Goal: Communication & Community: Answer question/provide support

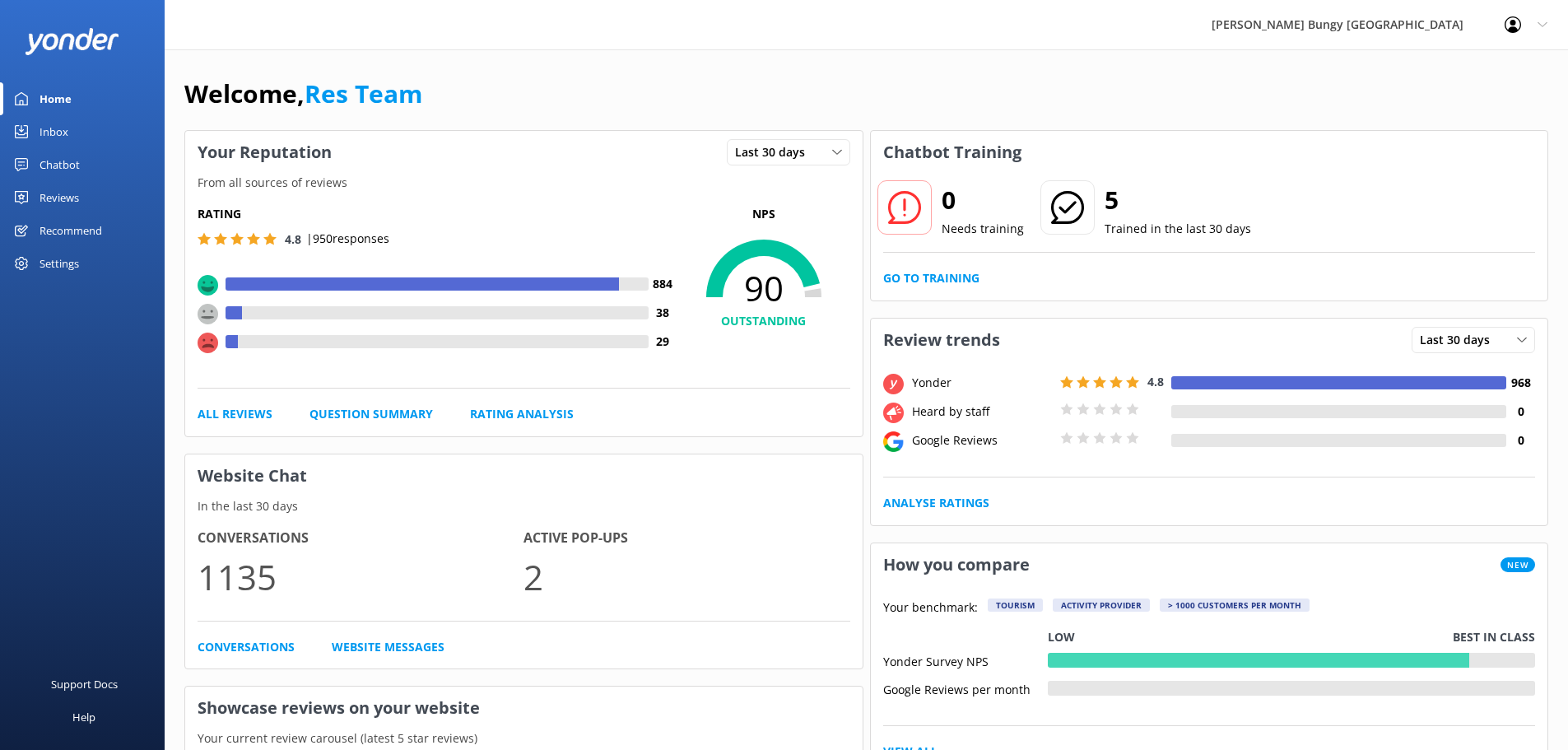
click at [82, 137] on link "Inbox" at bounding box center [82, 132] width 164 height 33
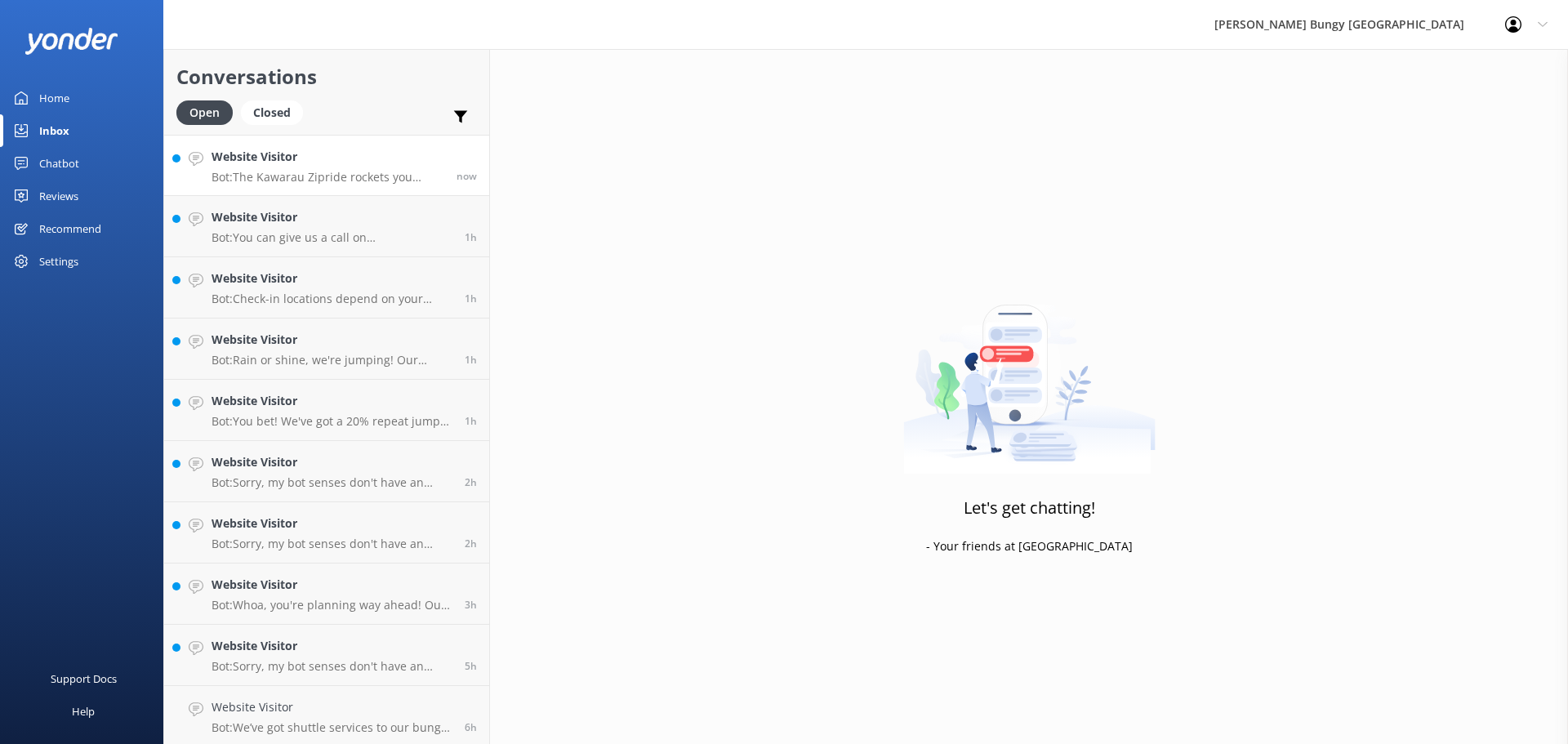
click at [318, 158] on h4 "Website Visitor" at bounding box center [328, 156] width 233 height 17
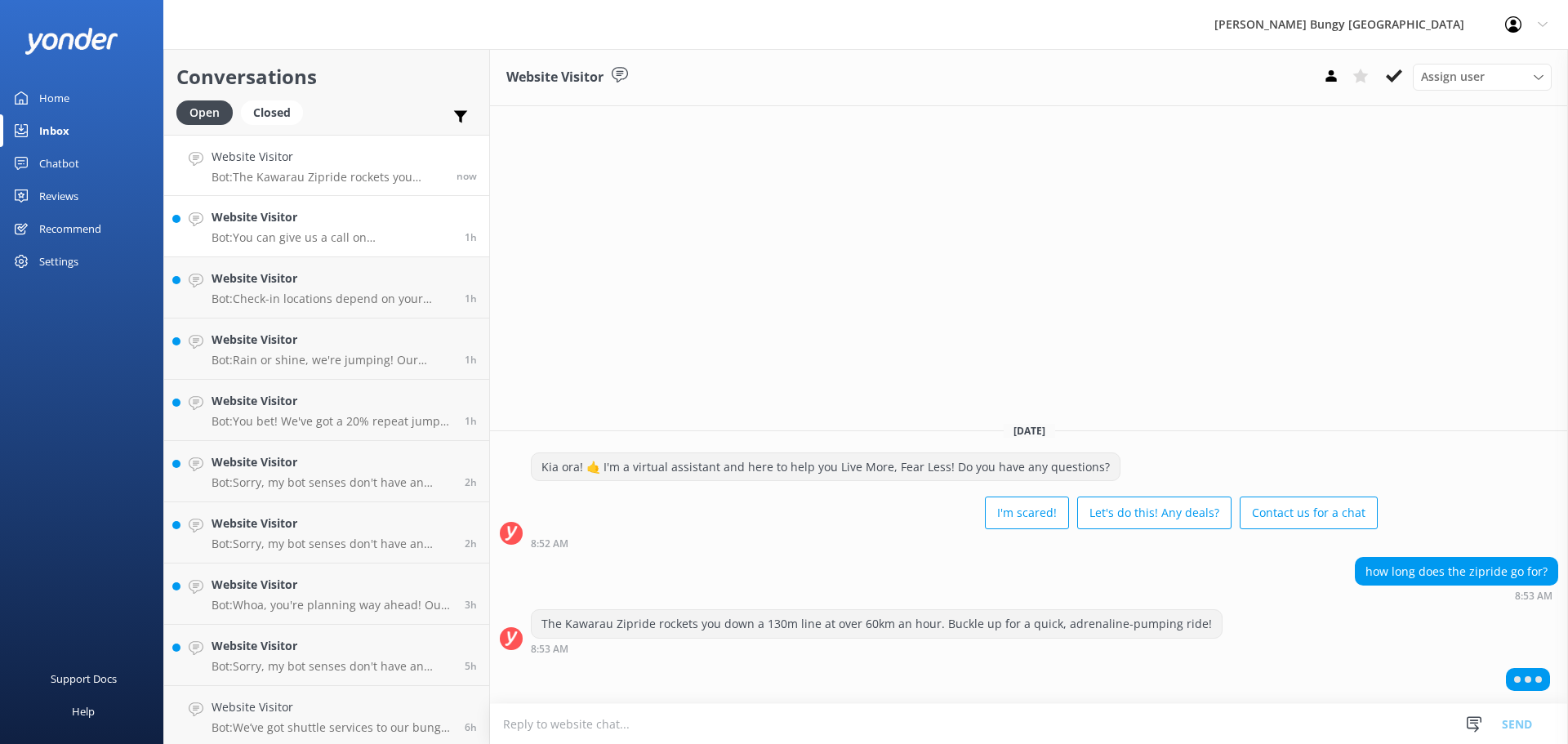
click at [332, 201] on link "Website Visitor Bot: You can give us a call on [PHONE_NUMBER] or [PHONE_NUMBER]…" at bounding box center [326, 226] width 325 height 61
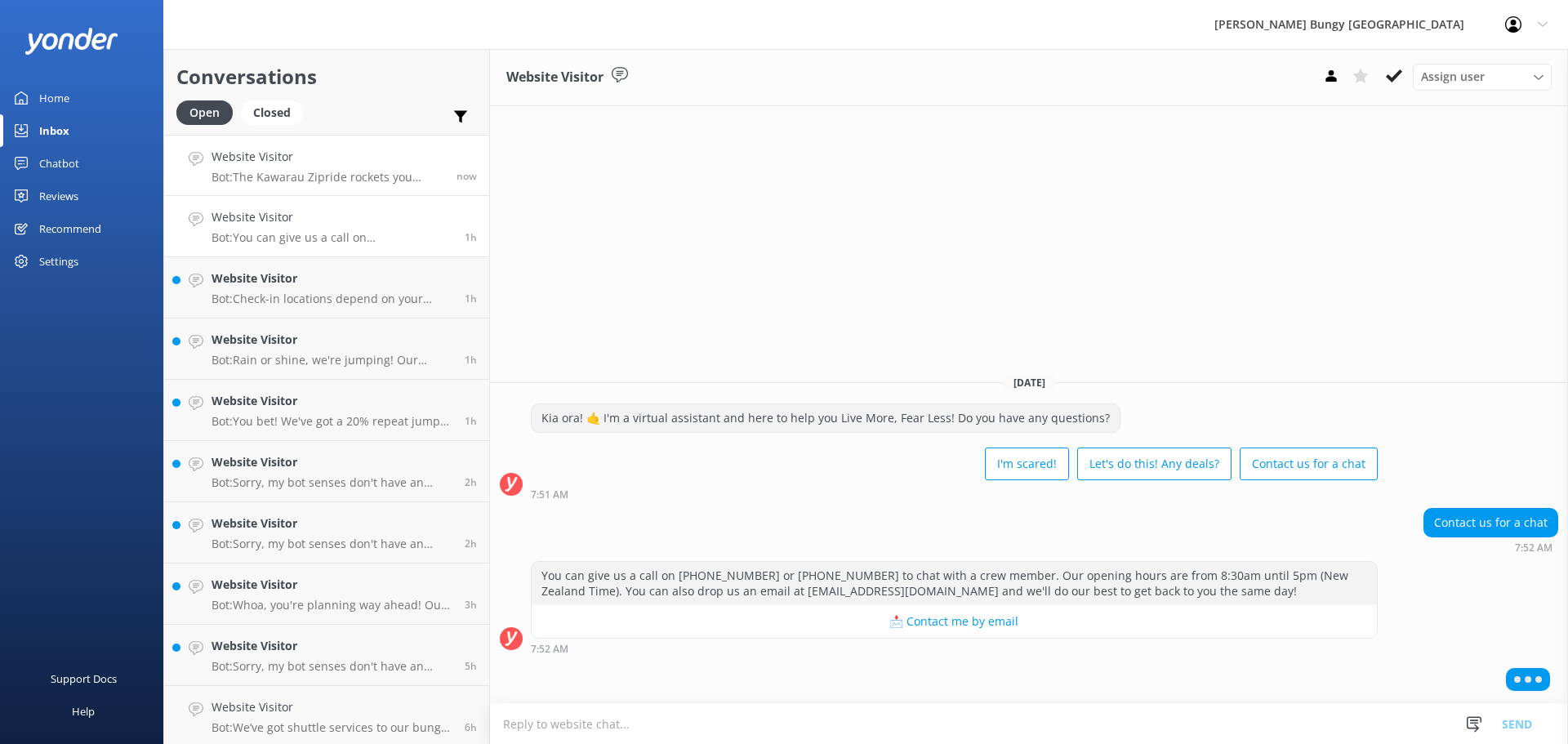
click at [341, 145] on link "Website Visitor Bot: The Kawarau Zipride rockets you down a 130m line at over 6…" at bounding box center [326, 165] width 325 height 61
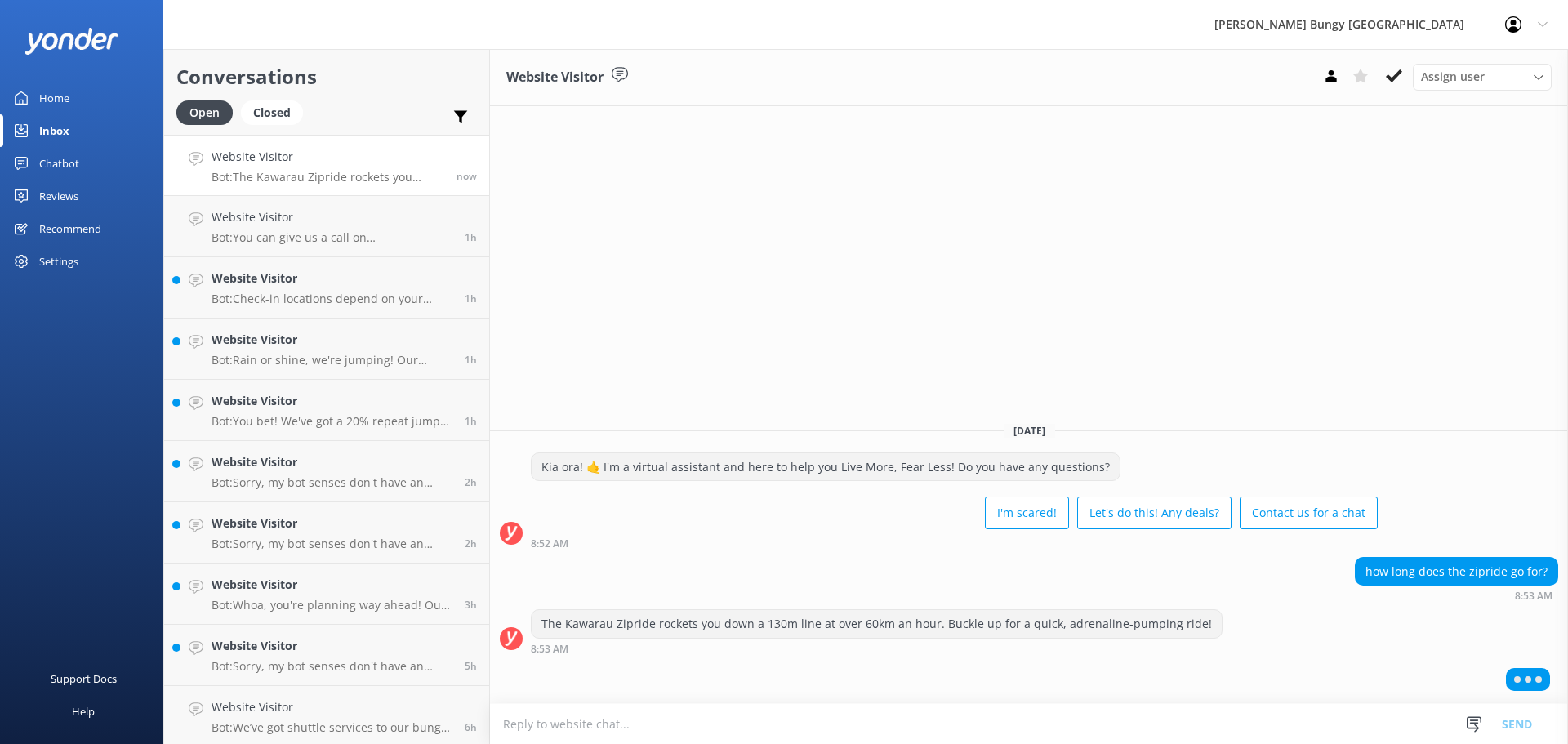
click at [341, 145] on link "Website Visitor Bot: The Kawarau Zipride rockets you down a 130m line at over 6…" at bounding box center [326, 165] width 325 height 61
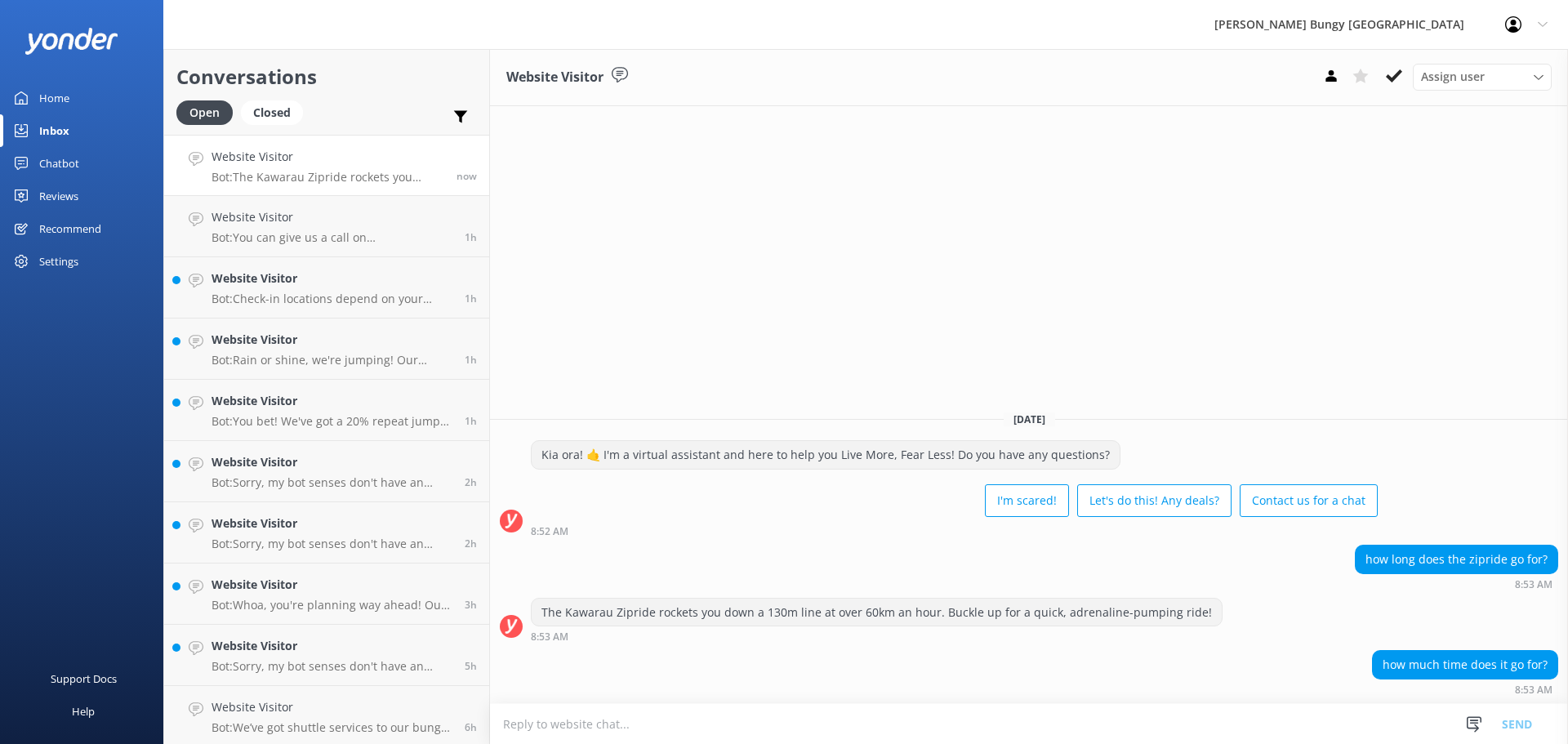
click at [946, 742] on textarea at bounding box center [1030, 724] width 1078 height 40
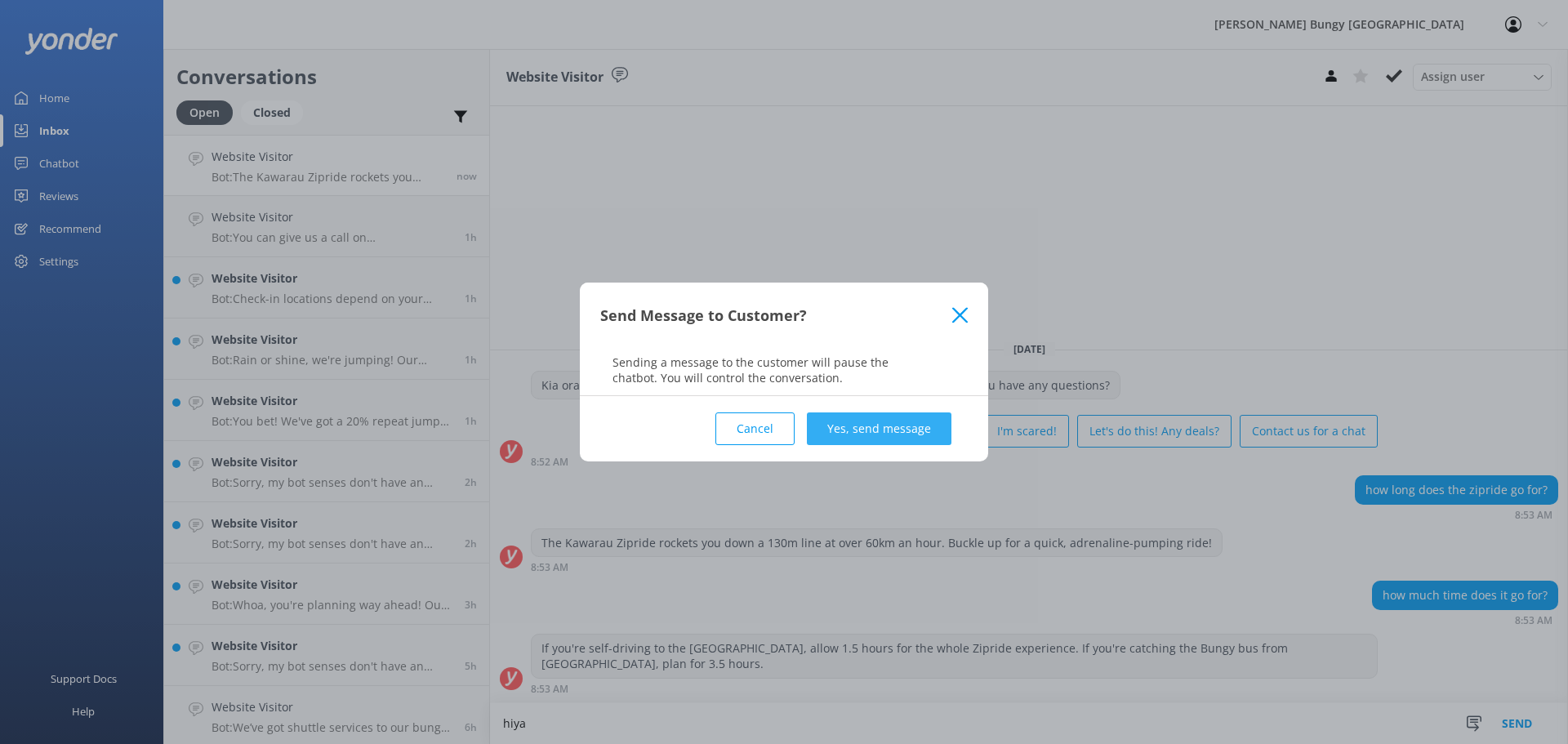
type textarea "hiya"
click at [854, 428] on button "Yes, send message" at bounding box center [879, 429] width 145 height 33
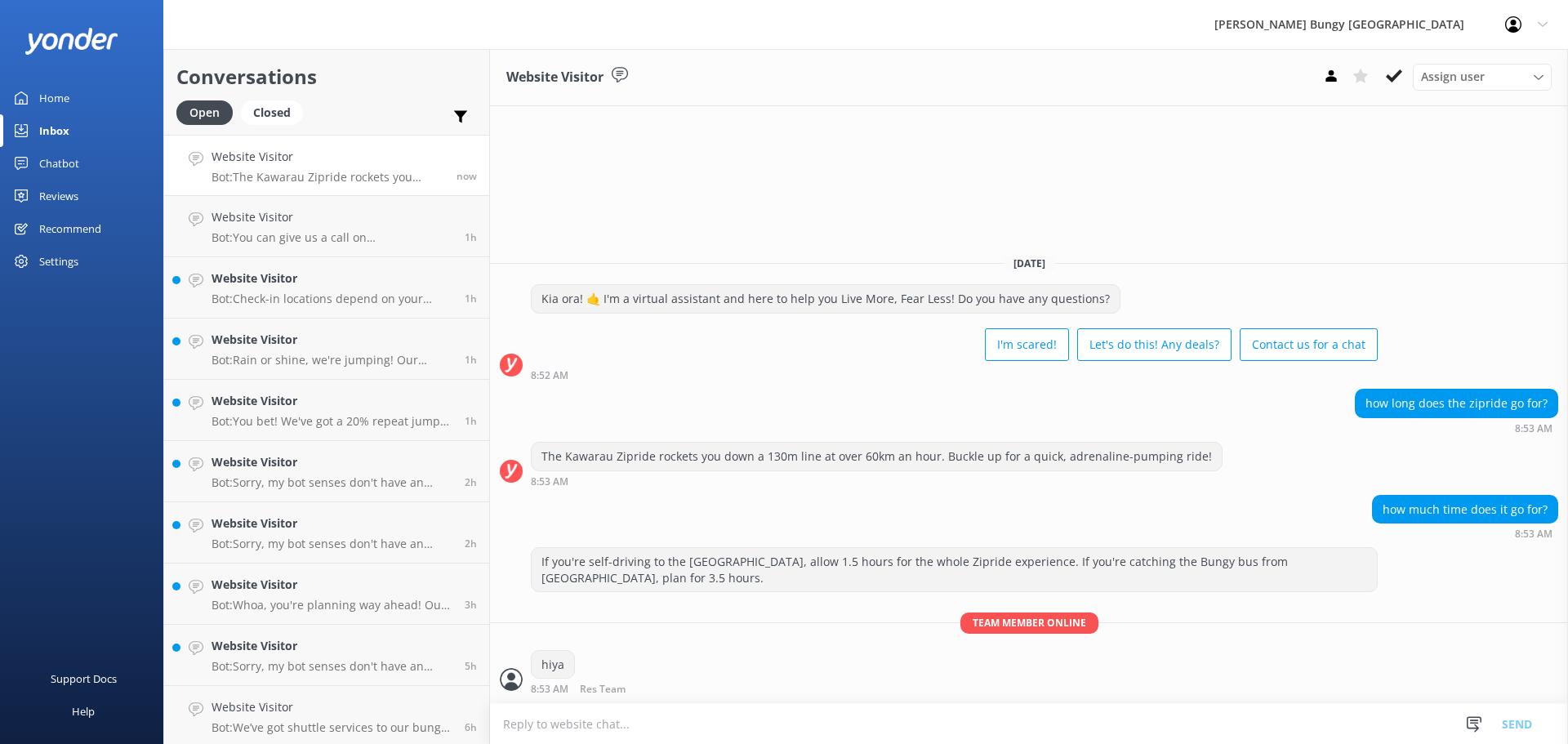
drag, startPoint x: 631, startPoint y: 701, endPoint x: 644, endPoint y: 736, distance: 37.3
click at [631, 702] on div "If you're self-driving to the [GEOGRAPHIC_DATA], allow 1.5 hours for the whole …" at bounding box center [1030, 625] width 1078 height 156
click at [644, 736] on textarea at bounding box center [1030, 724] width 1078 height 40
type textarea "the zipride itself is a couple minutes"
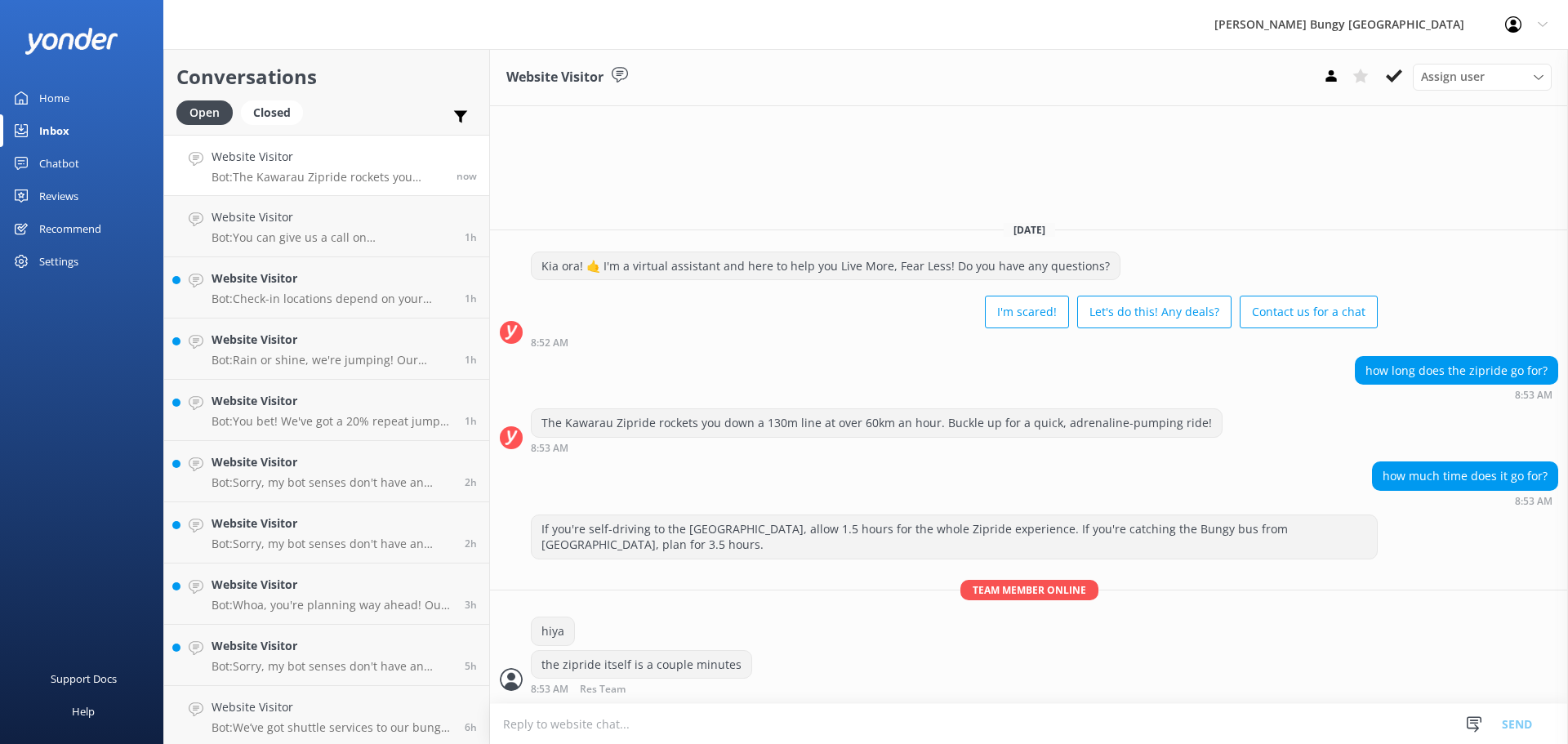
click at [665, 730] on textarea at bounding box center [1030, 724] width 1078 height 40
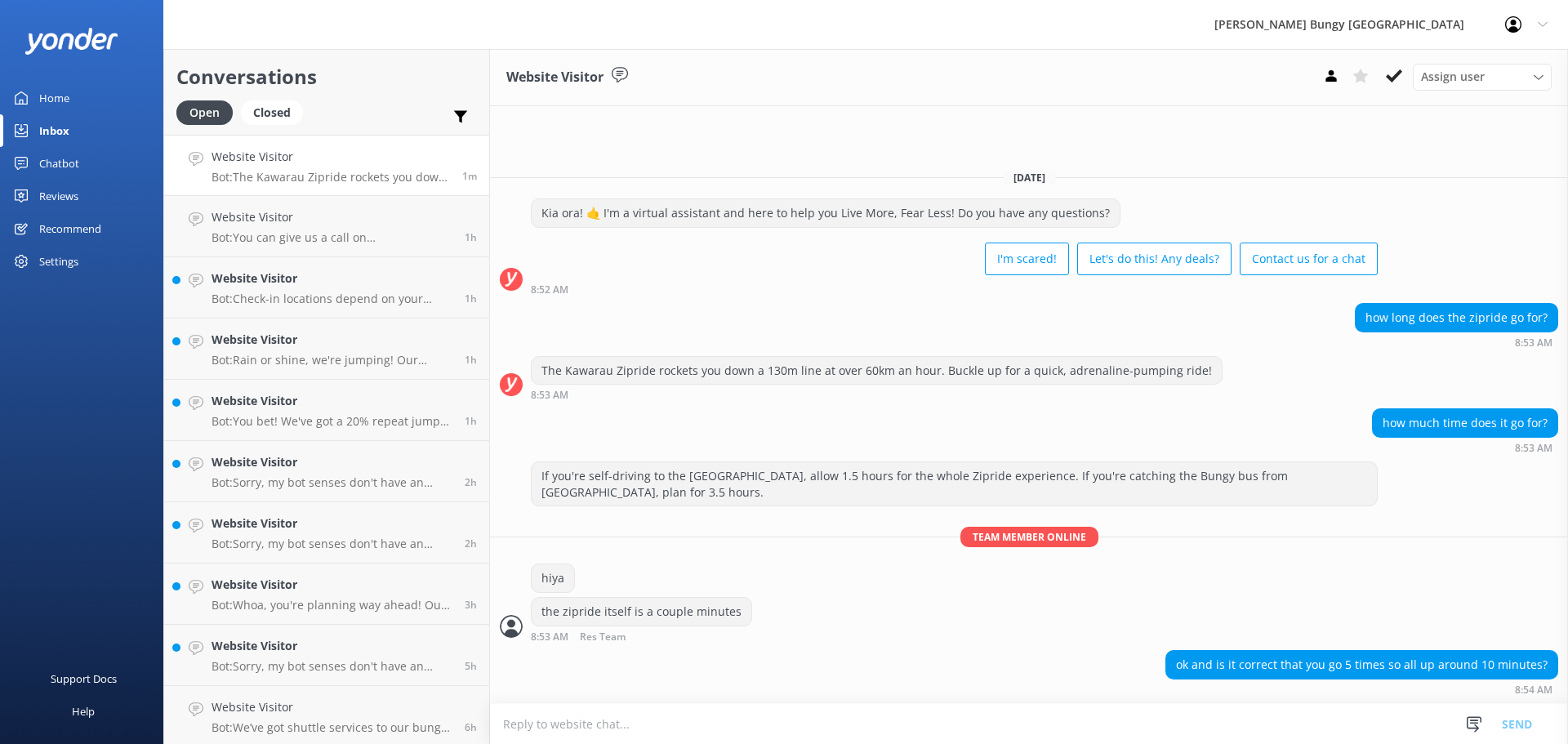
click at [1241, 739] on textarea at bounding box center [1030, 724] width 1078 height 40
click at [1181, 720] on textarea at bounding box center [1030, 724] width 1078 height 40
type textarea "it is only one zipride per person"
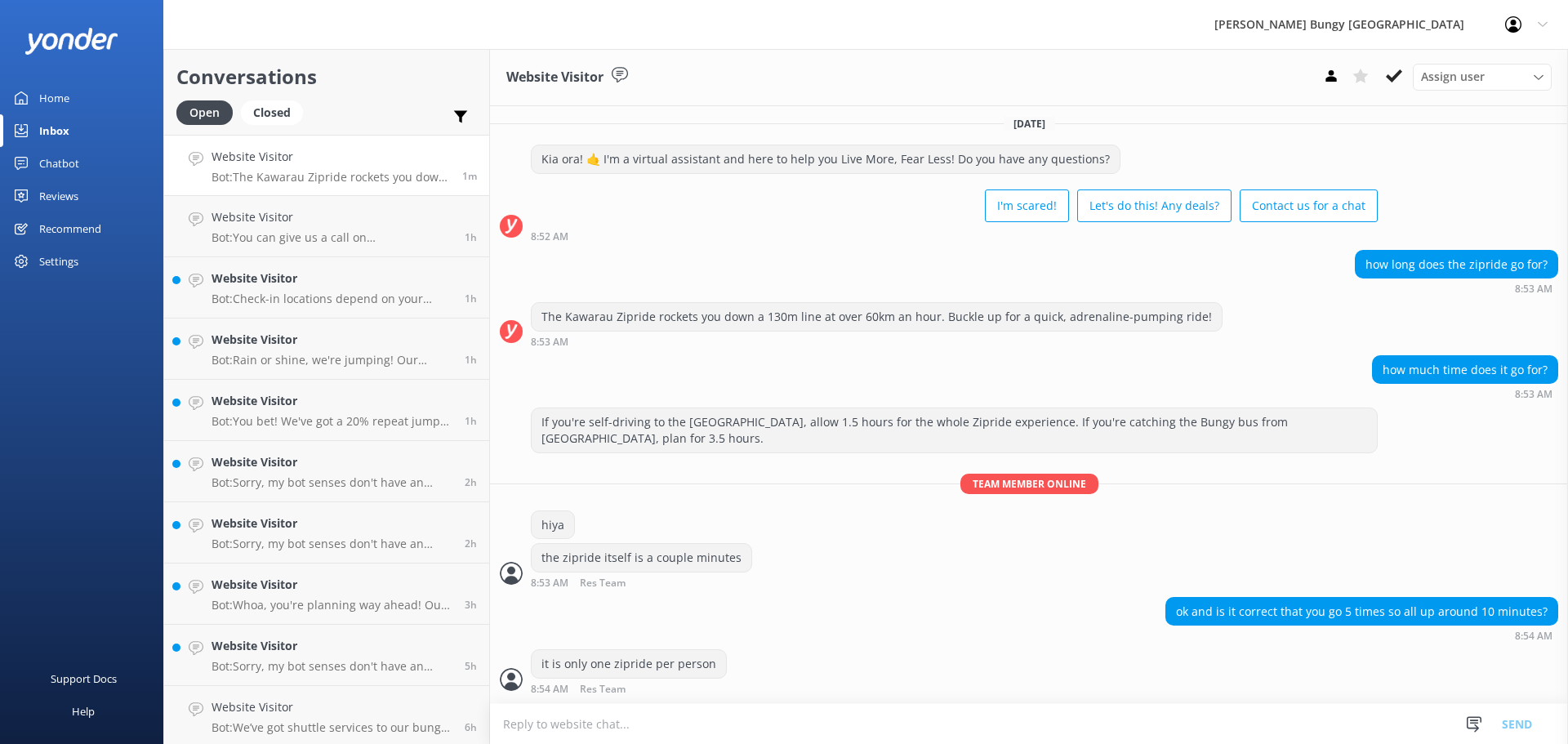
click at [813, 717] on textarea at bounding box center [1030, 724] width 1078 height 40
type textarea "for the $50"
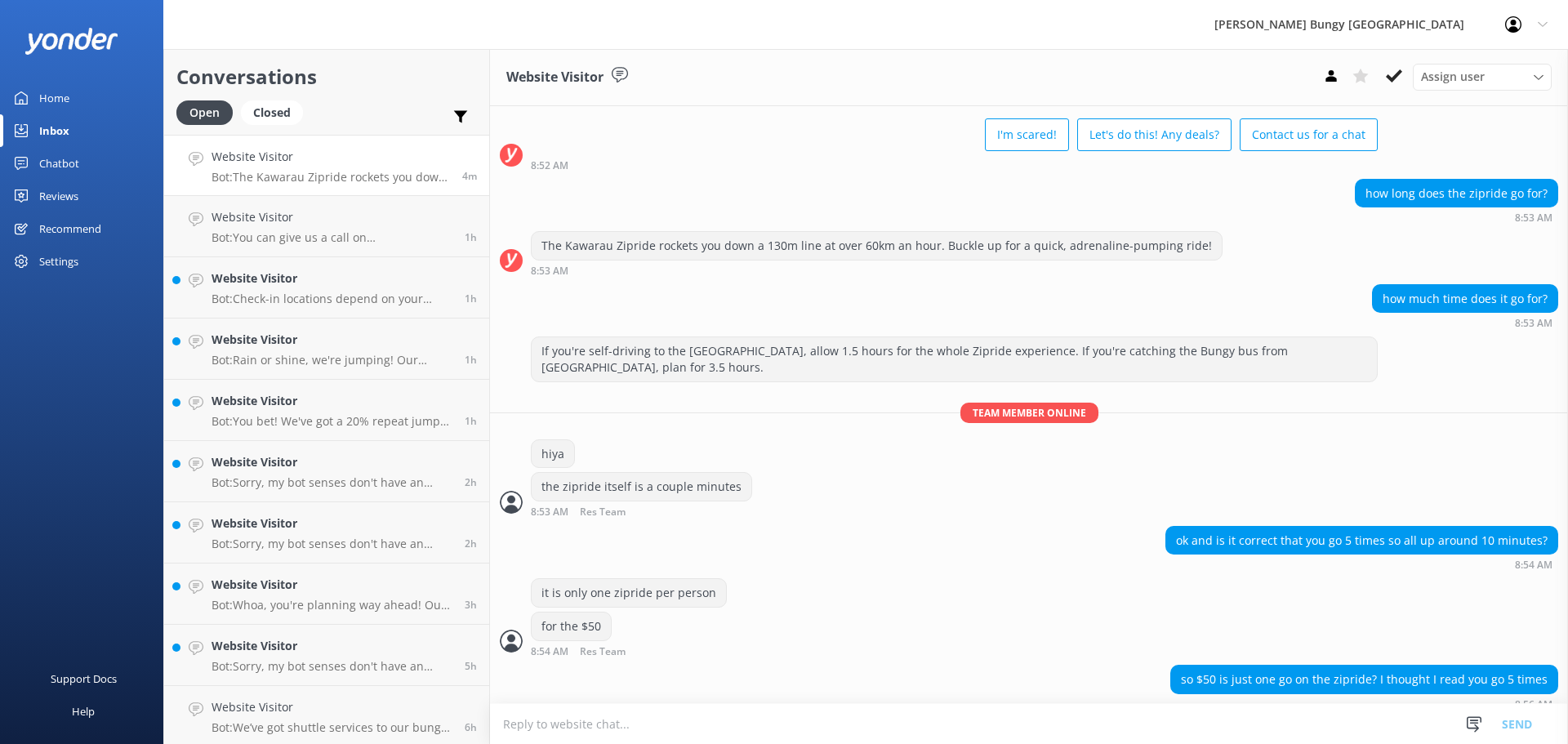
scroll to position [89, 0]
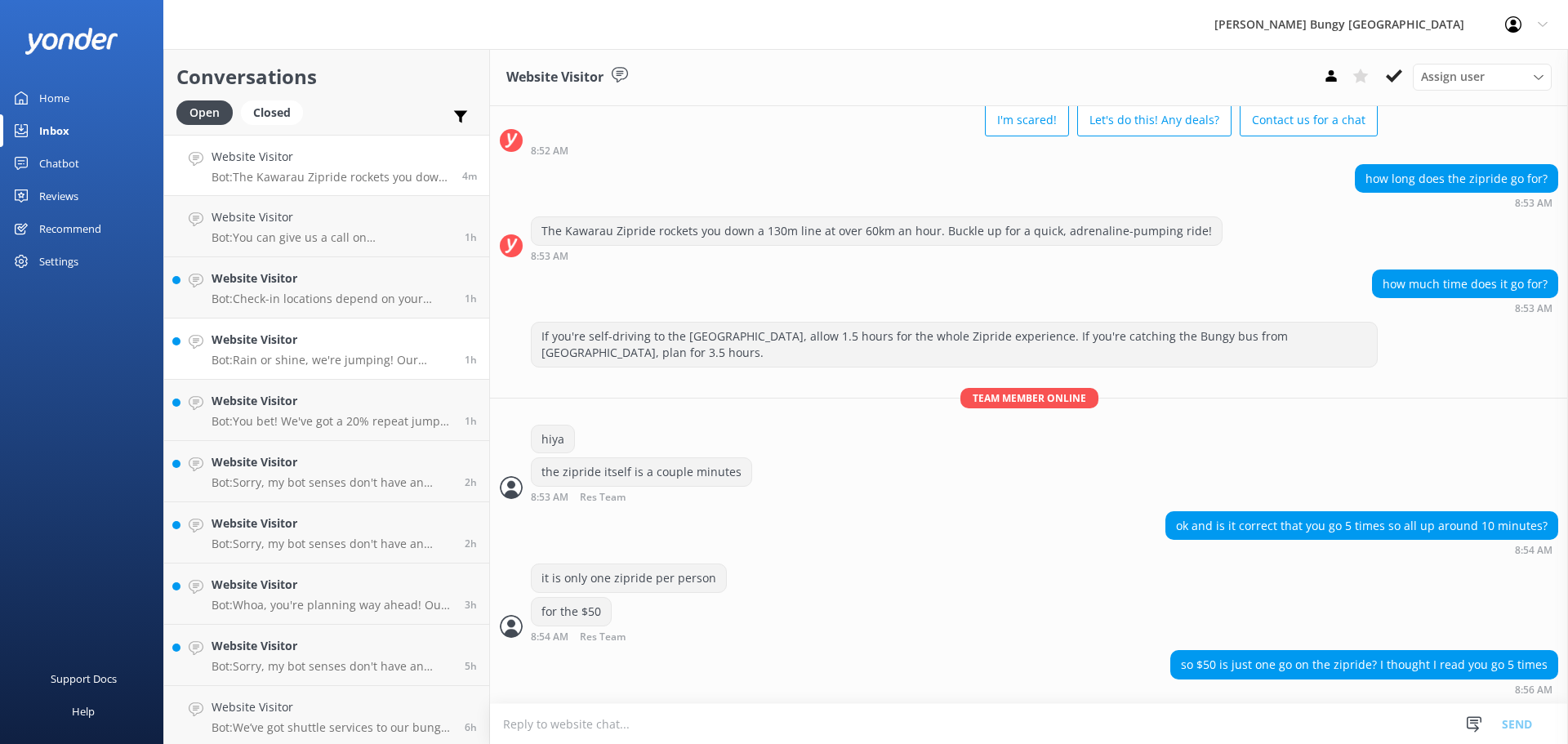
click at [344, 347] on h4 "Website Visitor" at bounding box center [332, 340] width 241 height 17
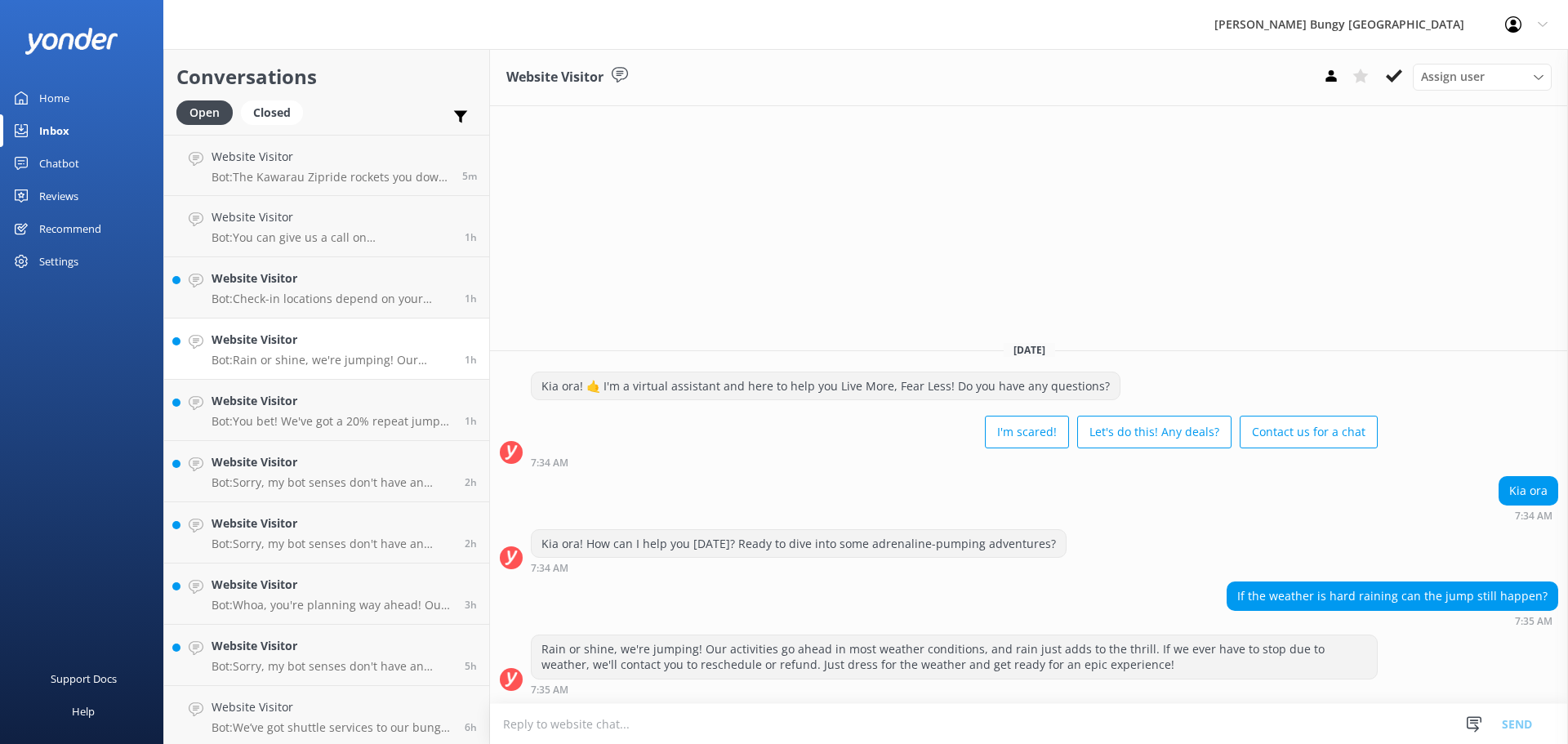
scroll to position [555, 0]
click at [368, 697] on h4 "Website Visitor" at bounding box center [329, 704] width 235 height 17
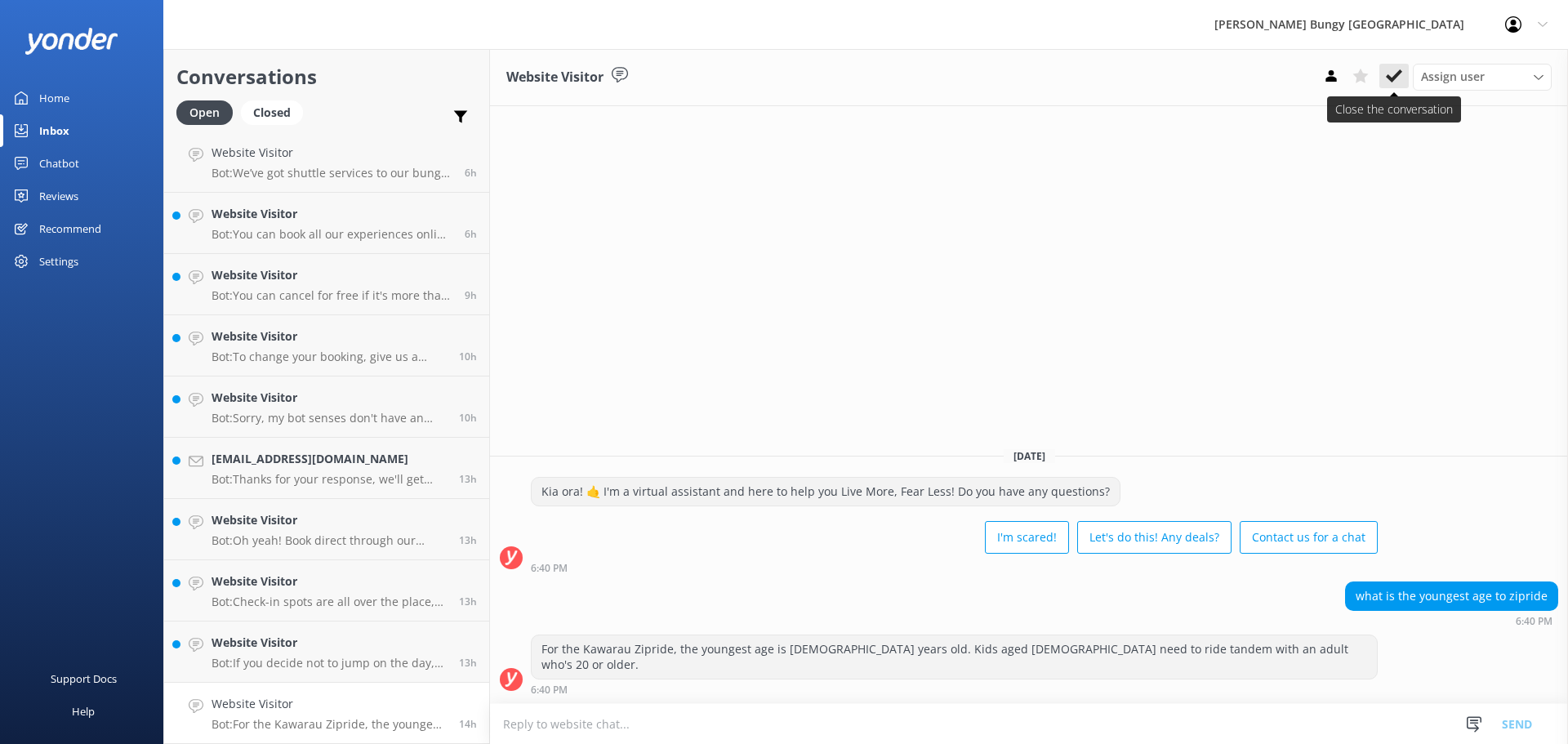
click at [1388, 69] on icon at bounding box center [1394, 76] width 17 height 17
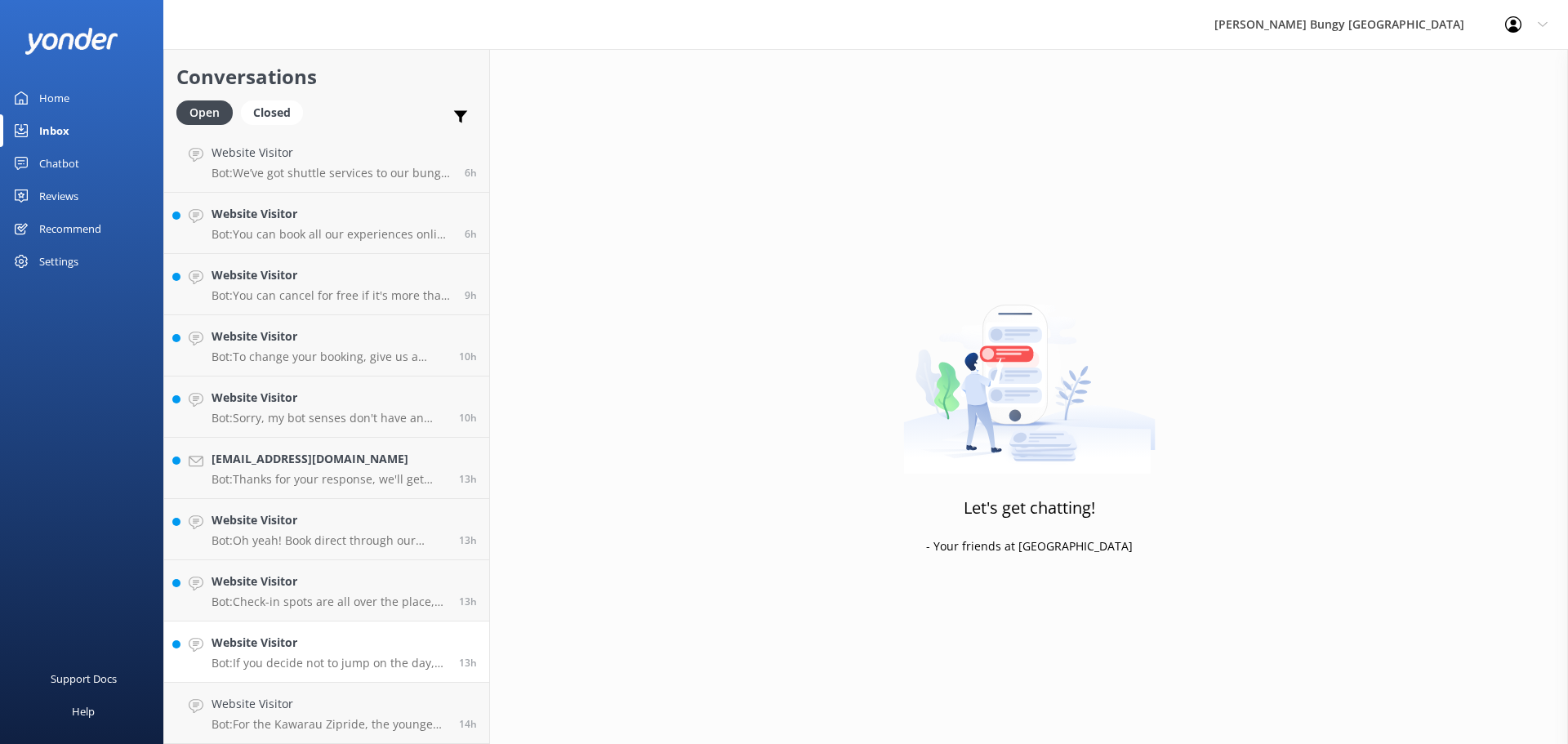
click at [412, 659] on p "Bot: If you decide not to jump on the day, you'll still be charged for the acti…" at bounding box center [329, 662] width 235 height 15
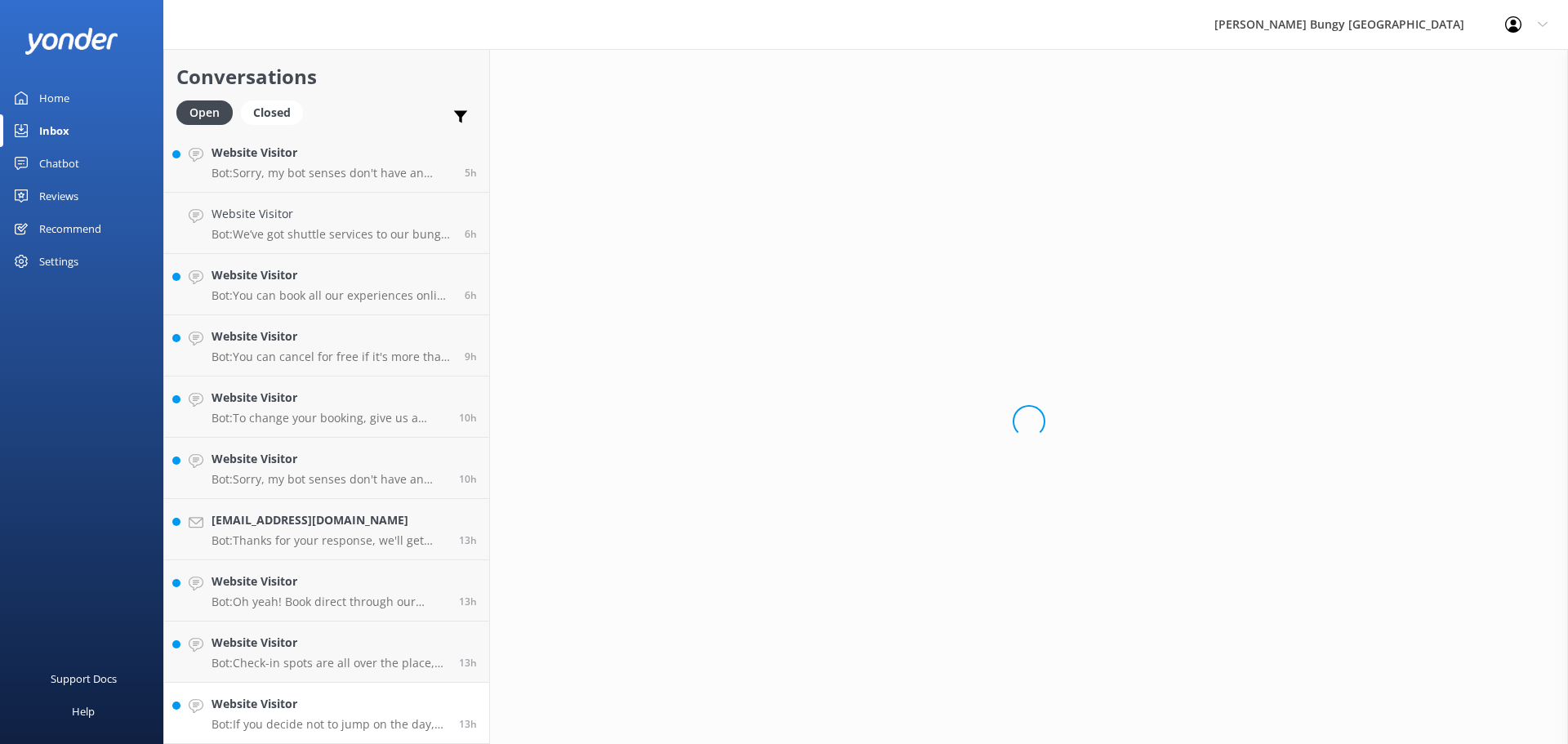
scroll to position [493, 0]
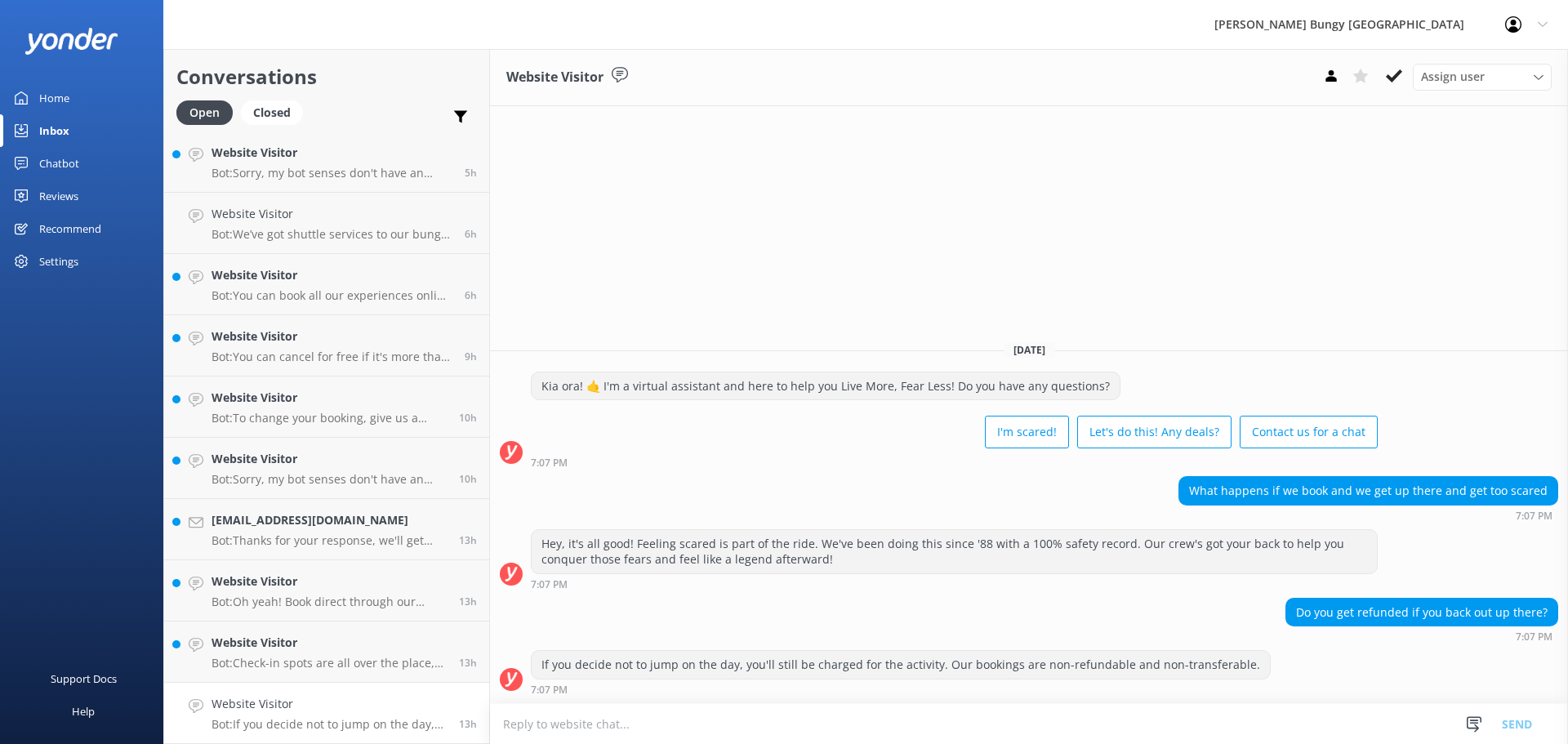
click at [412, 659] on p "Bot: Check-in spots are all over the place, depending on your jump: - [GEOGRAPH…" at bounding box center [329, 662] width 235 height 15
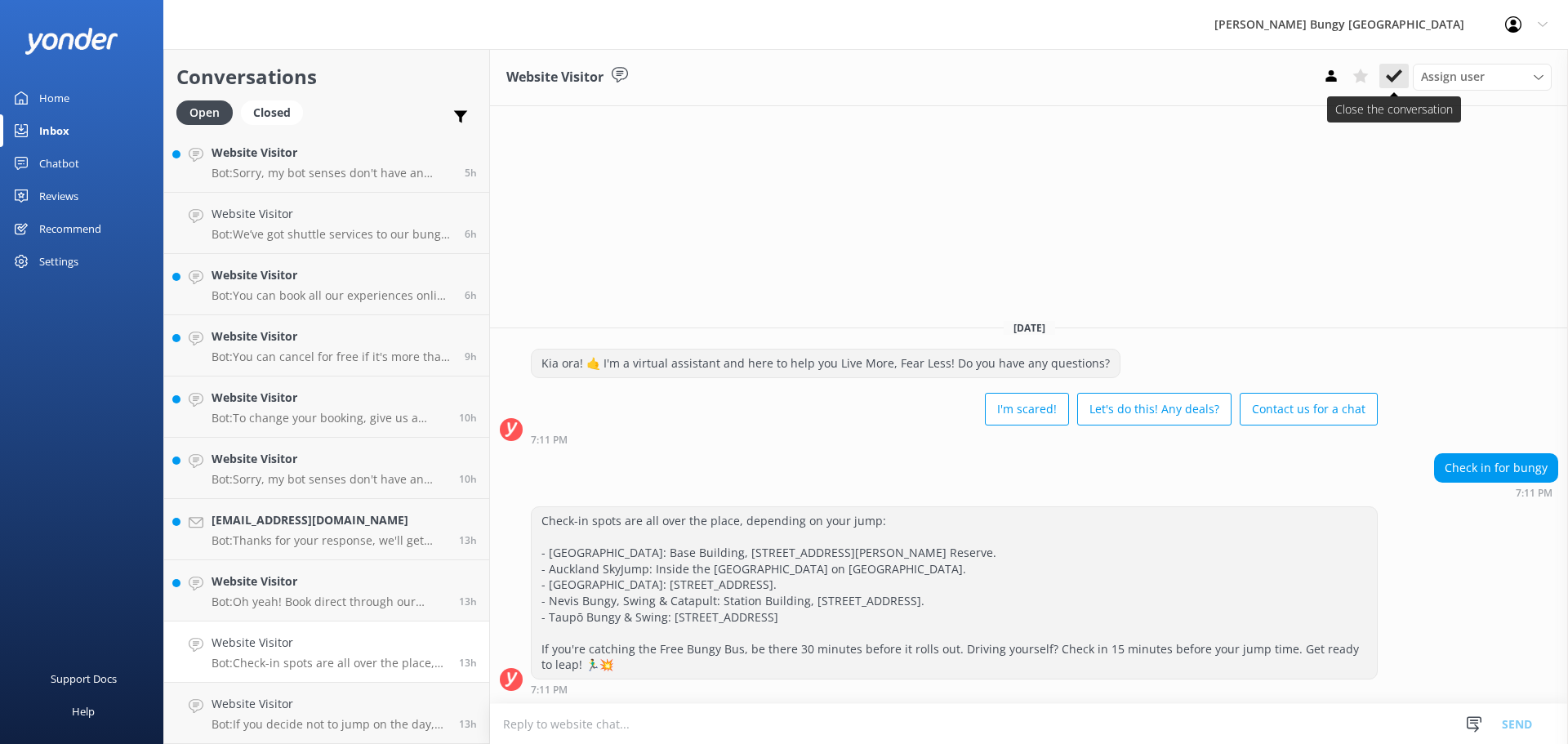
click at [1391, 84] on icon at bounding box center [1394, 76] width 17 height 17
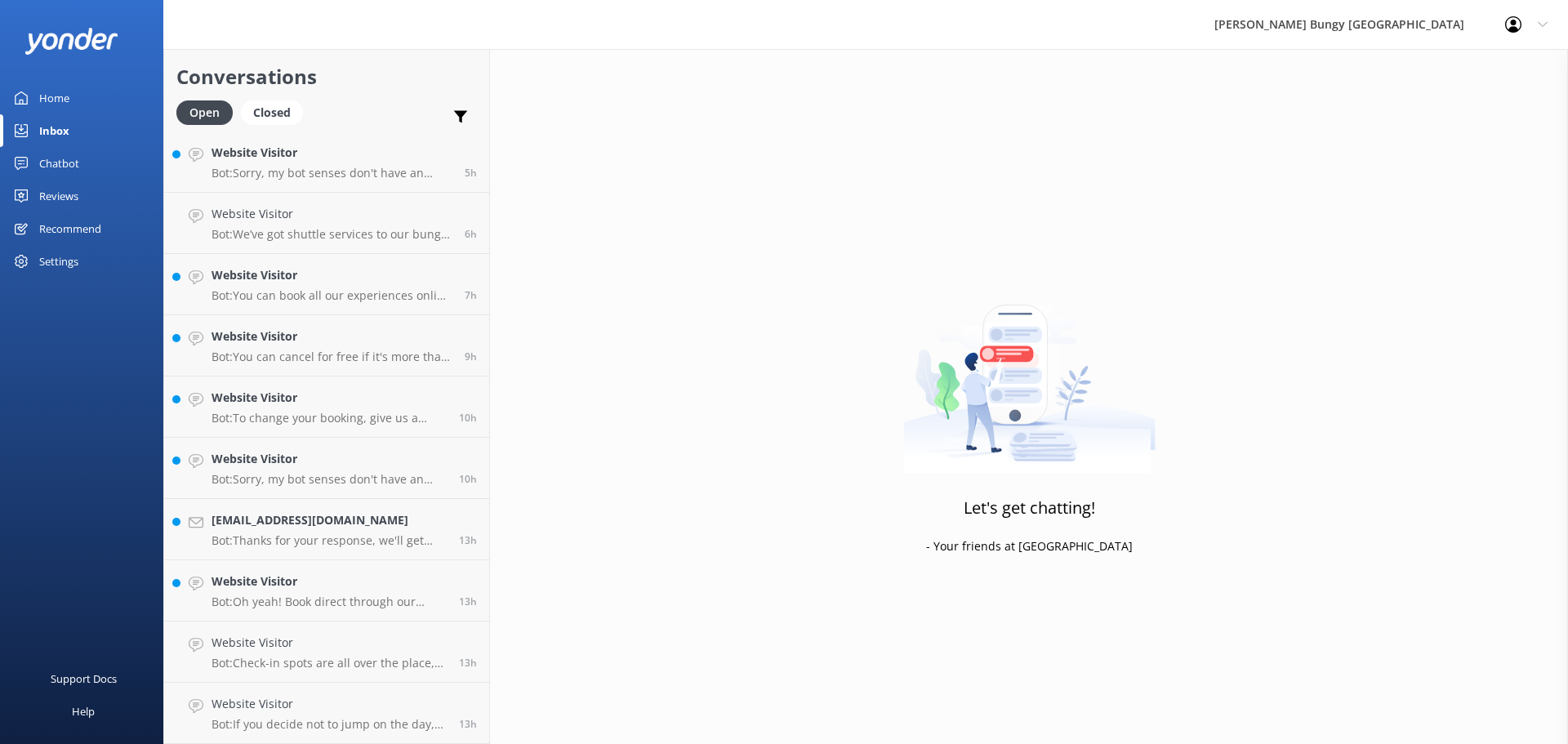
scroll to position [432, 0]
click at [311, 705] on h4 "Website Visitor" at bounding box center [329, 704] width 235 height 17
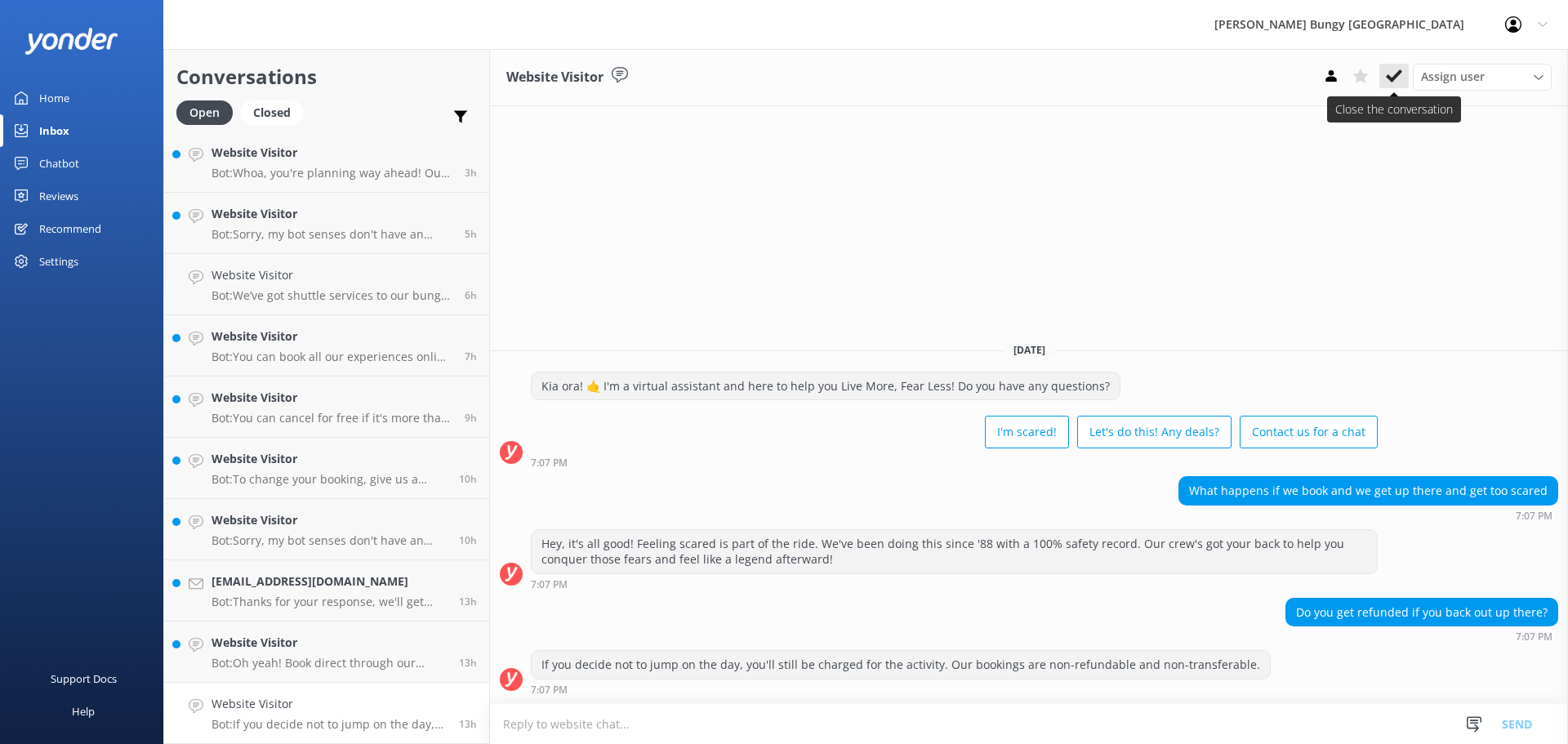
click at [1400, 80] on icon at bounding box center [1394, 76] width 17 height 17
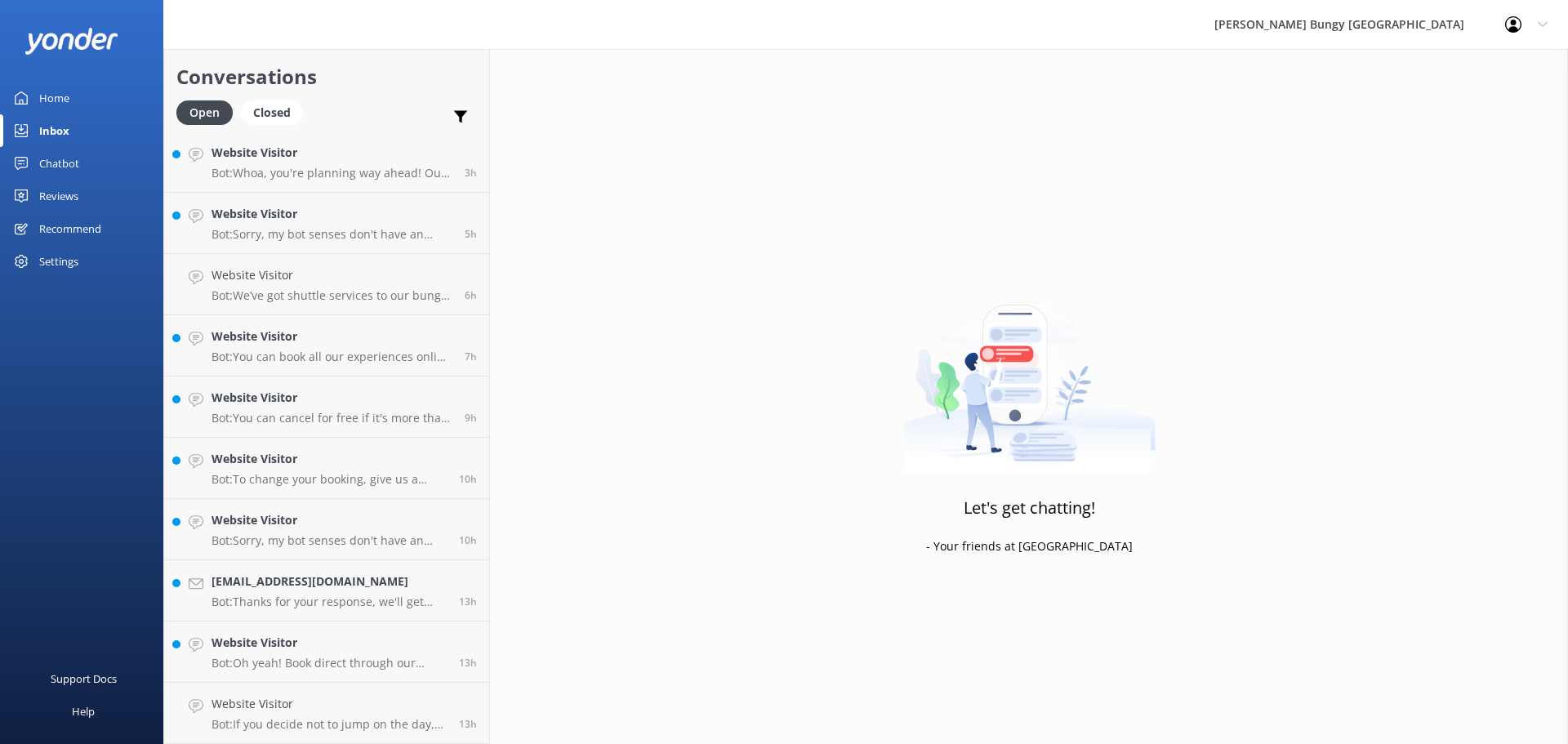
scroll to position [371, 0]
click at [396, 485] on p "Bot: You can cancel for free if it's more than 48 hours before your booking. If…" at bounding box center [332, 479] width 241 height 15
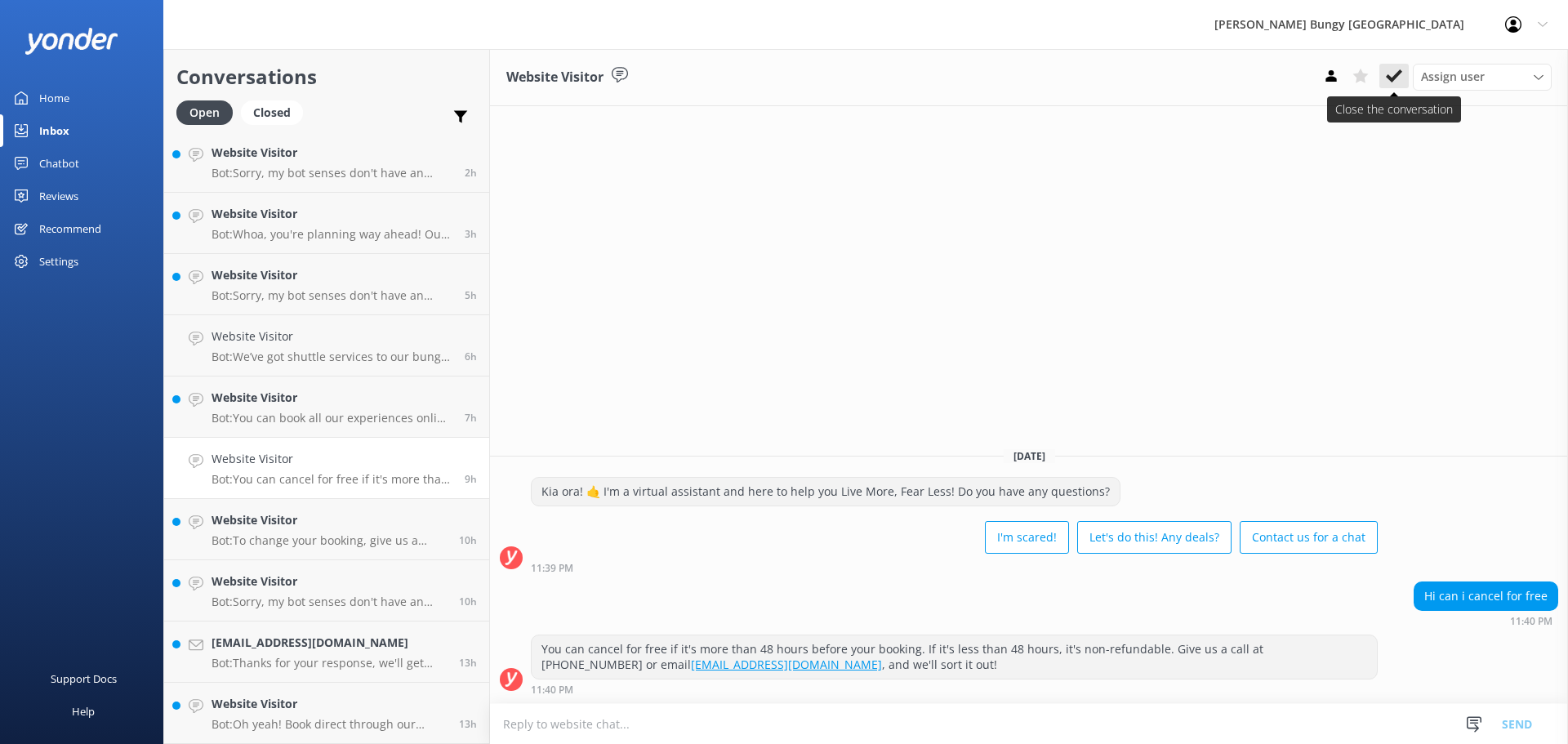
click at [1403, 80] on button at bounding box center [1394, 76] width 29 height 24
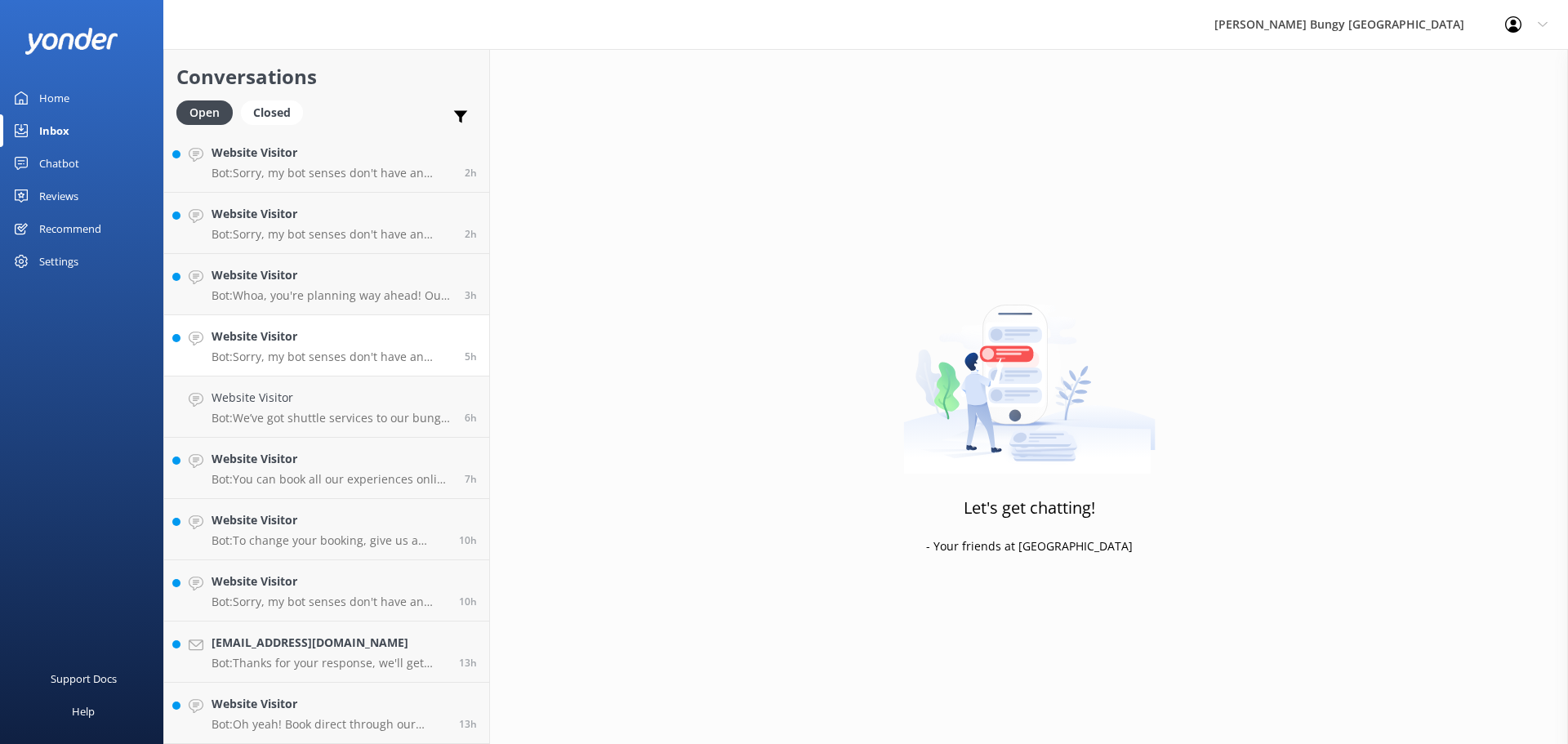
scroll to position [310, 0]
click at [377, 356] on div "Website Visitor 5 people can take part in 1 Zipride each, or 1 person for 5 [PE…" at bounding box center [326, 285] width 325 height 919
click at [377, 340] on h4 "Website Visitor" at bounding box center [332, 336] width 241 height 17
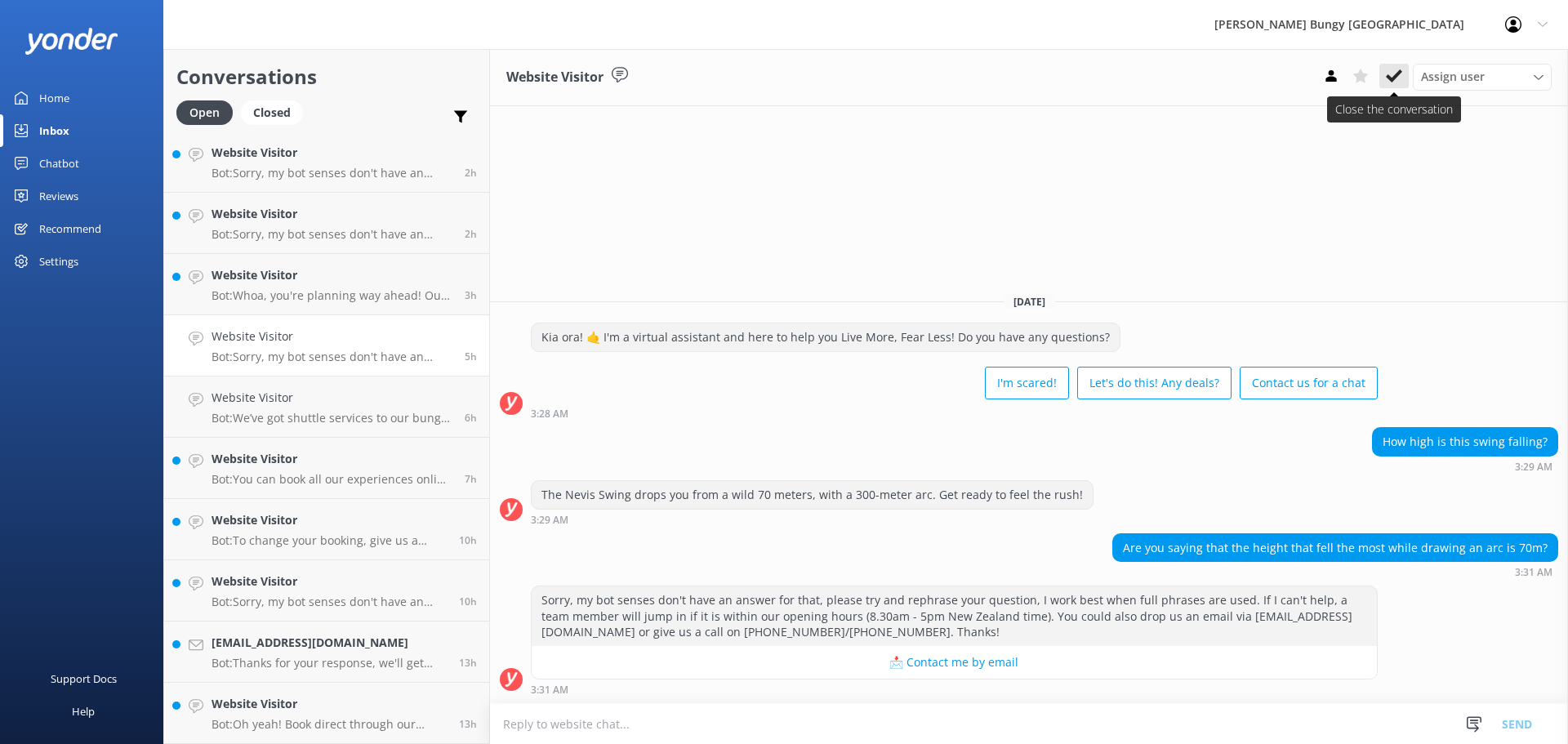
click at [1393, 70] on icon at bounding box center [1394, 76] width 17 height 17
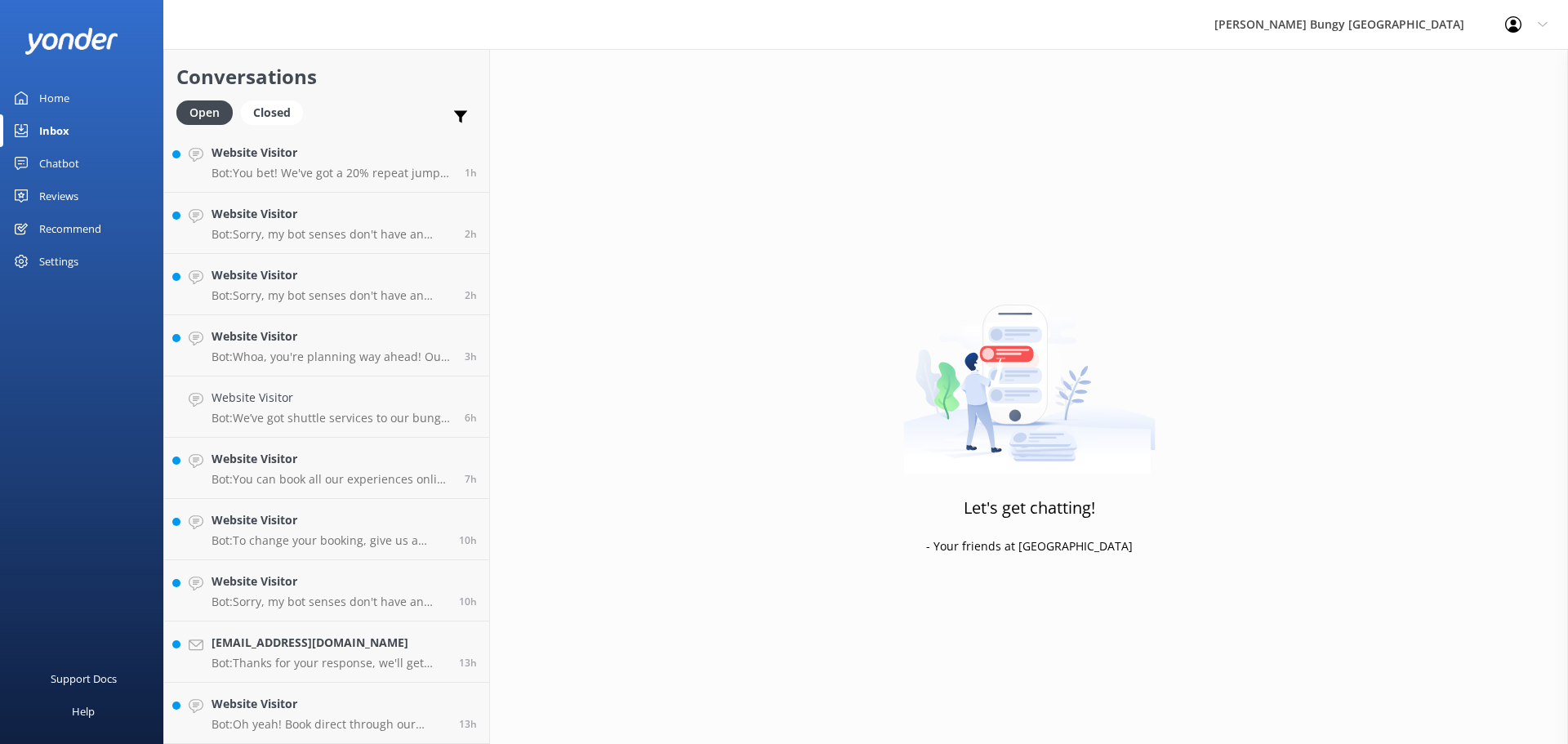
scroll to position [249, 0]
click at [362, 342] on h4 "Website Visitor" at bounding box center [332, 336] width 241 height 17
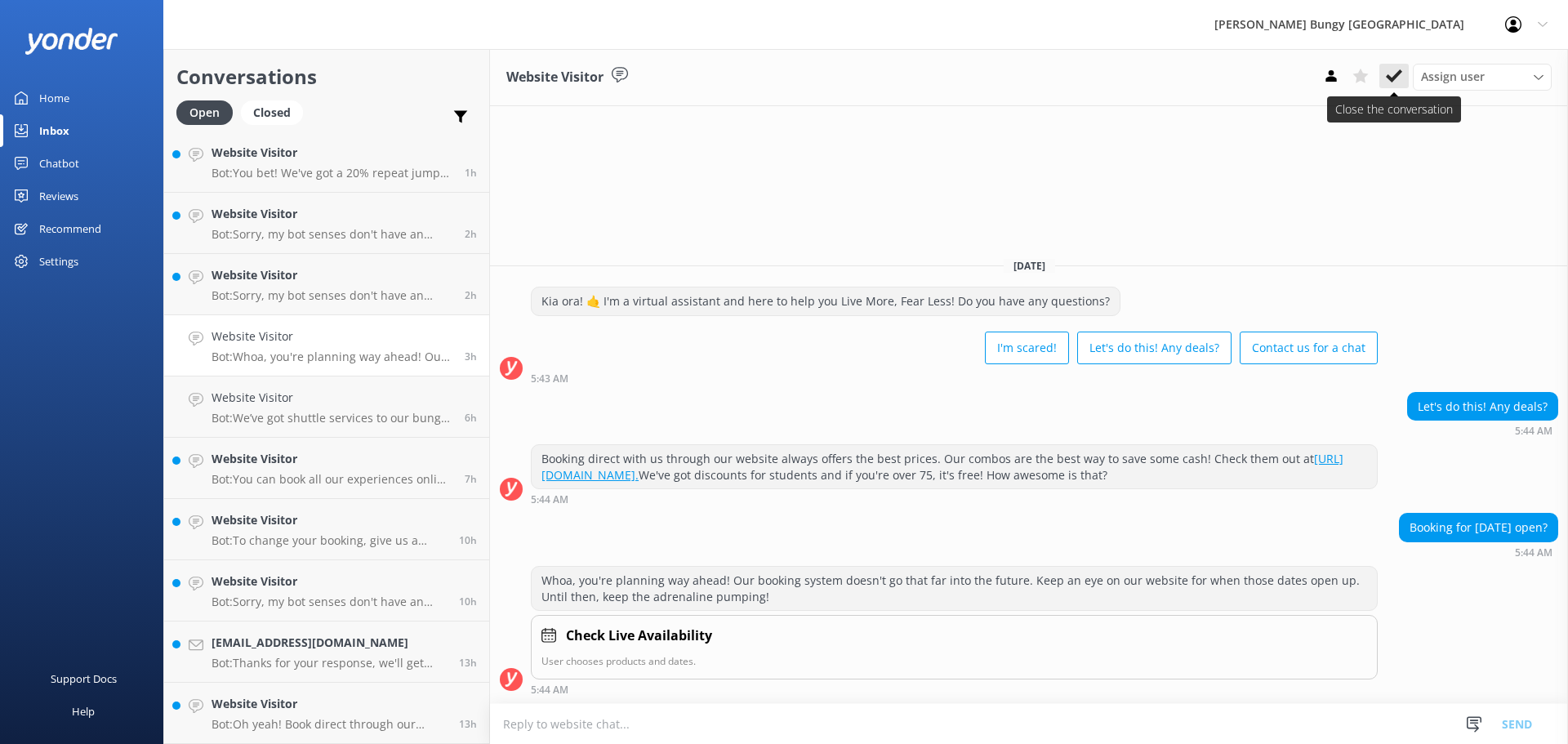
click at [1391, 75] on icon at bounding box center [1394, 76] width 17 height 17
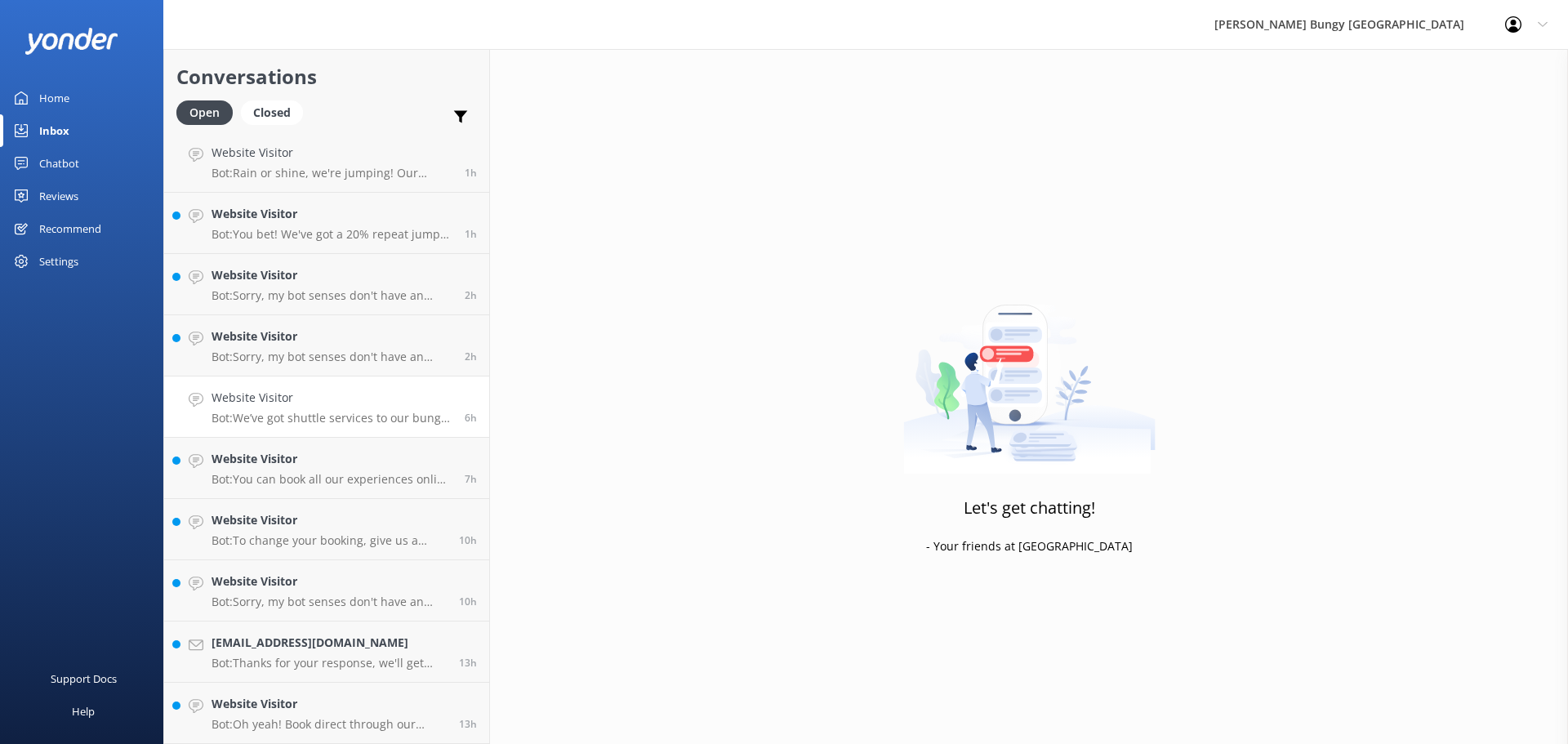
scroll to position [187, 0]
click at [181, 413] on link "Website Visitor Bot: We’ve got shuttle services to our bungy sites in [GEOGRAPH…" at bounding box center [326, 407] width 325 height 61
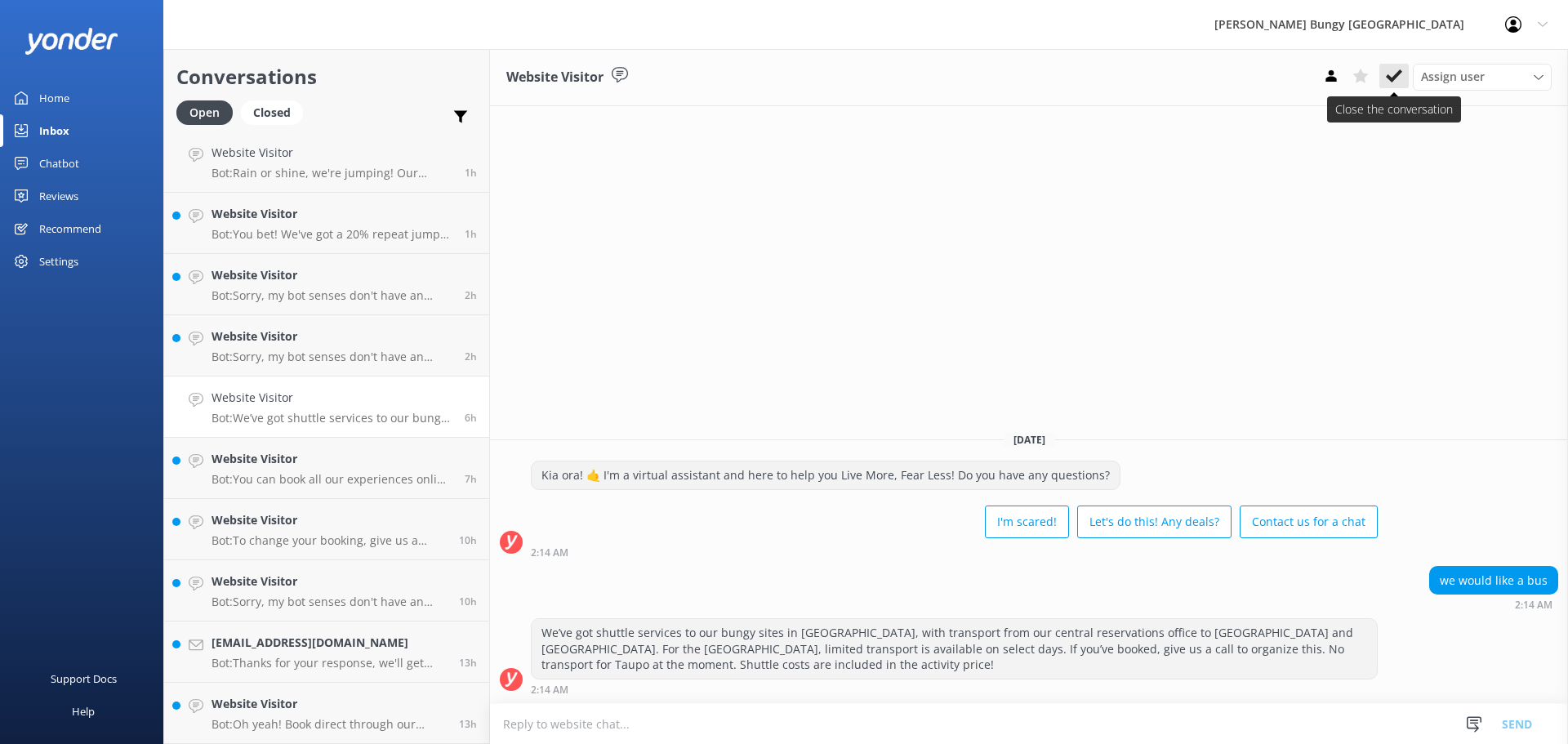
click at [1398, 75] on use at bounding box center [1394, 75] width 17 height 13
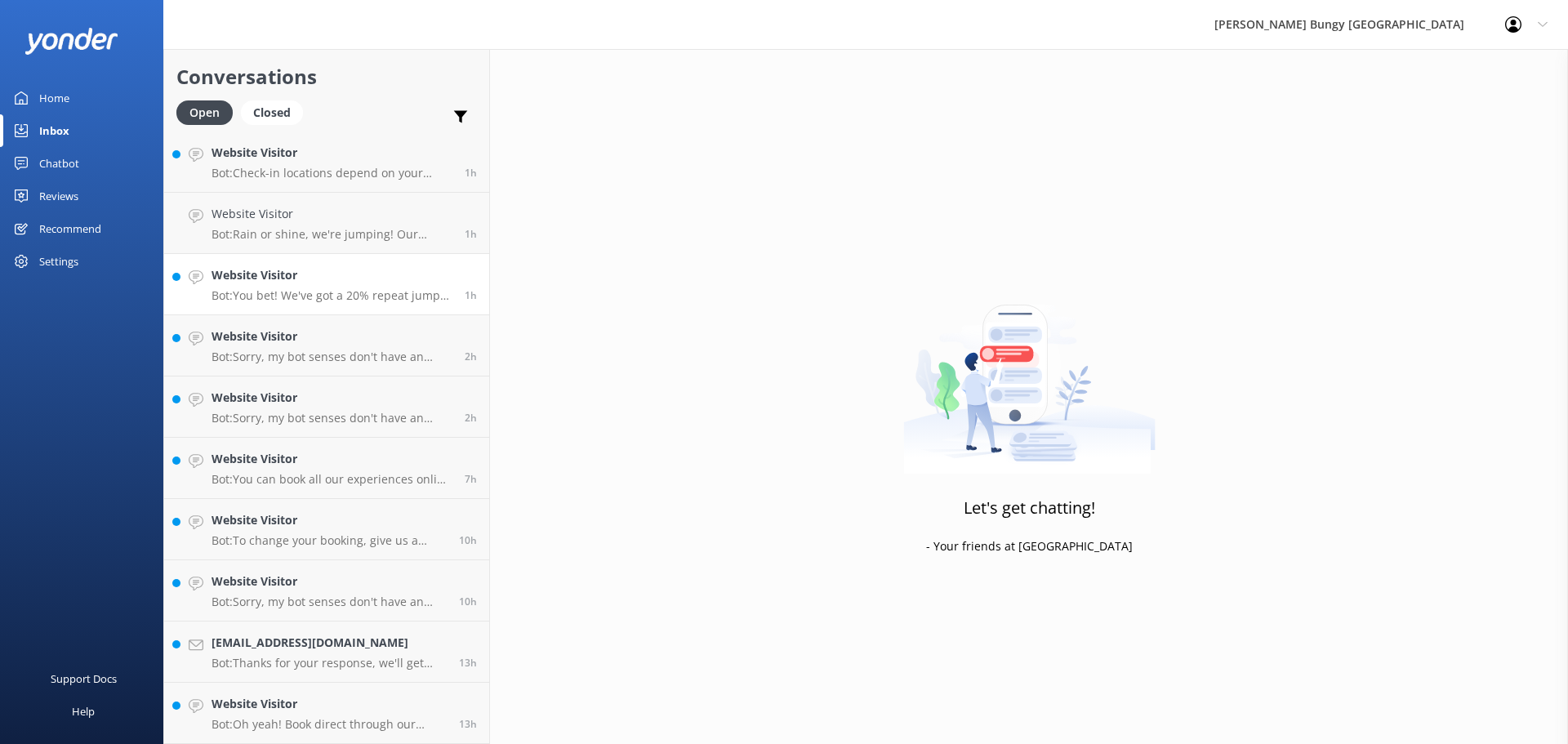
scroll to position [125, 0]
click at [330, 380] on link "Website Visitor Bot: Sorry, my bot senses don't have an answer for that, please…" at bounding box center [326, 407] width 325 height 61
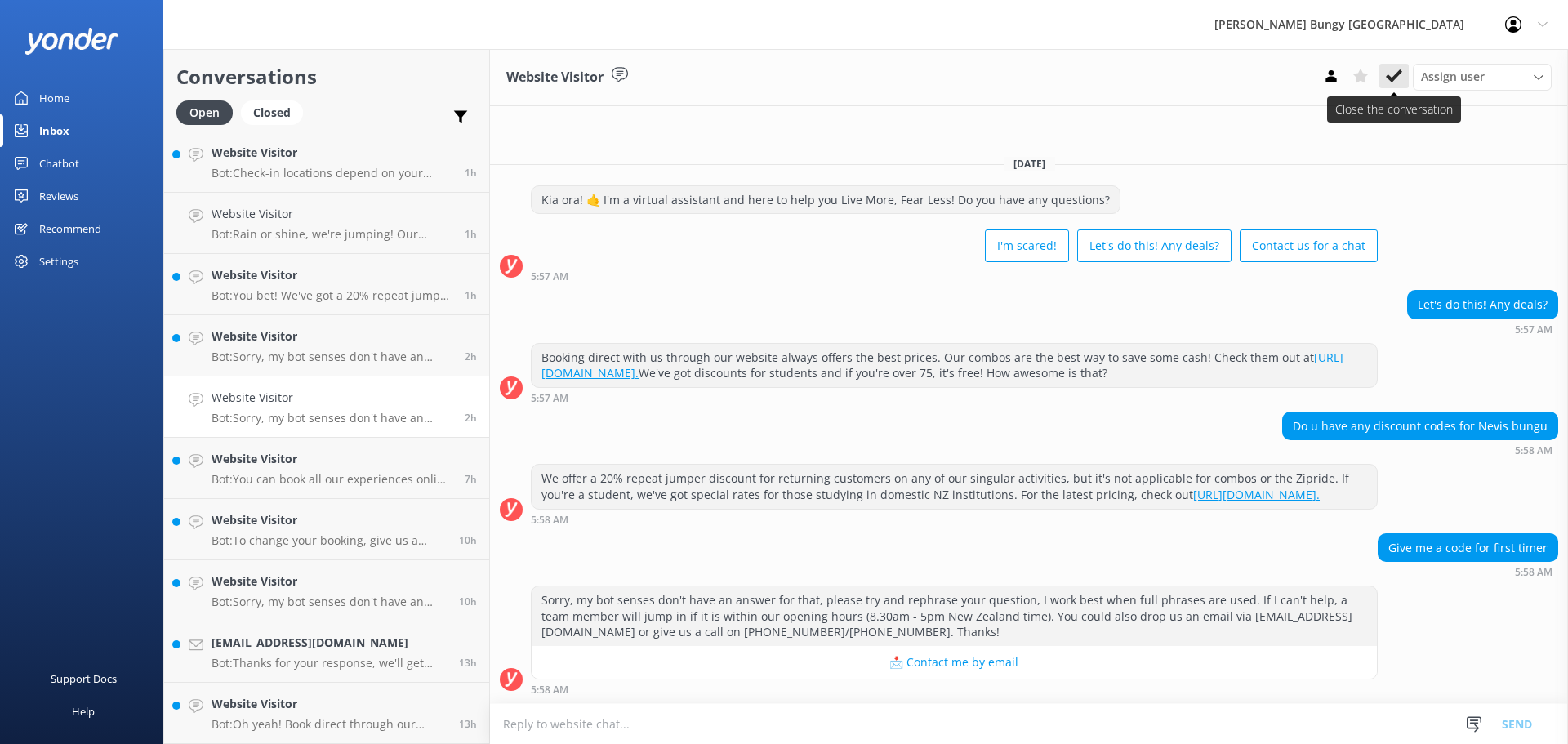
click at [1400, 75] on use at bounding box center [1394, 75] width 17 height 13
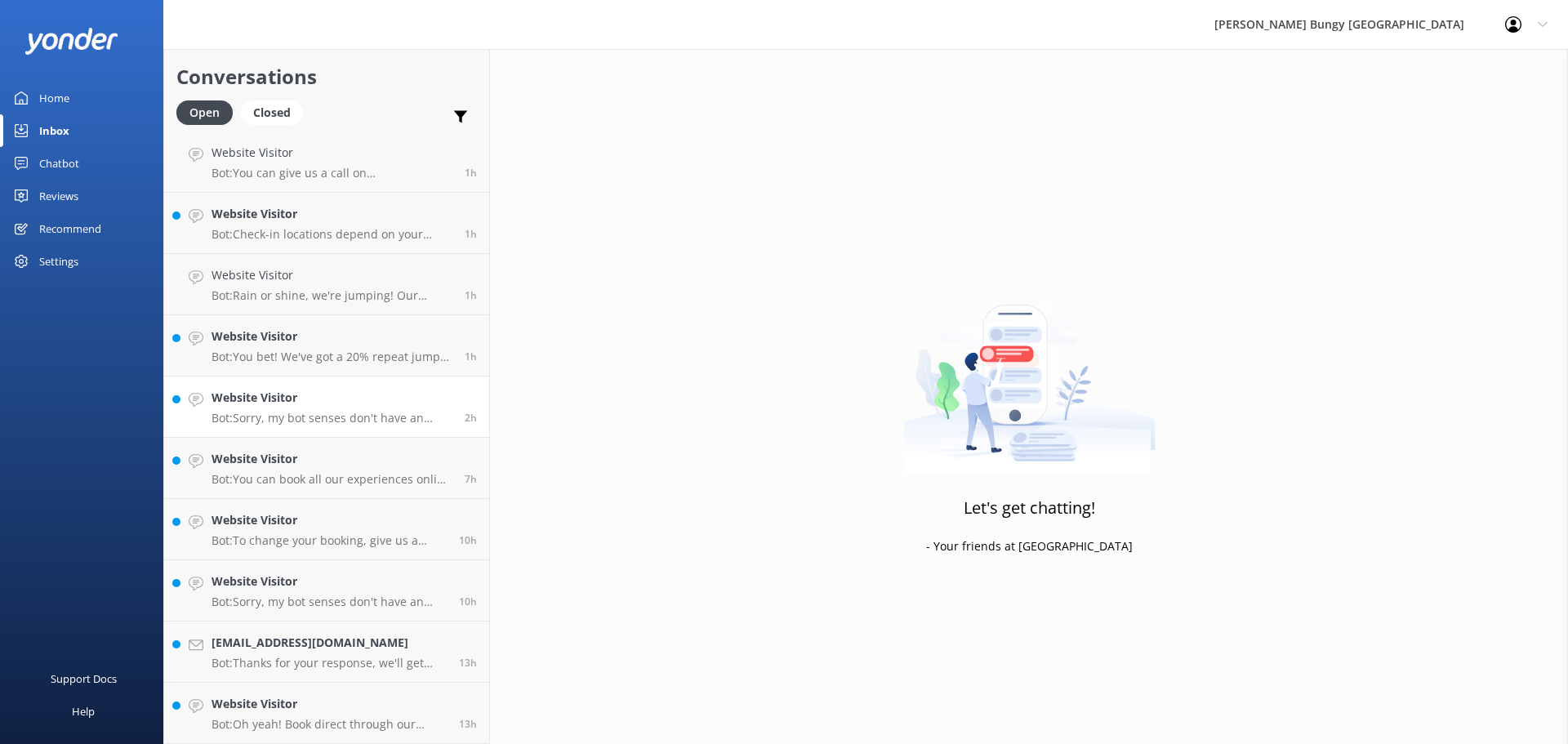
scroll to position [64, 0]
click at [287, 330] on h4 "Website Visitor" at bounding box center [332, 336] width 241 height 17
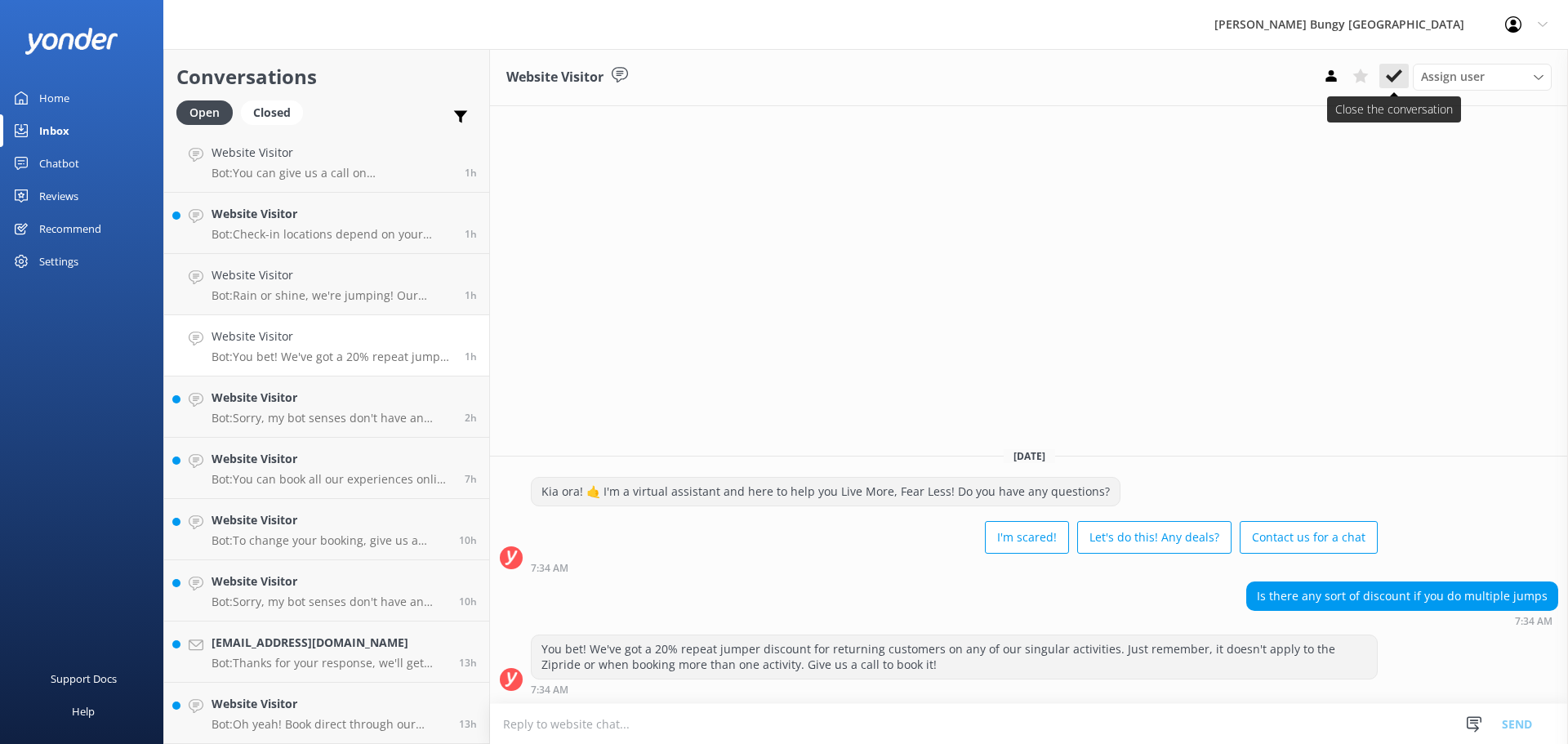
click at [1396, 77] on use at bounding box center [1394, 75] width 17 height 13
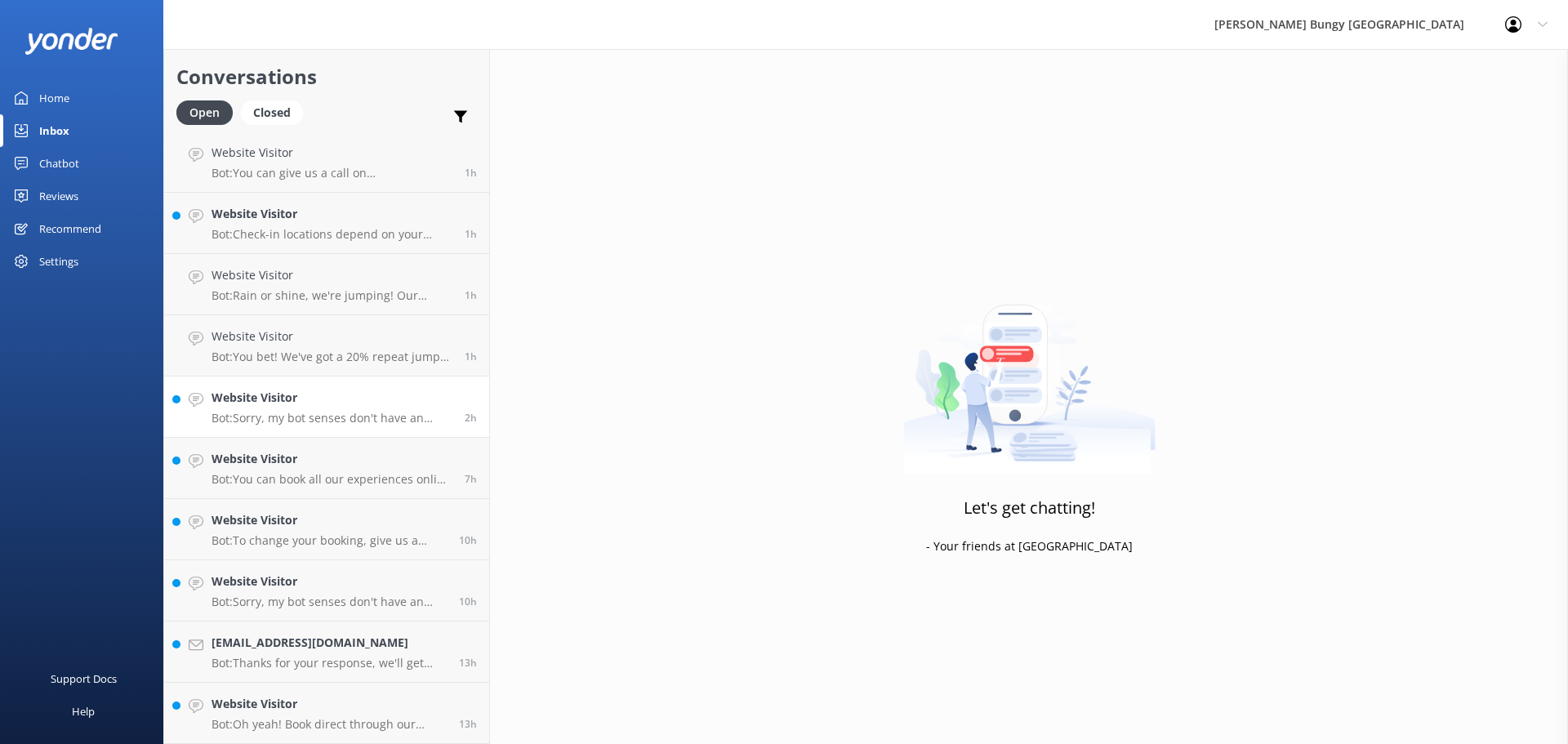
scroll to position [3, 0]
click at [194, 419] on link "Website Visitor Bot: Sorry, my bot senses don't have an answer for that, please…" at bounding box center [326, 407] width 325 height 61
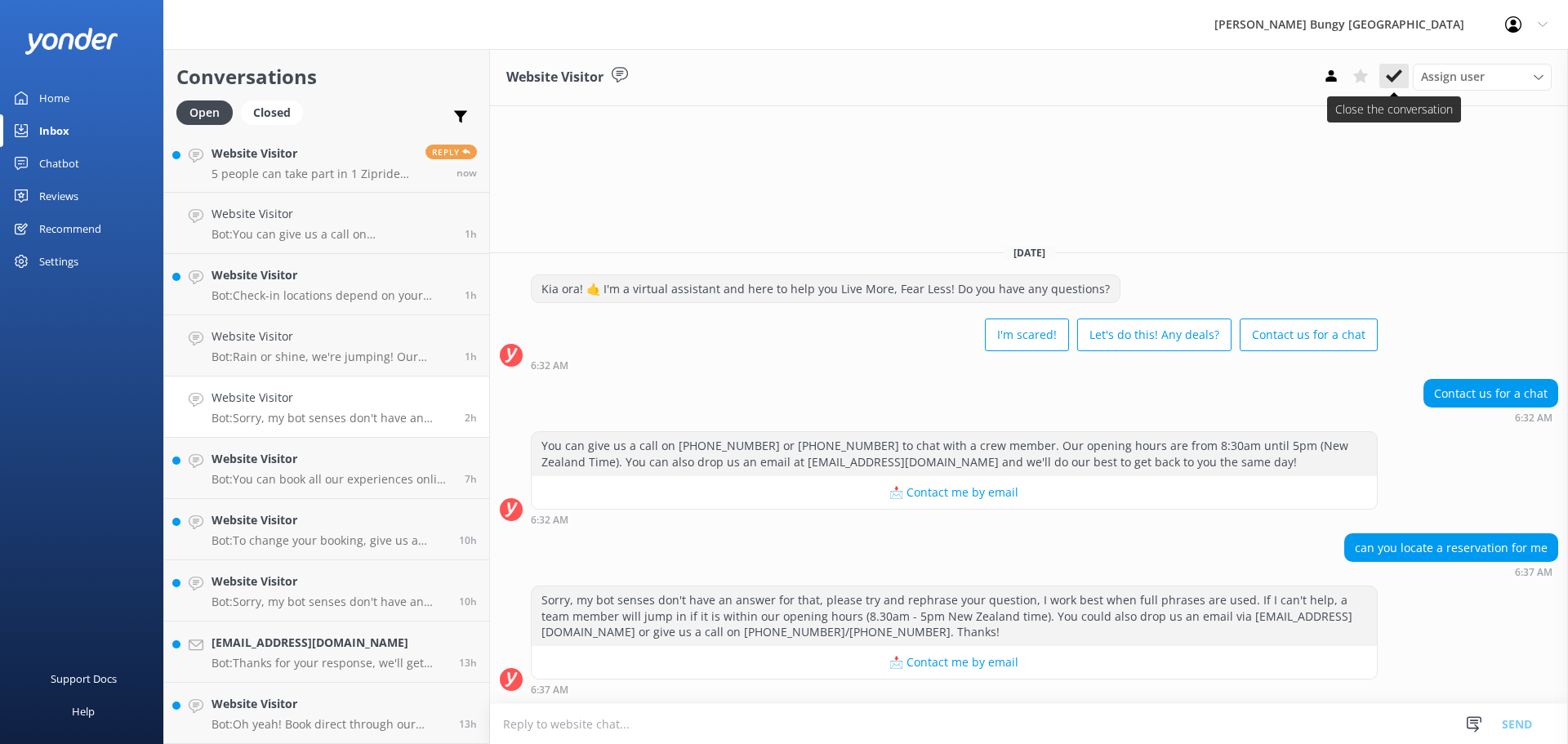
click at [1399, 85] on button at bounding box center [1394, 76] width 29 height 24
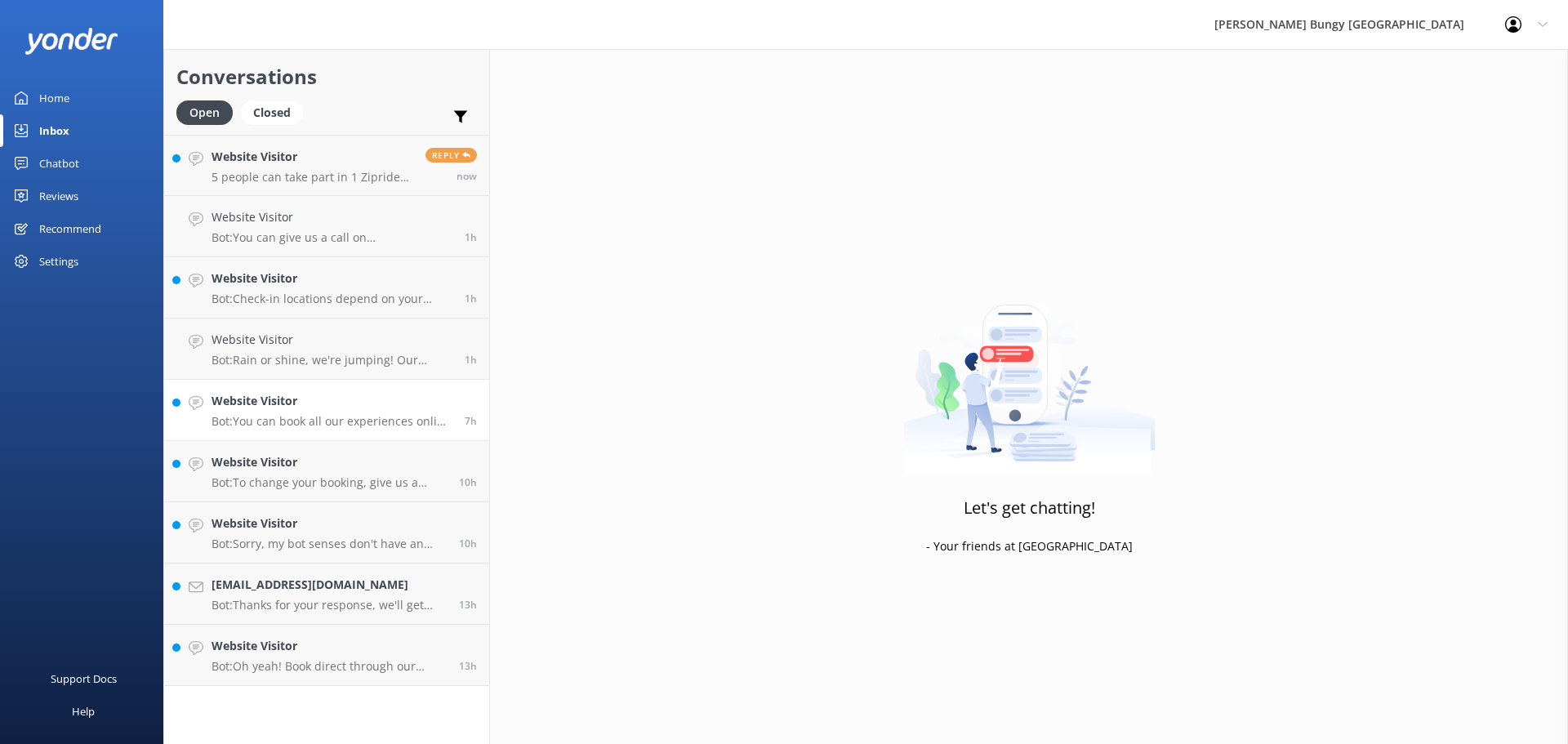
click at [383, 413] on div "Website Visitor Bot: You can book all our experiences online and see live avail…" at bounding box center [332, 410] width 241 height 36
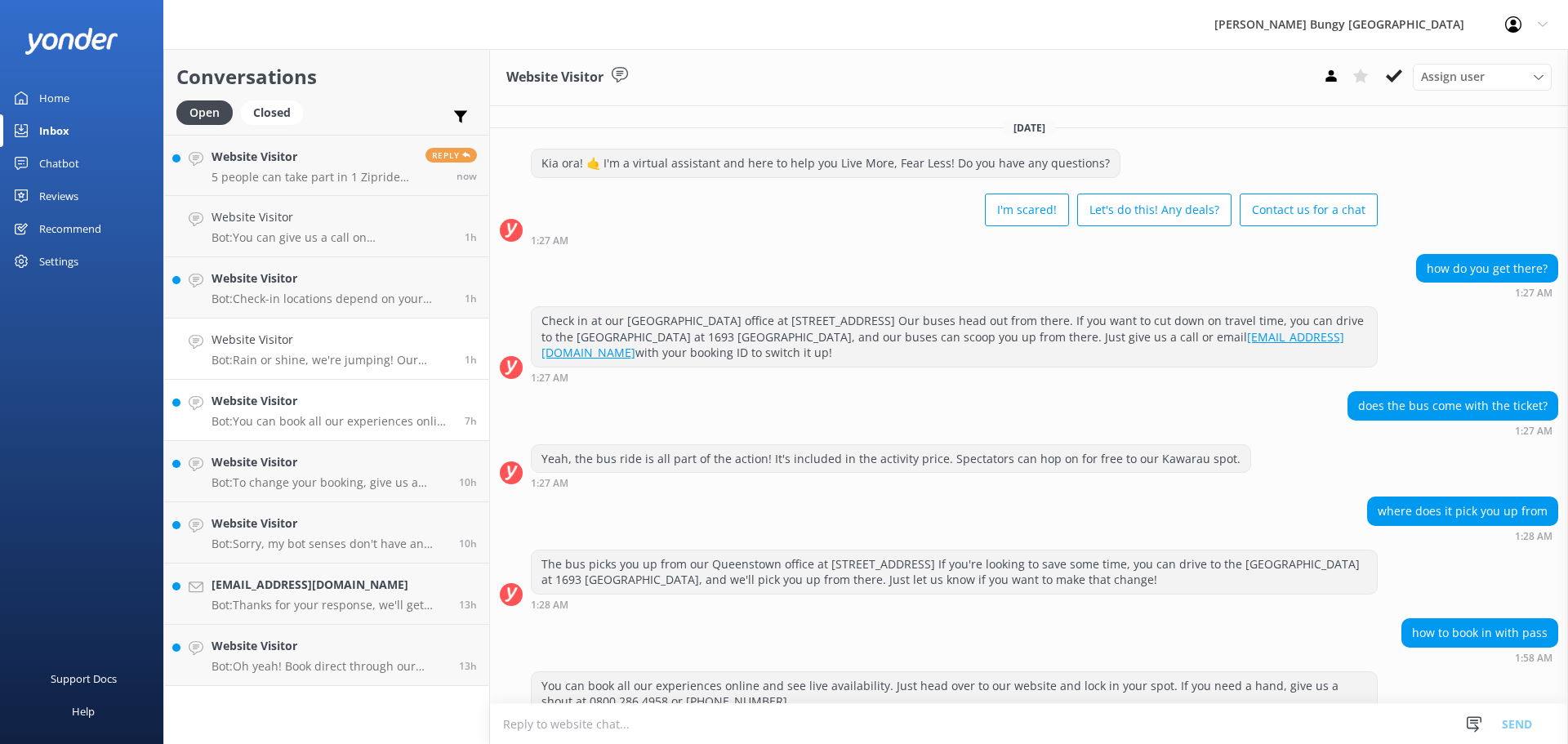
scroll to position [105, 0]
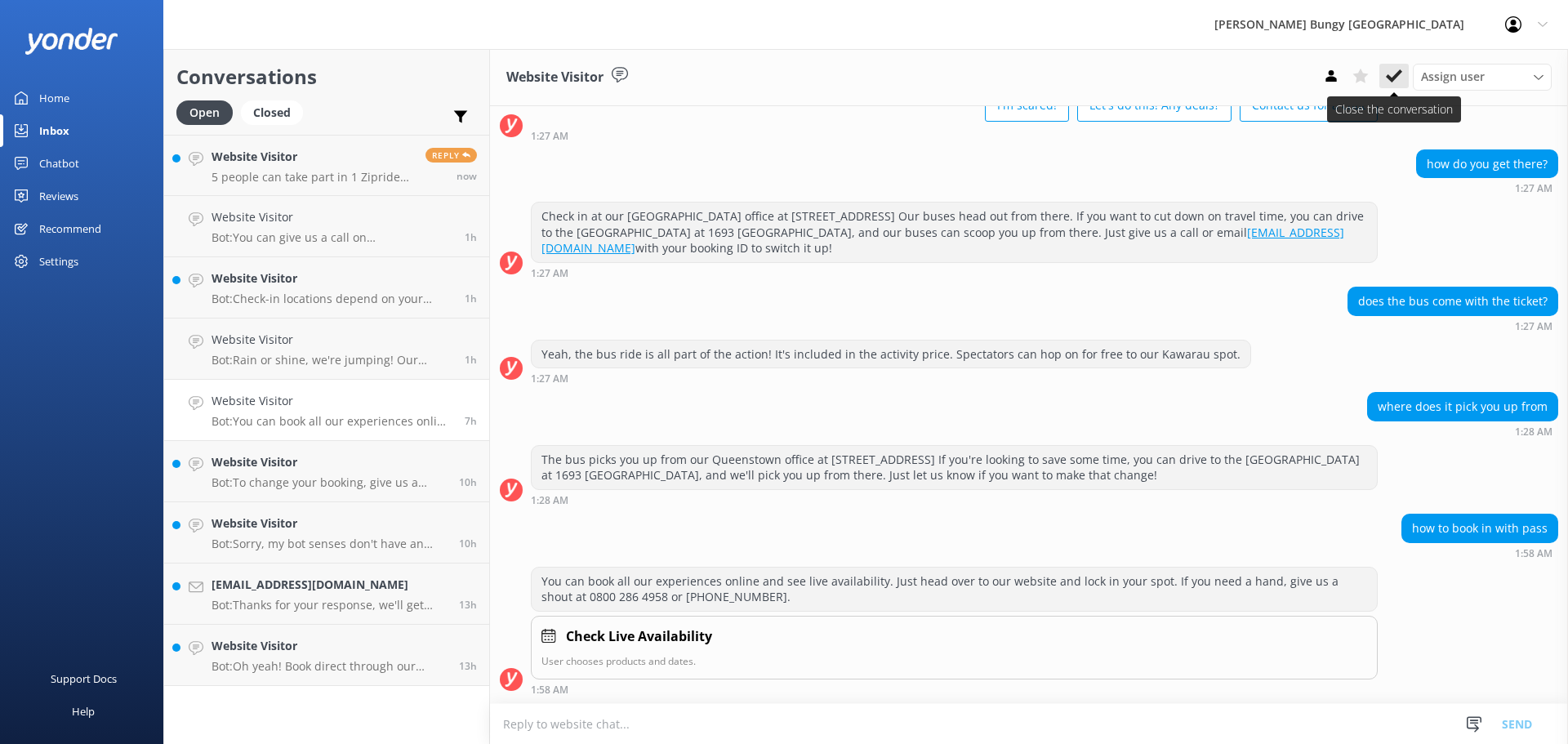
click at [1392, 80] on use at bounding box center [1394, 75] width 17 height 13
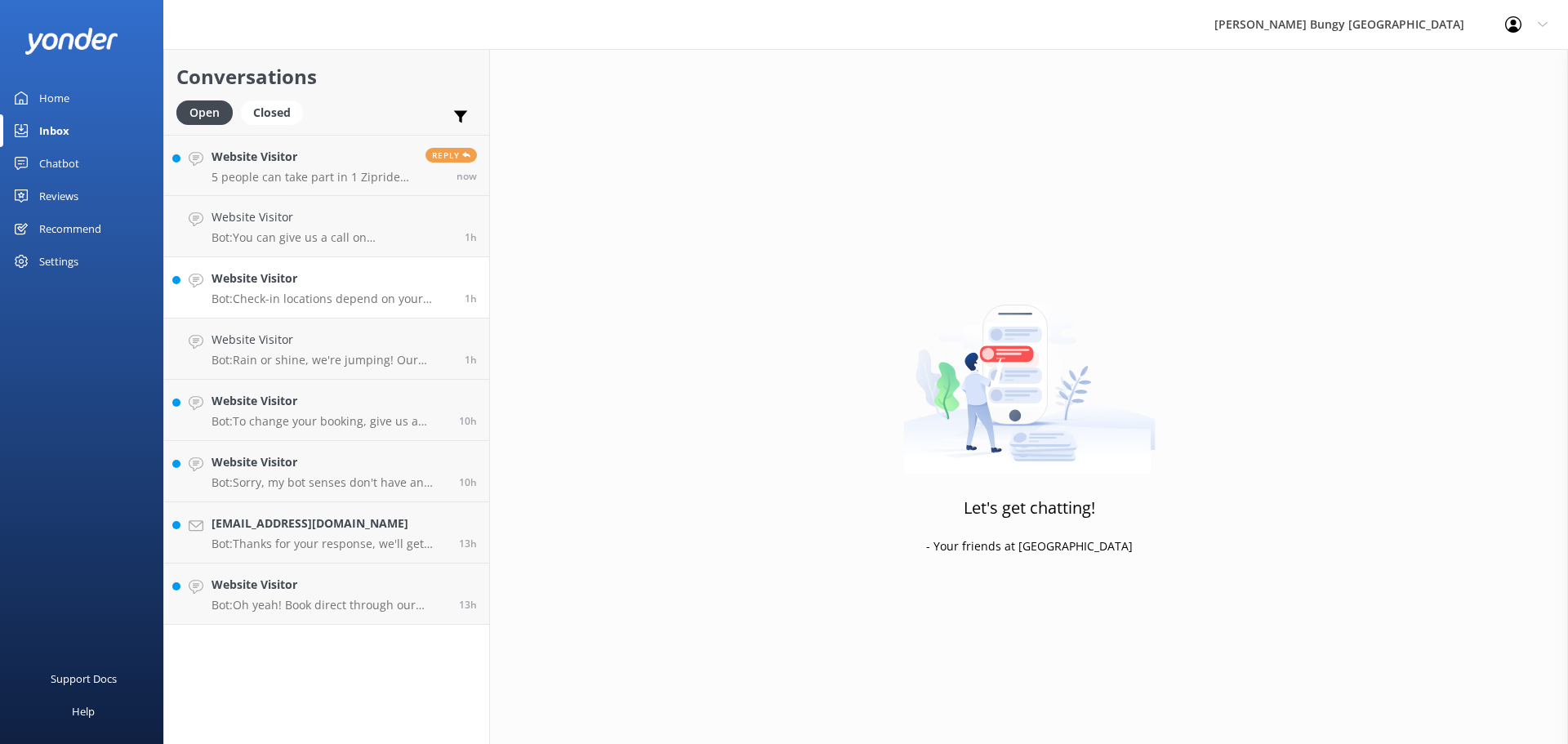
click at [471, 317] on link "Website Visitor Bot: Check-in locations depend on your activity. Here's the low…" at bounding box center [326, 287] width 325 height 61
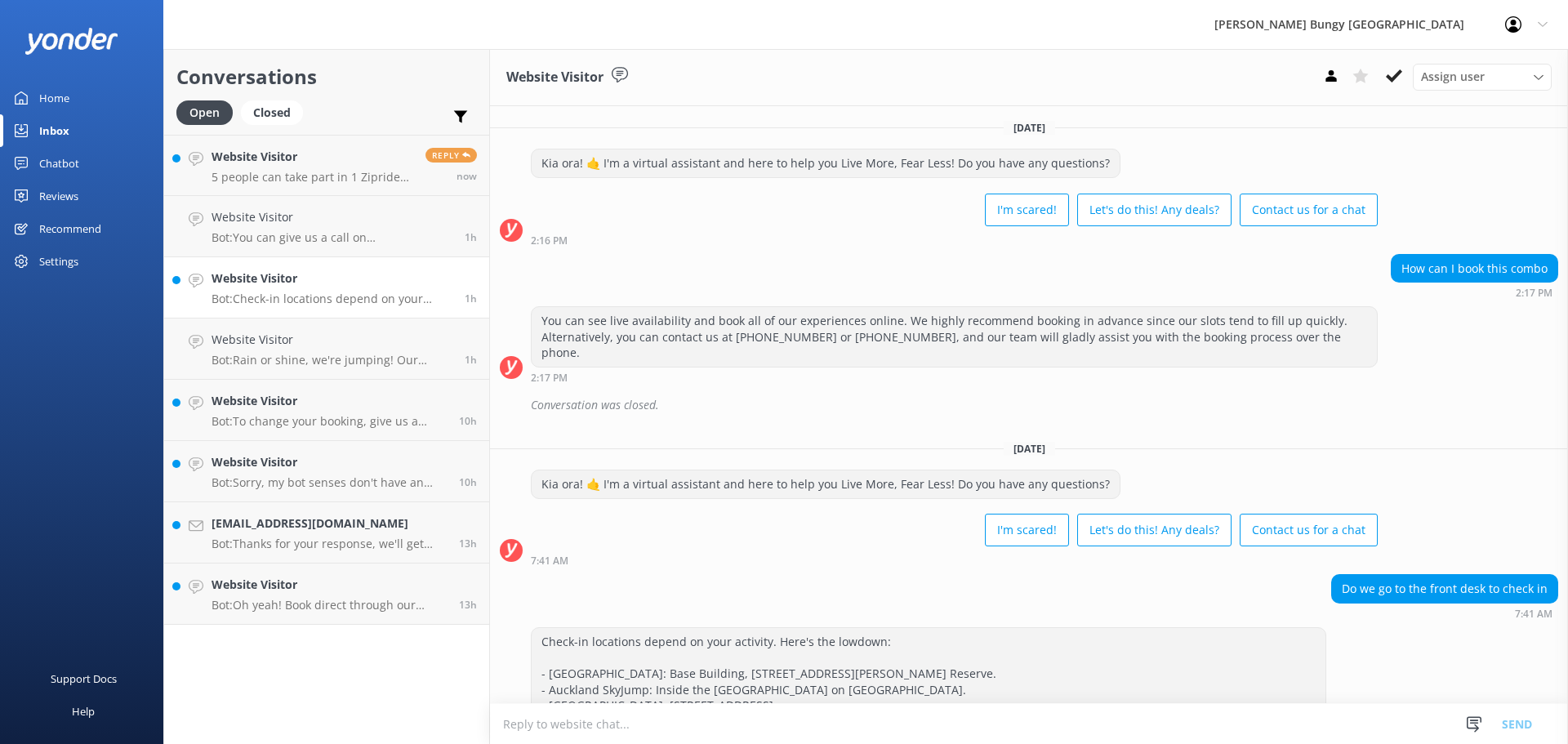
scroll to position [88, 0]
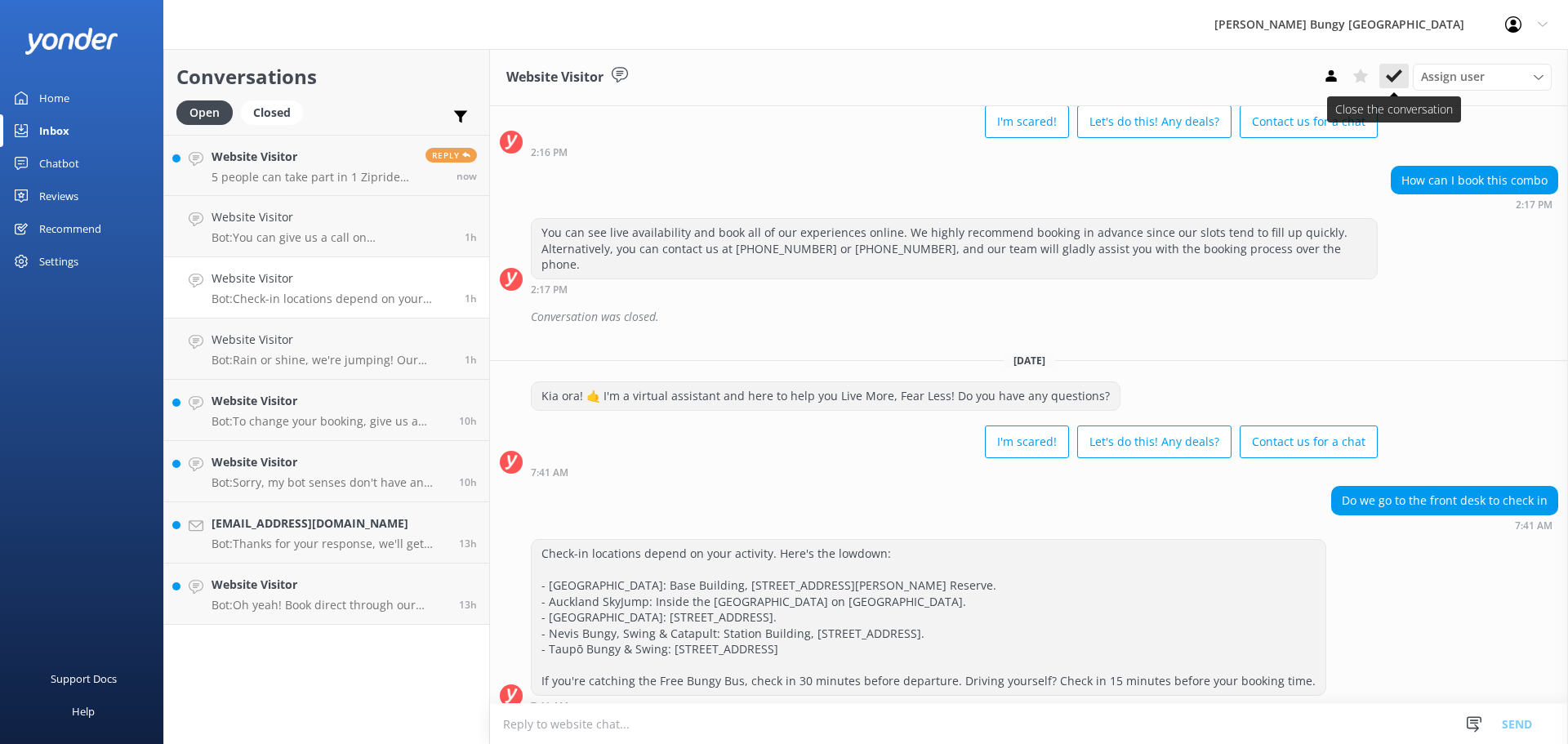
click at [1386, 71] on button at bounding box center [1394, 76] width 29 height 24
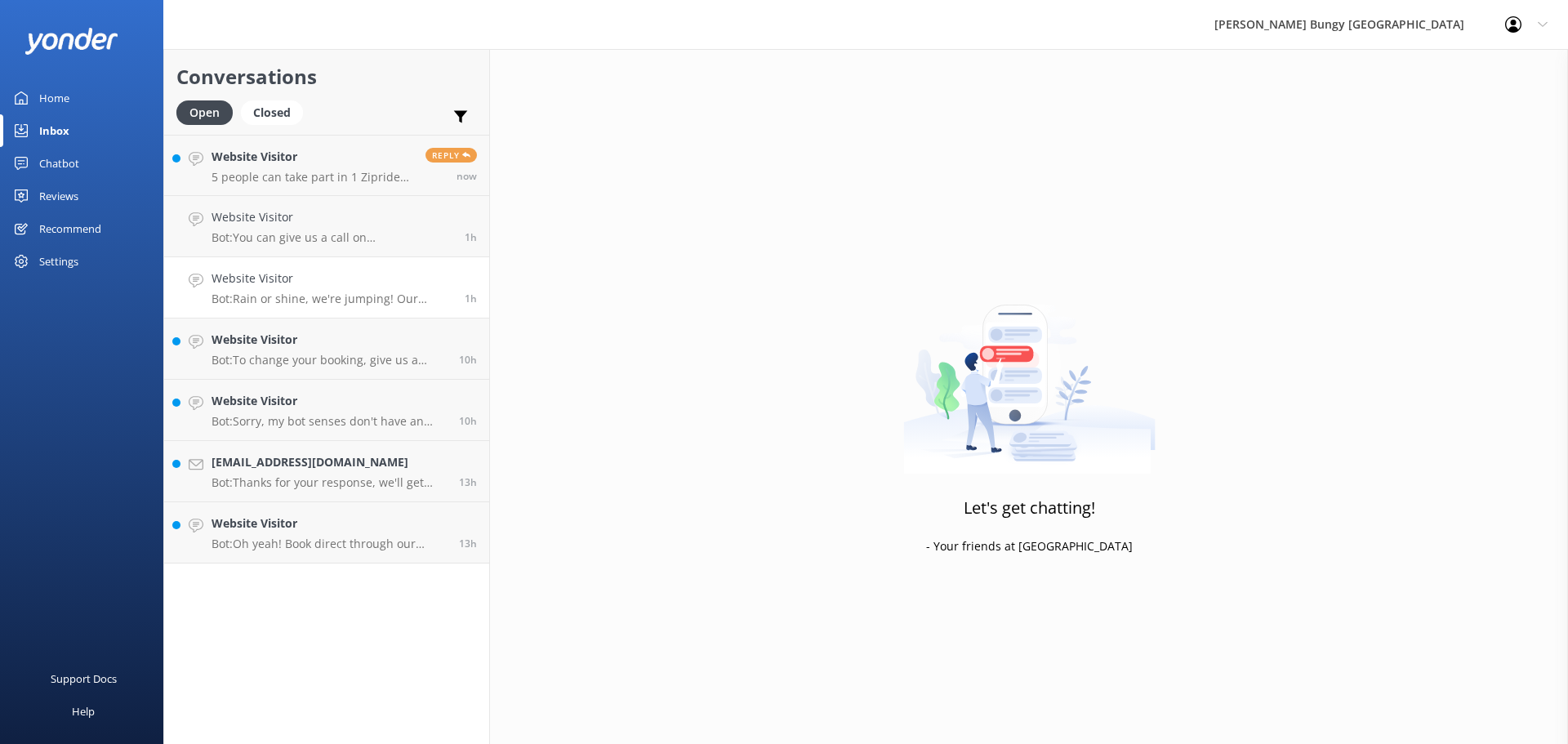
click at [323, 286] on h4 "Website Visitor" at bounding box center [332, 278] width 241 height 17
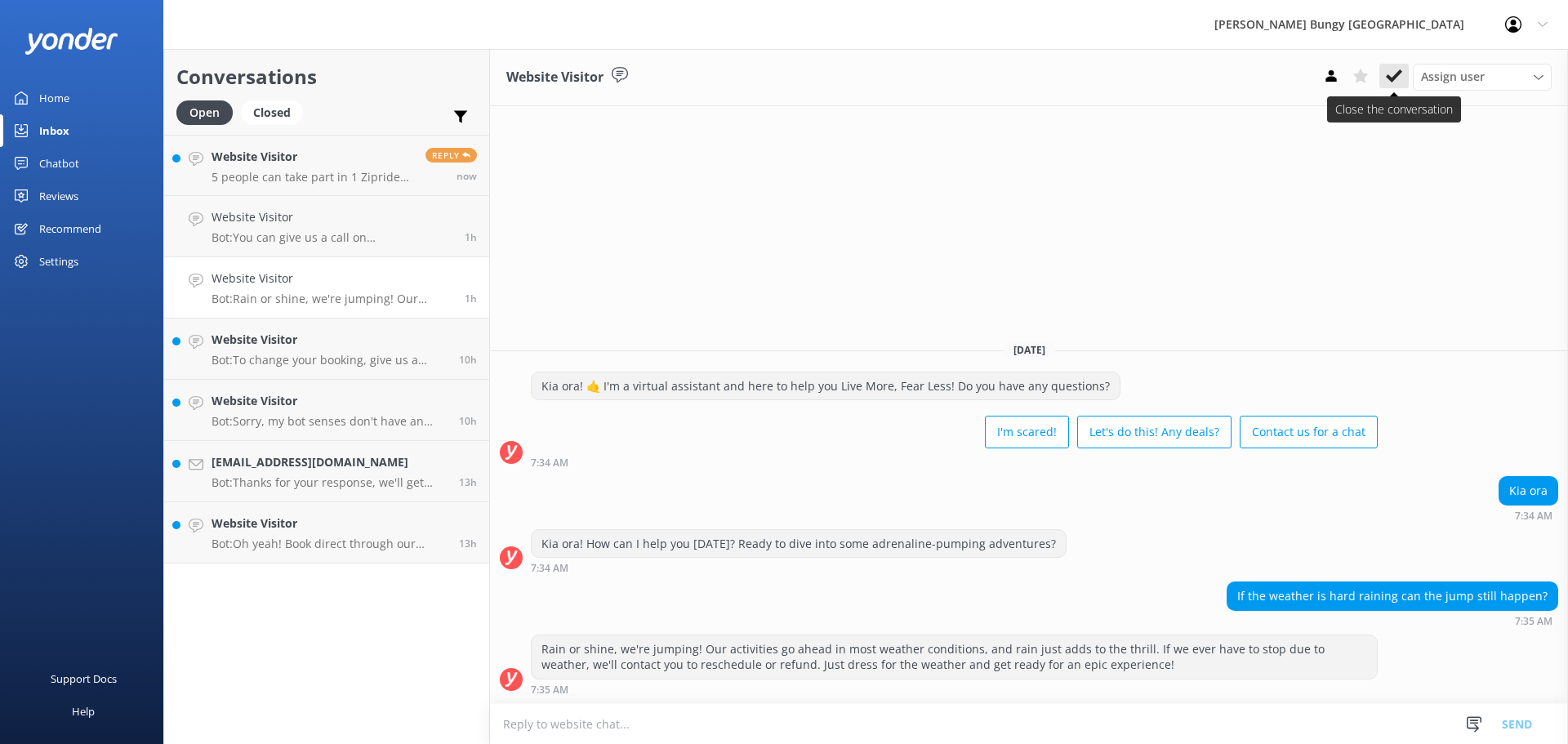
click at [1398, 76] on use at bounding box center [1394, 75] width 17 height 13
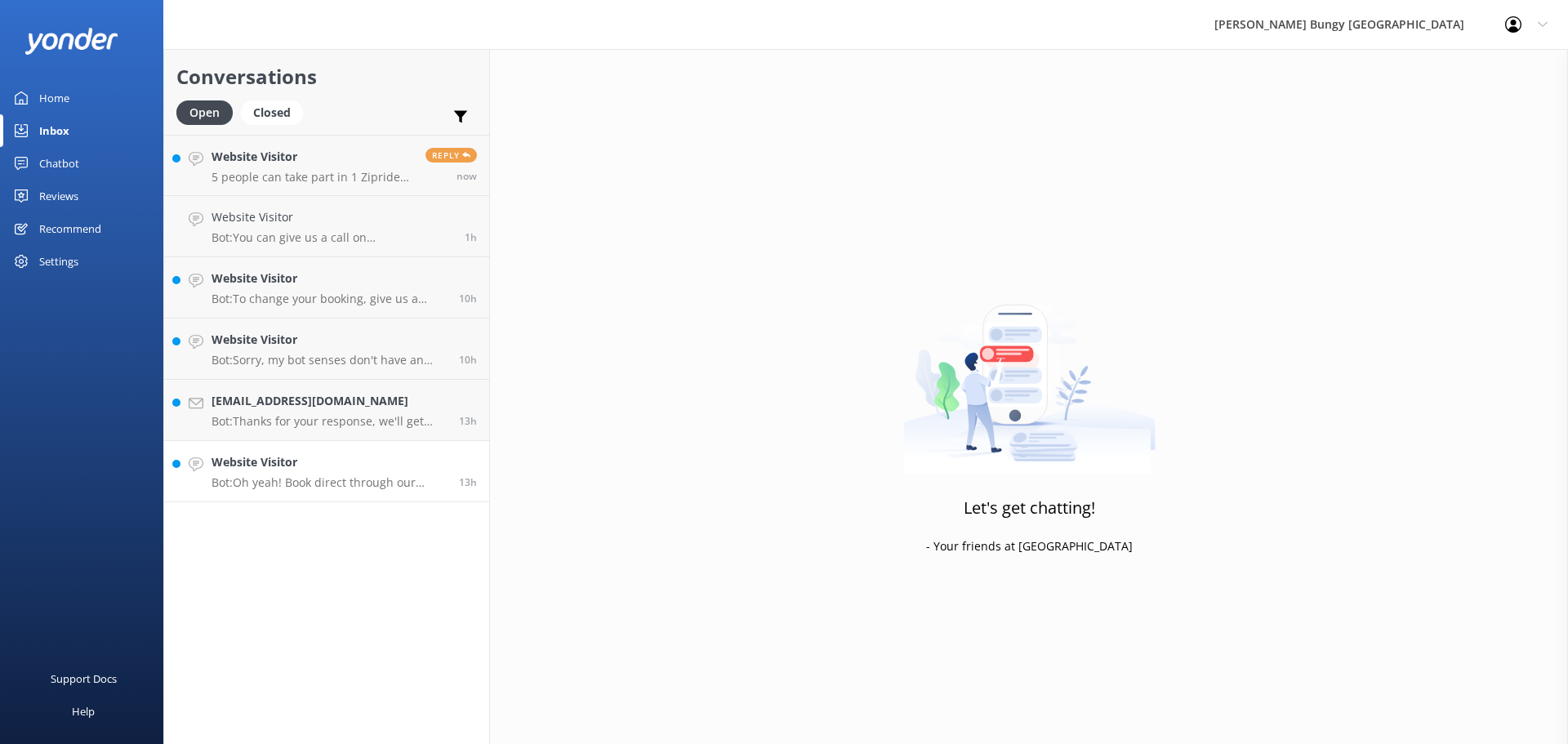
click at [338, 469] on h4 "Website Visitor" at bounding box center [329, 462] width 235 height 17
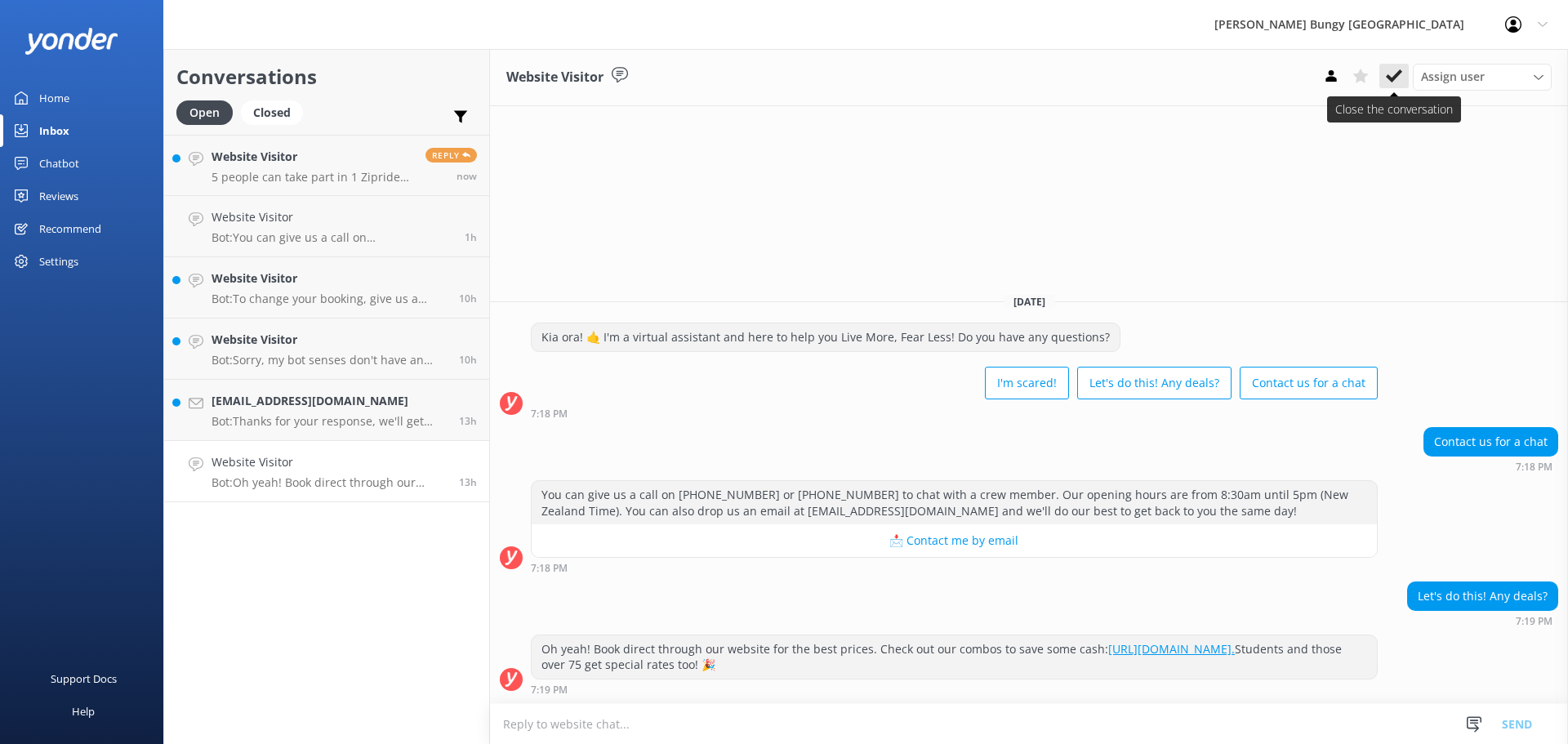
click at [1404, 82] on button at bounding box center [1394, 76] width 29 height 24
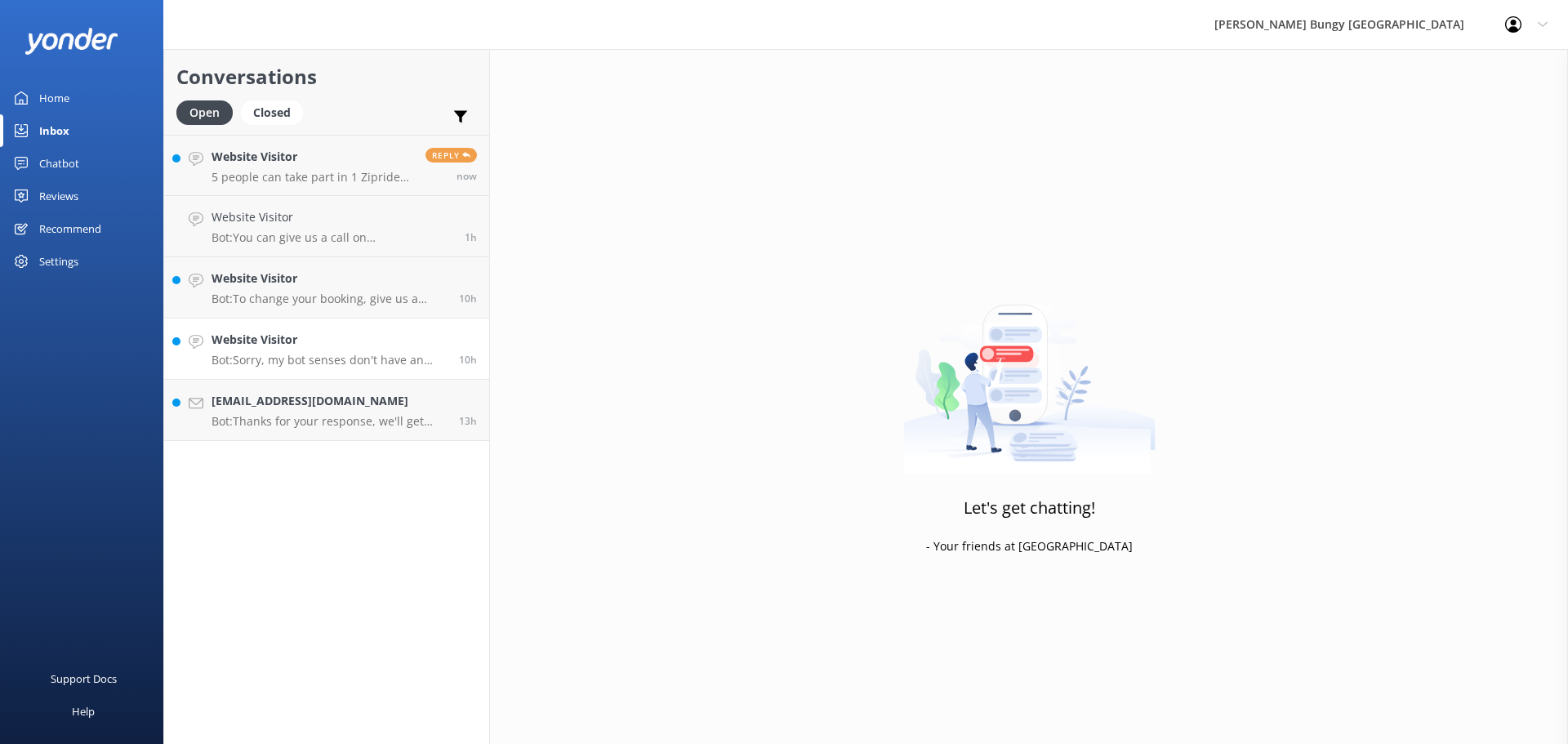
click at [296, 329] on link "Website Visitor Bot: Sorry, my bot senses don't have an answer for that, please…" at bounding box center [326, 349] width 325 height 61
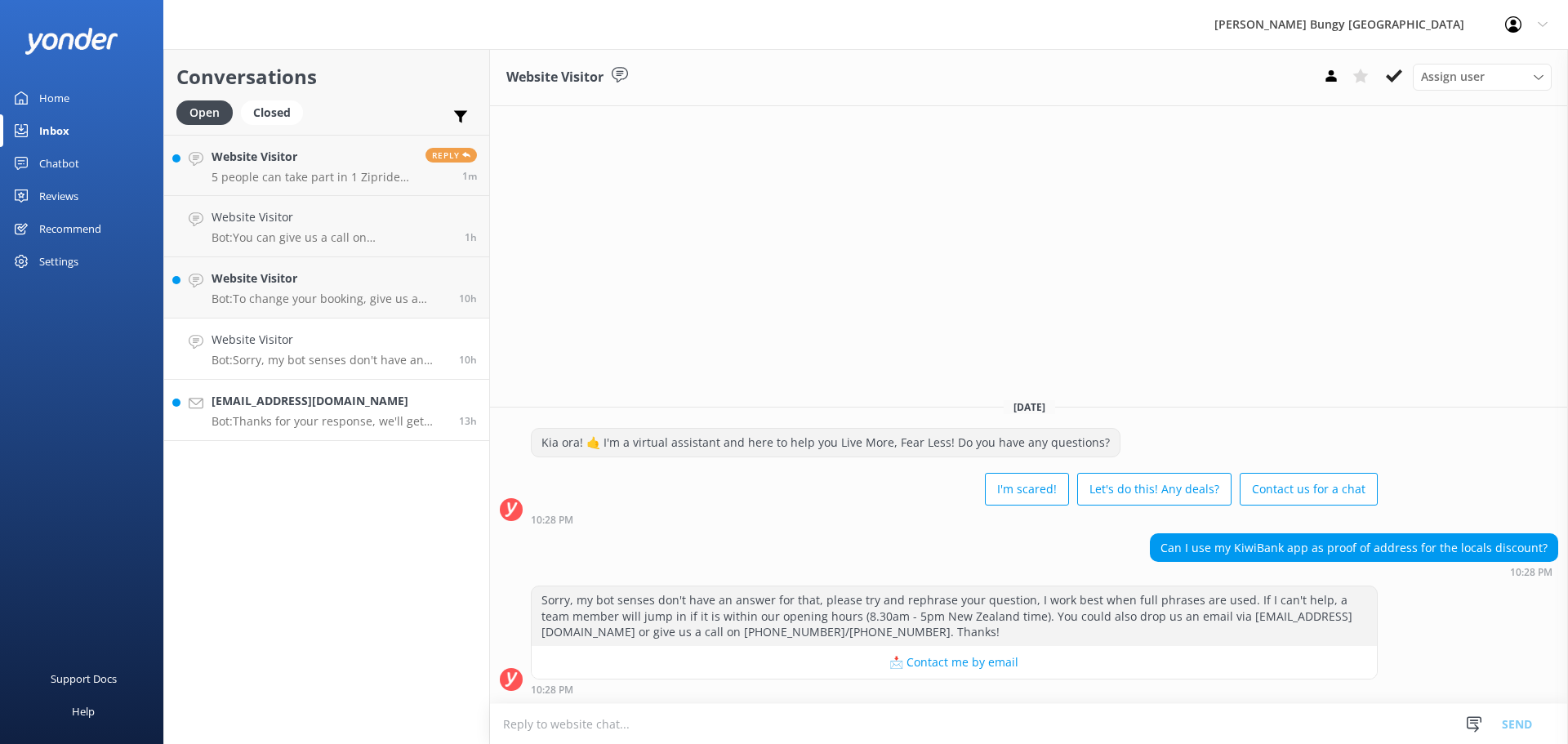
click at [271, 426] on p "Bot: Thanks for your response, we'll get back to you as soon as we can during o…" at bounding box center [329, 421] width 235 height 15
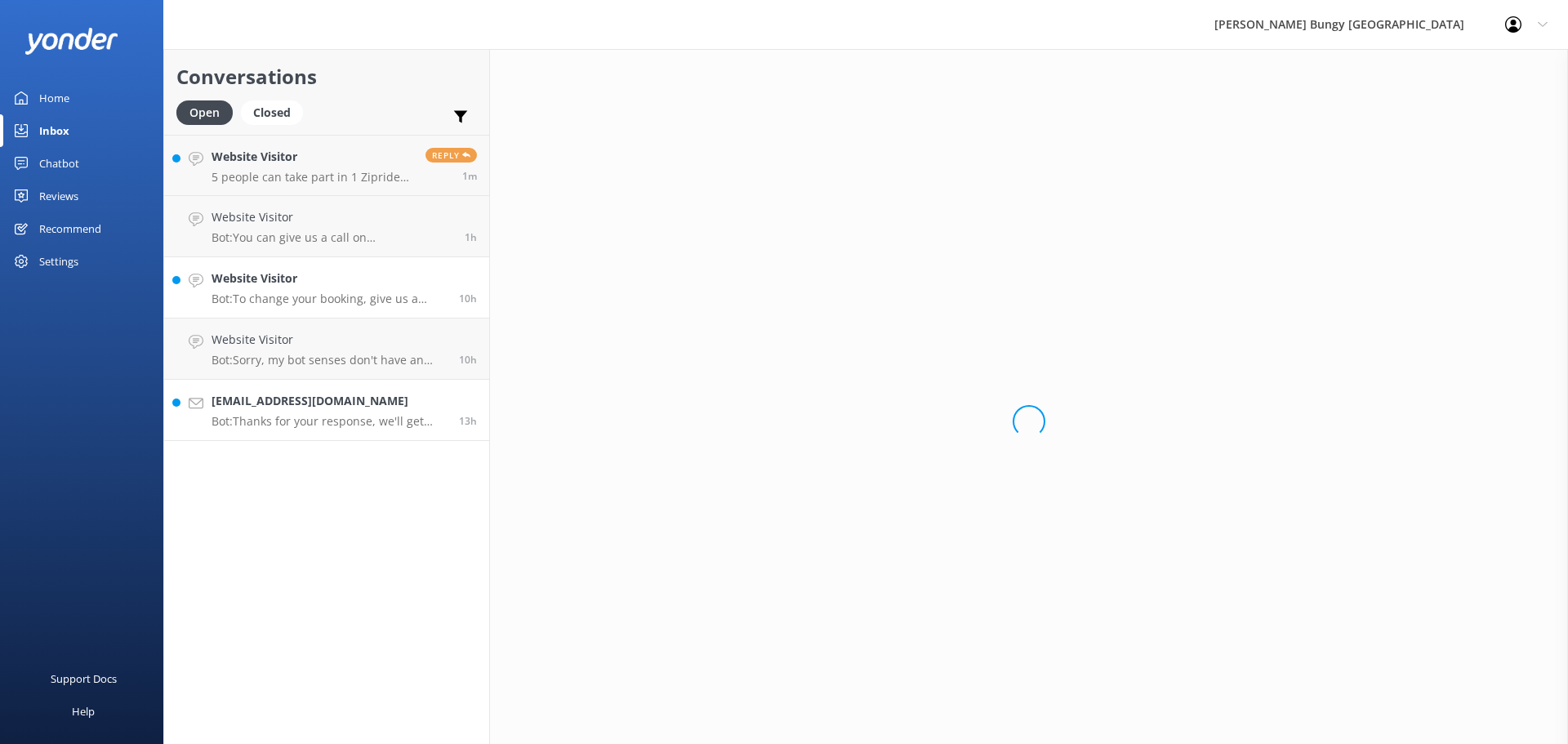
click at [307, 290] on div "Website Visitor Bot: To change your booking, give us a buzz at 0800 286 4958 or…" at bounding box center [329, 287] width 235 height 36
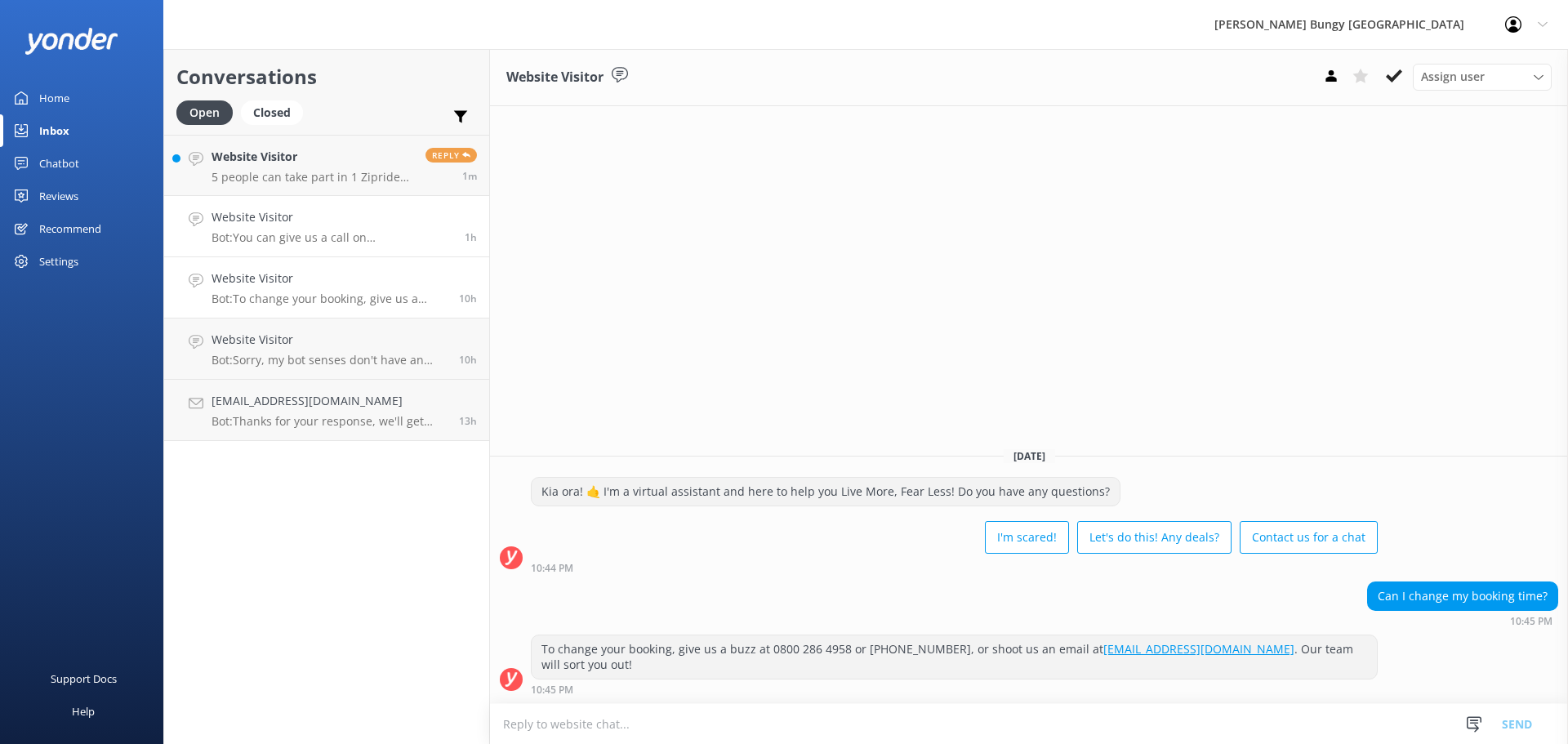
click at [324, 203] on link "Website Visitor Bot: You can give us a call on [PHONE_NUMBER] or [PHONE_NUMBER]…" at bounding box center [326, 226] width 325 height 61
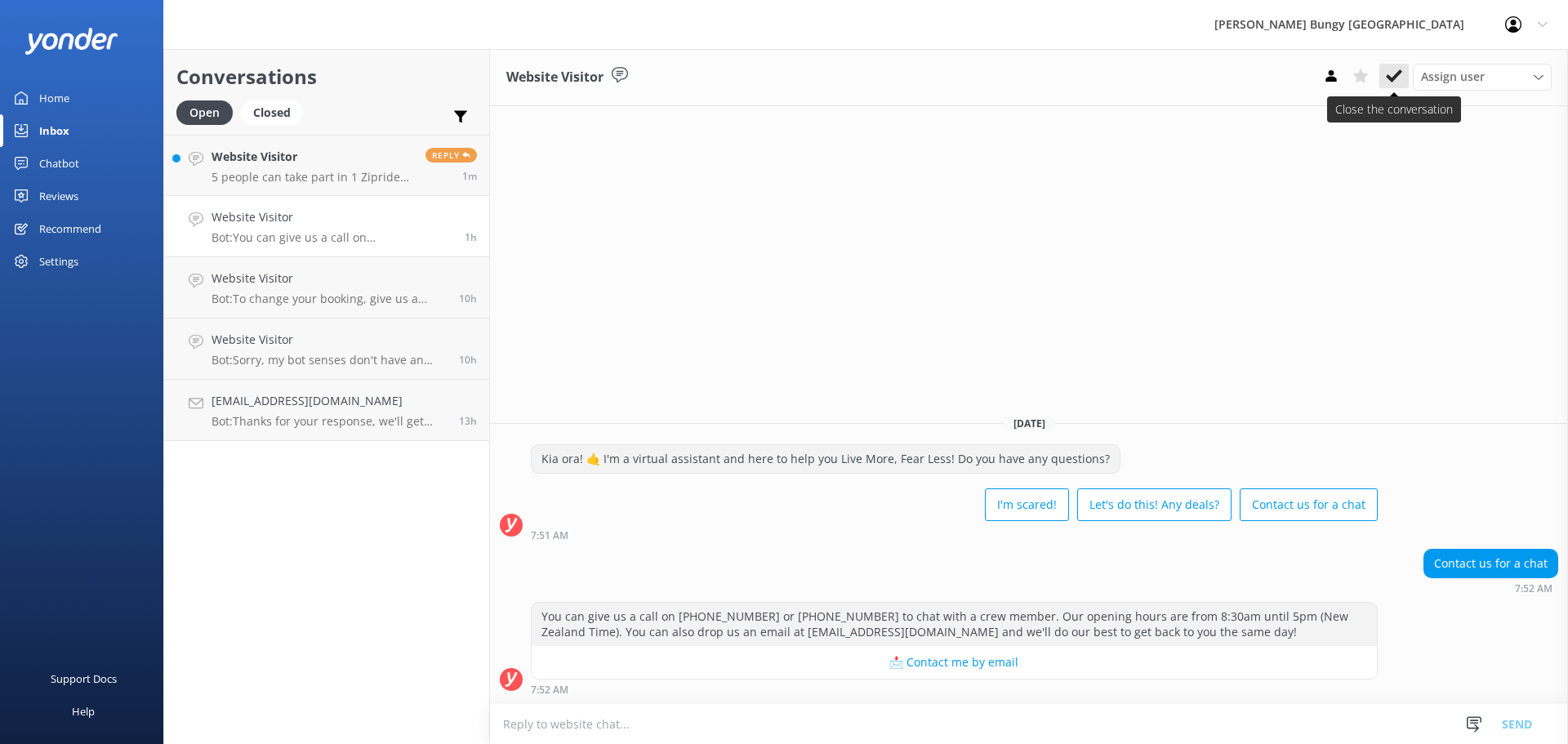
click at [1394, 87] on button at bounding box center [1394, 76] width 29 height 24
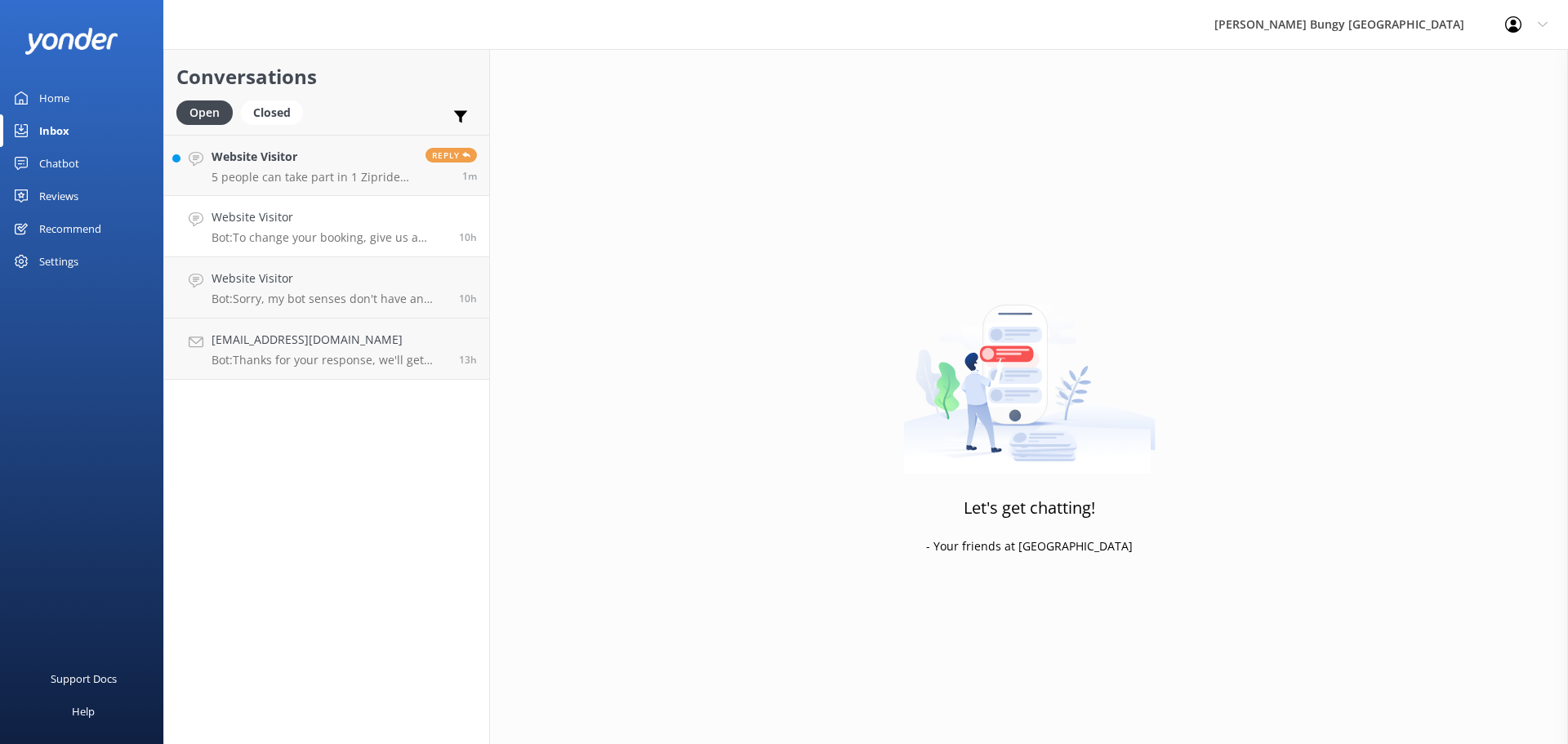
click at [300, 203] on link "Website Visitor Bot: To change your booking, give us a buzz at 0800 286 4958 or…" at bounding box center [326, 226] width 325 height 61
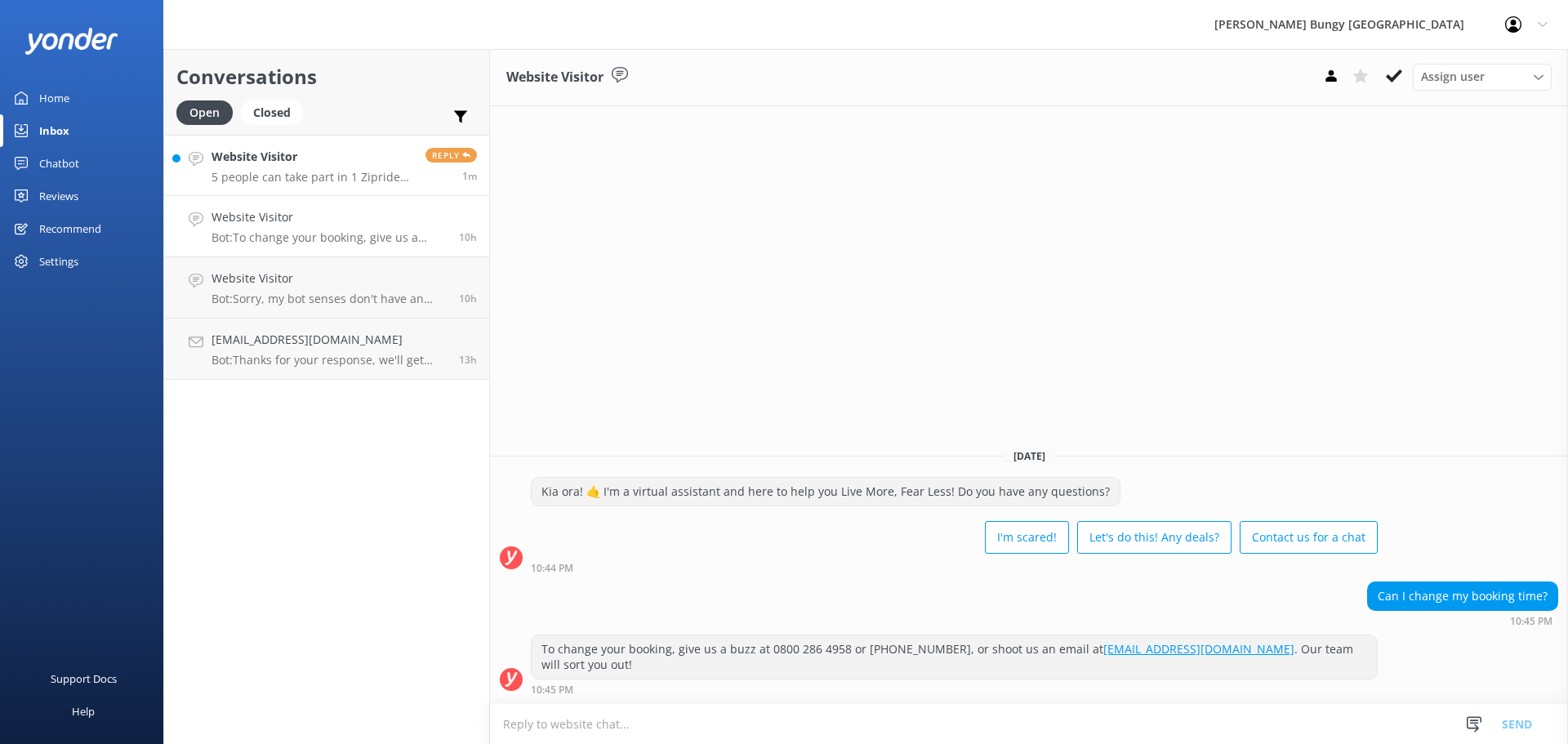
click at [305, 177] on p "5 people can take part in 1 Zipride each, or 1 person for 5 [PERSON_NAME]'s - i…" at bounding box center [313, 177] width 202 height 15
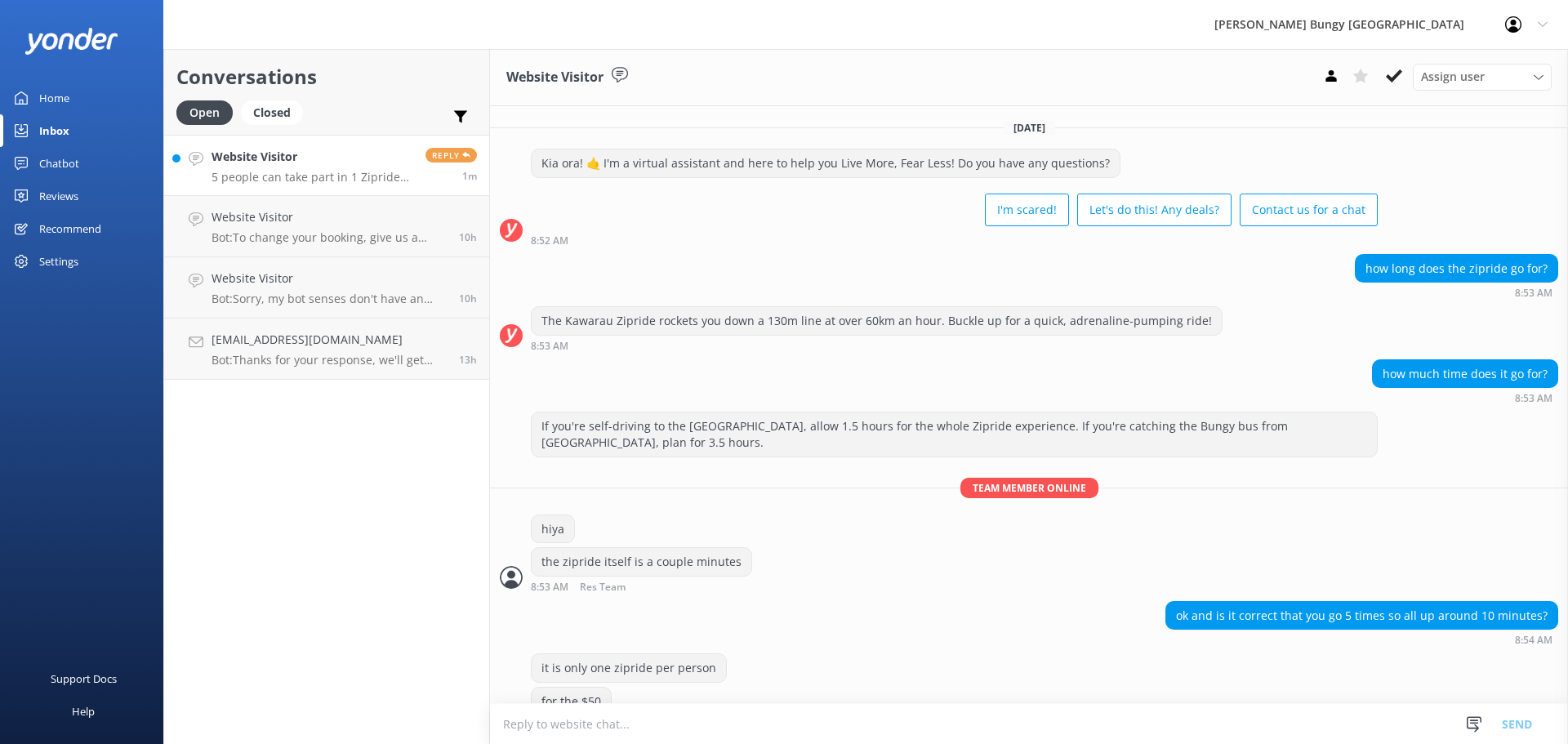
scroll to position [143, 0]
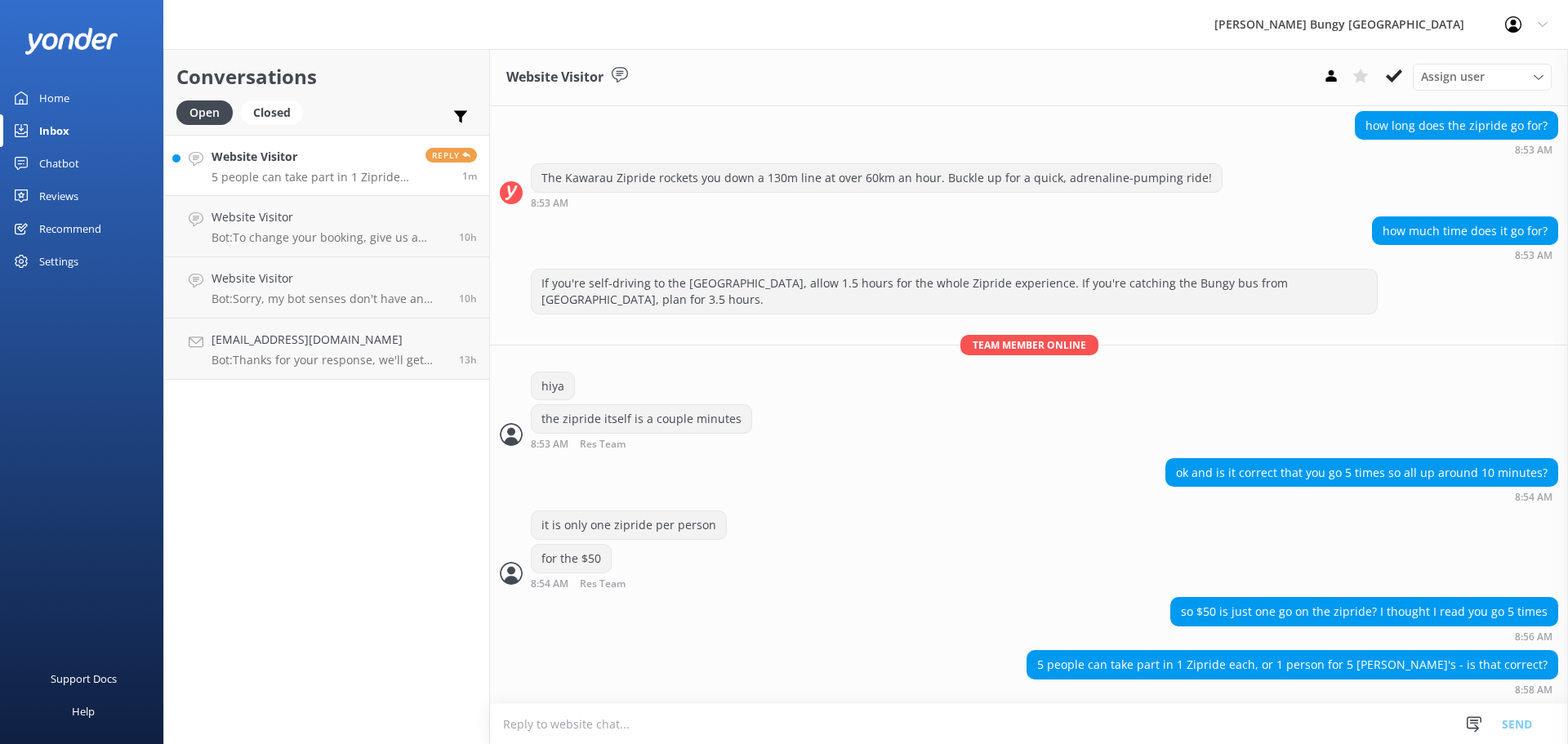
click at [875, 719] on textarea at bounding box center [1030, 724] width 1078 height 40
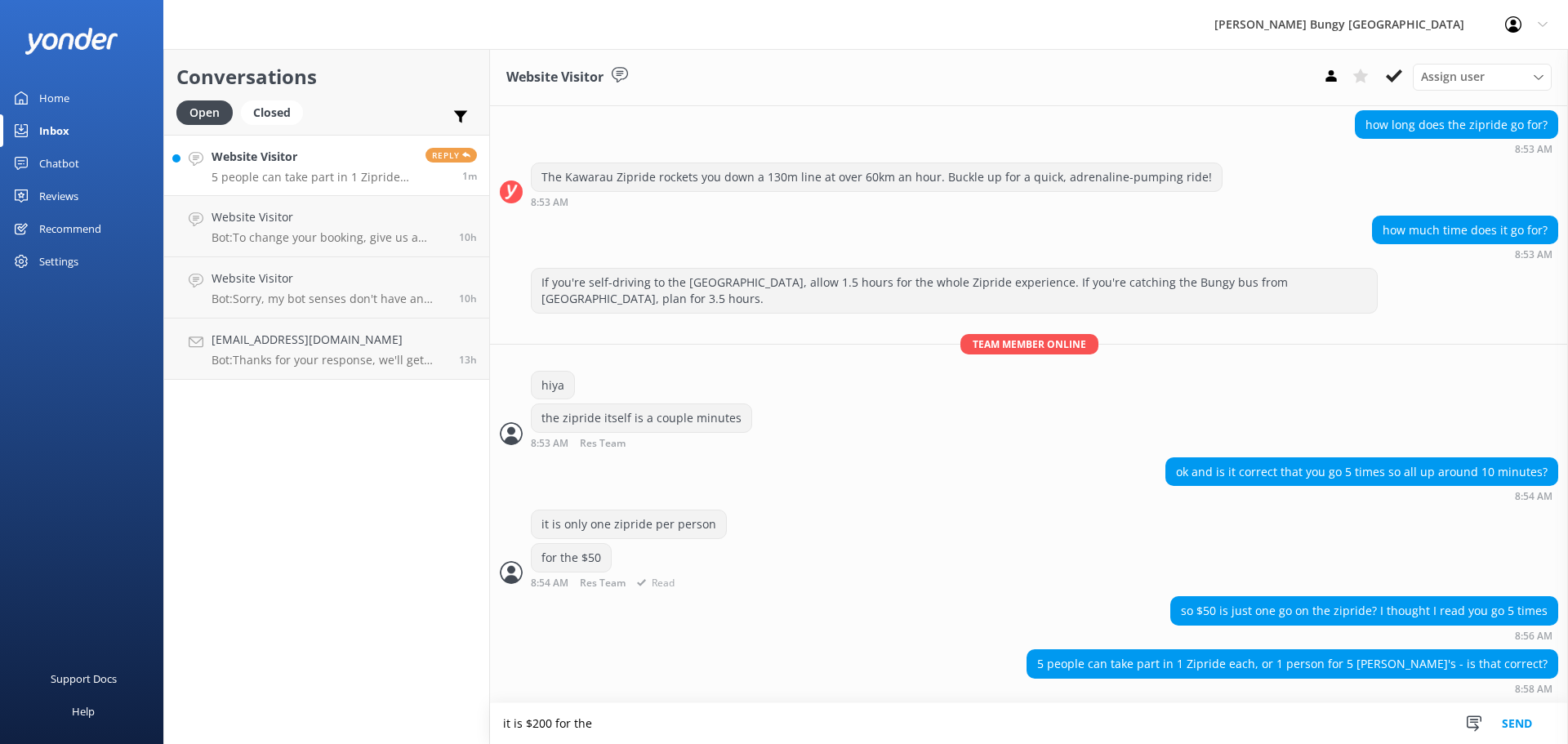
type textarea "it is $200 for the"
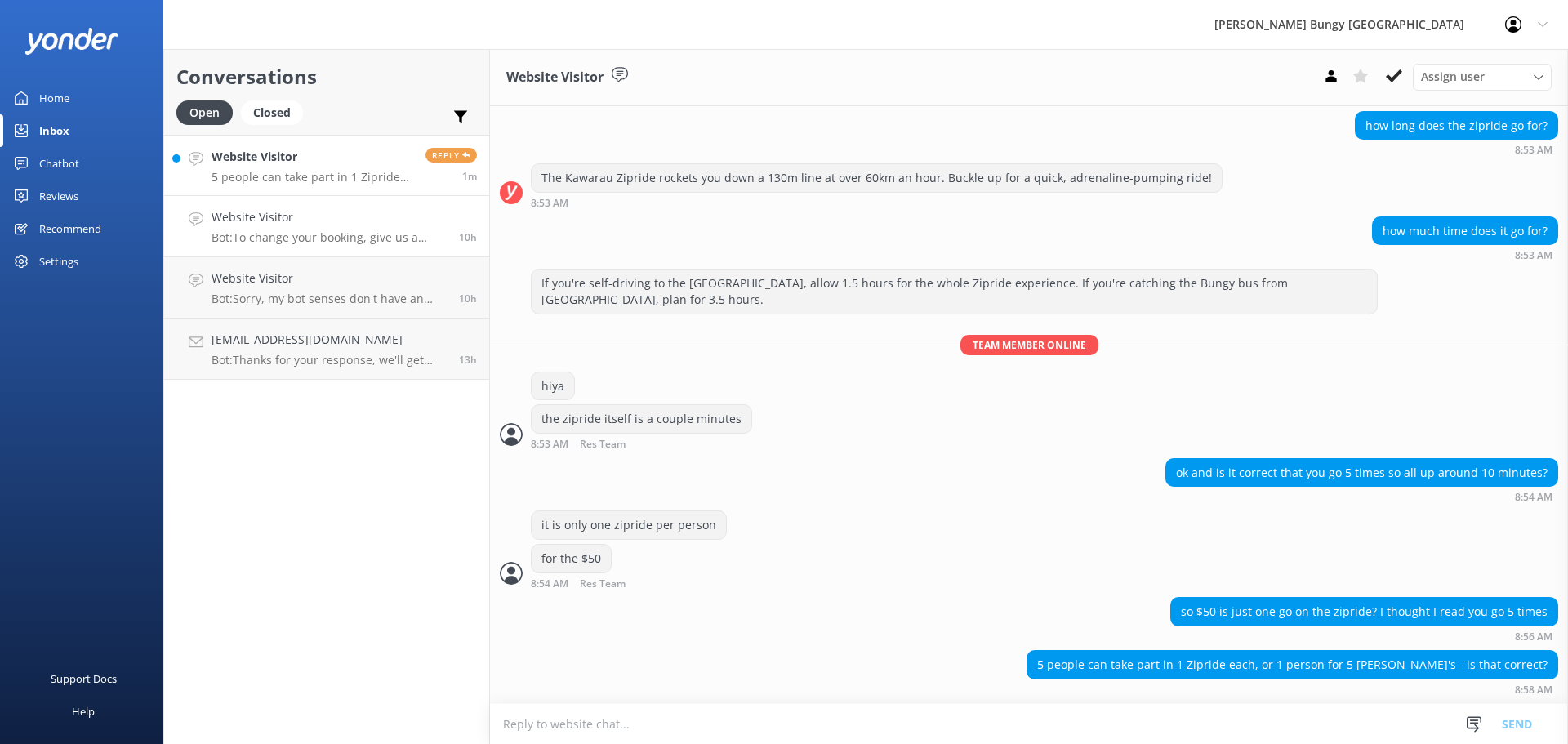
click at [228, 237] on p "Bot: To change your booking, give us a buzz at 0800 286 4958 or [PHONE_NUMBER],…" at bounding box center [329, 237] width 235 height 15
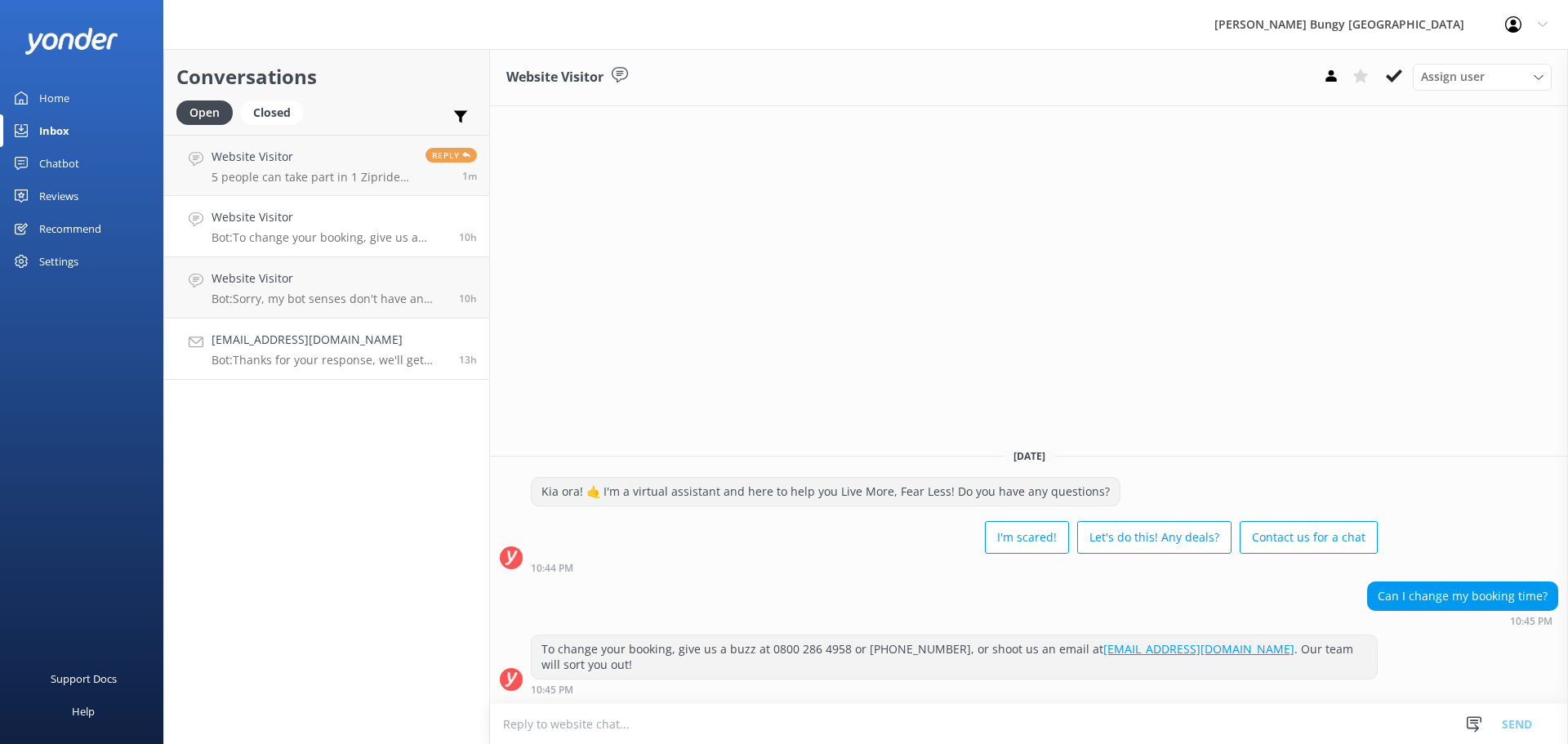
click at [374, 348] on h4 "[EMAIL_ADDRESS][DOMAIN_NAME]" at bounding box center [329, 340] width 235 height 17
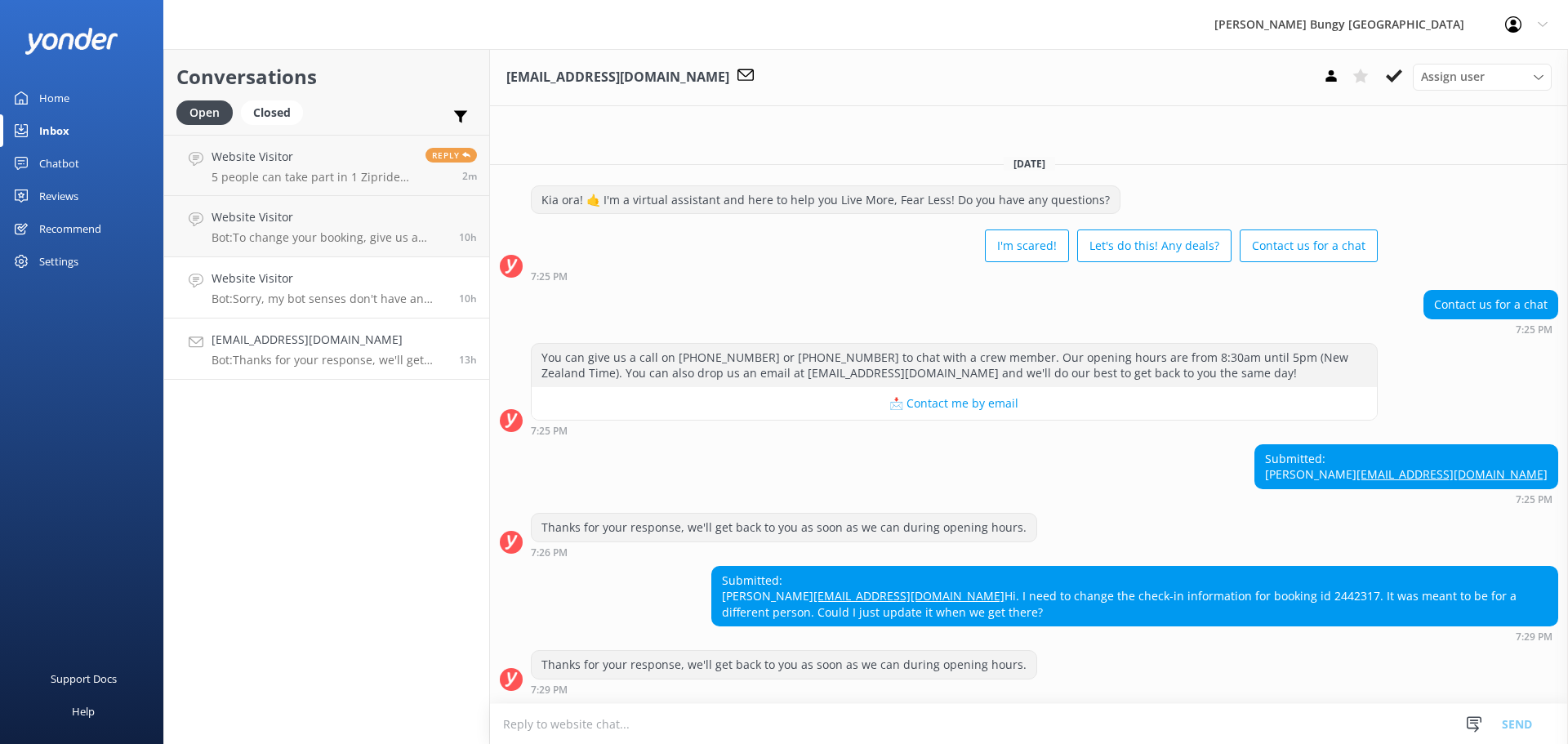
click at [379, 280] on h4 "Website Visitor" at bounding box center [329, 278] width 235 height 17
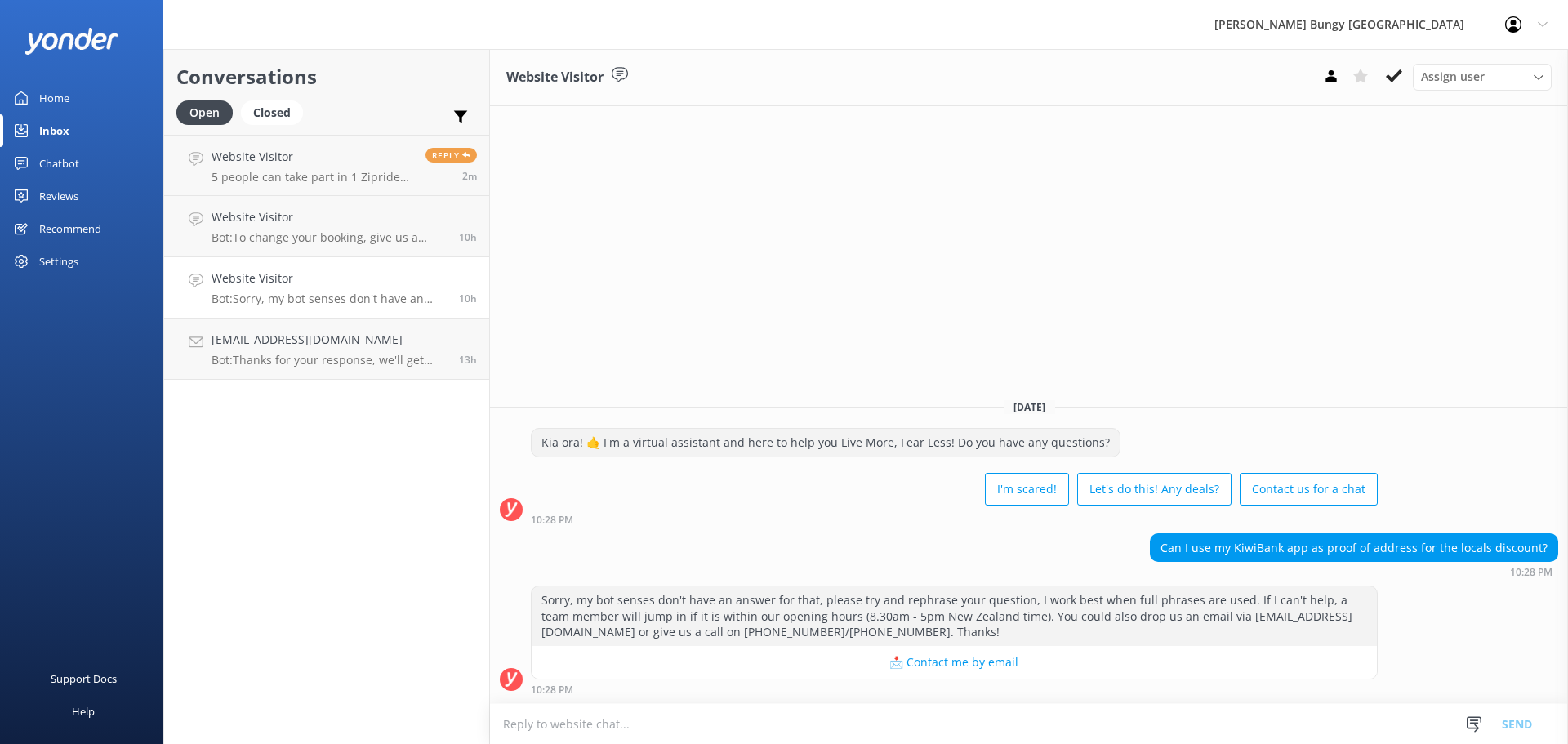
click at [351, 262] on link "Website Visitor Bot: Sorry, my bot senses don't have an answer for that, please…" at bounding box center [326, 287] width 325 height 61
click at [358, 197] on link "Website Visitor Bot: To change your booking, give us a buzz at 0800 286 4958 or…" at bounding box center [326, 226] width 325 height 61
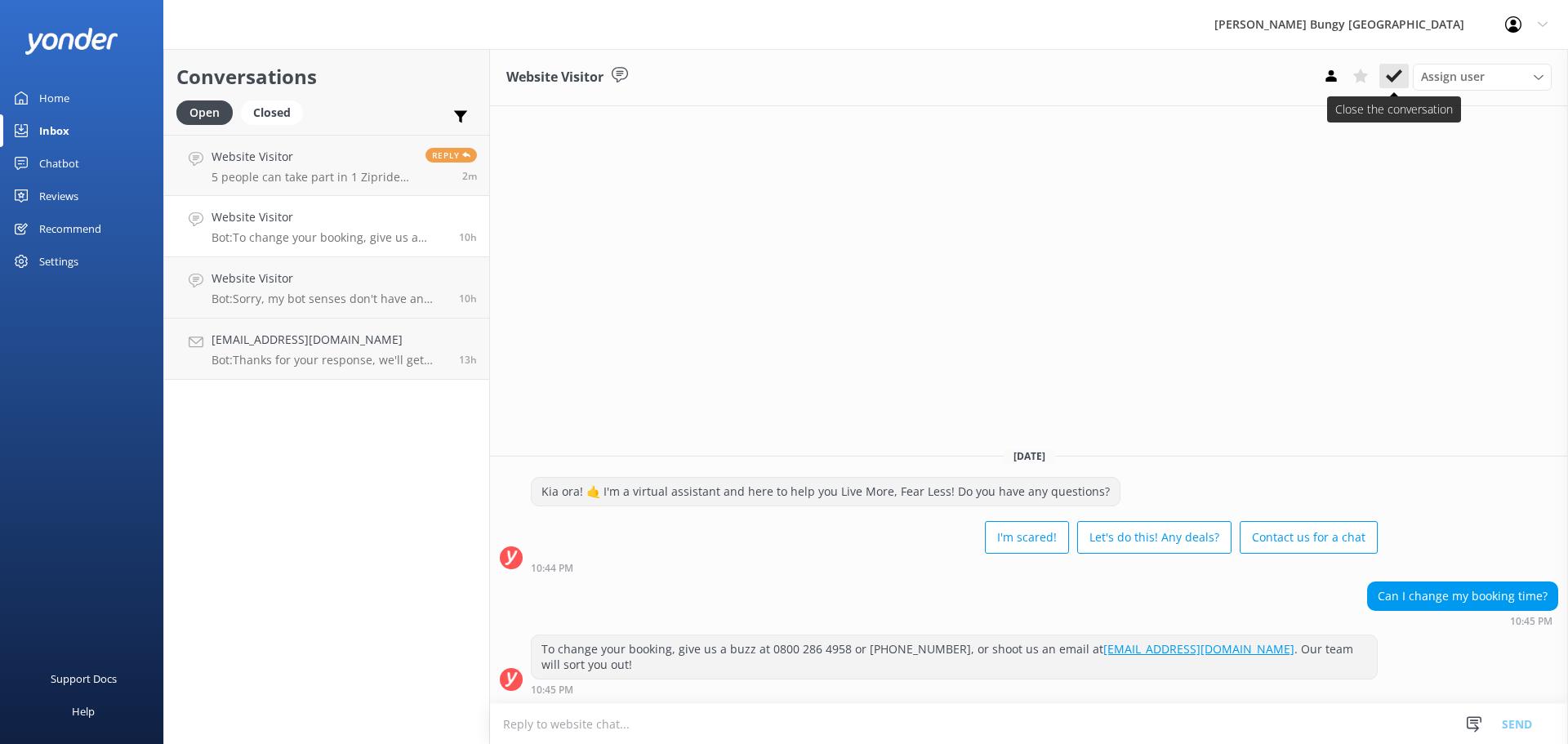
click at [1387, 73] on icon at bounding box center [1394, 76] width 17 height 17
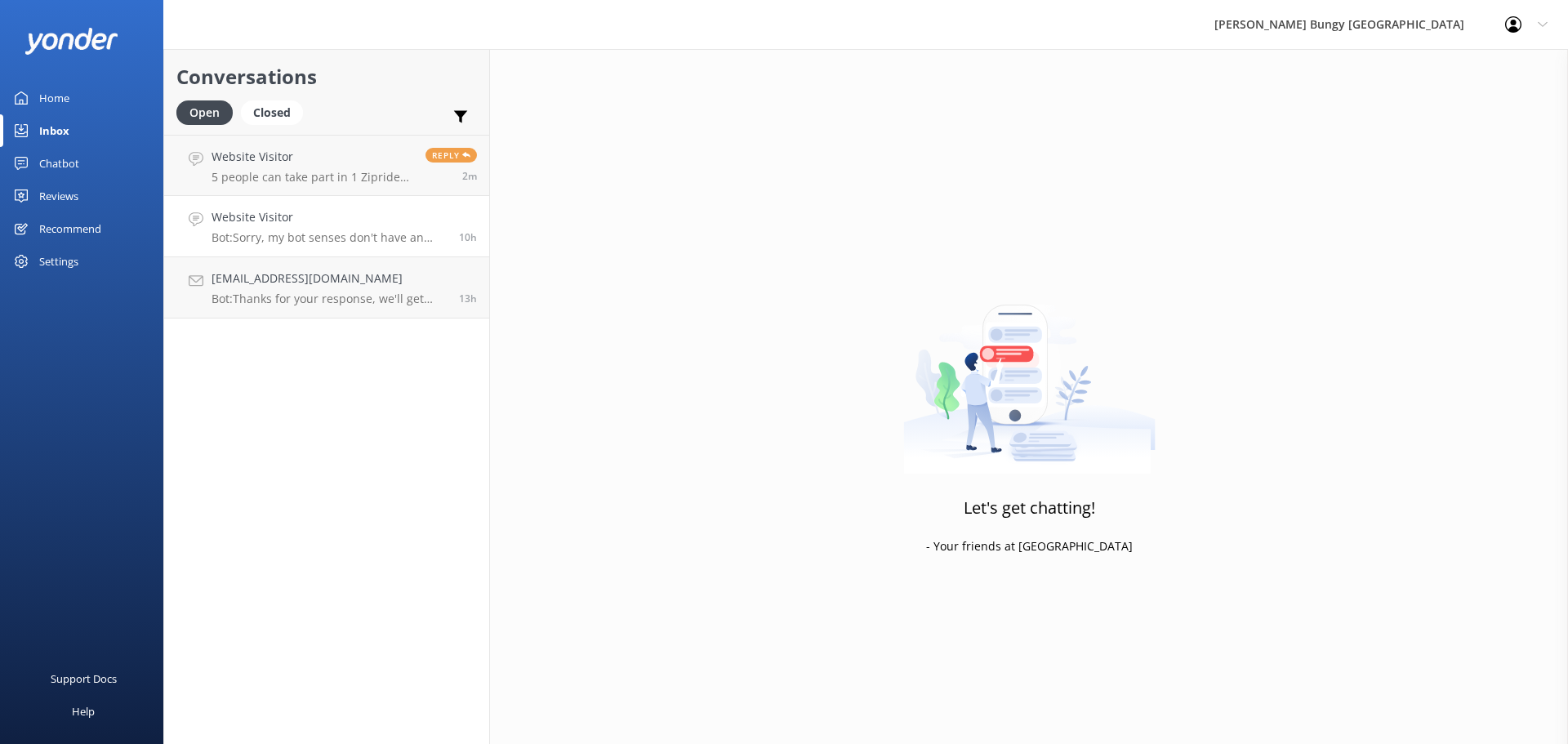
click at [353, 204] on link "Website Visitor Bot: Sorry, my bot senses don't have an answer for that, please…" at bounding box center [326, 226] width 325 height 61
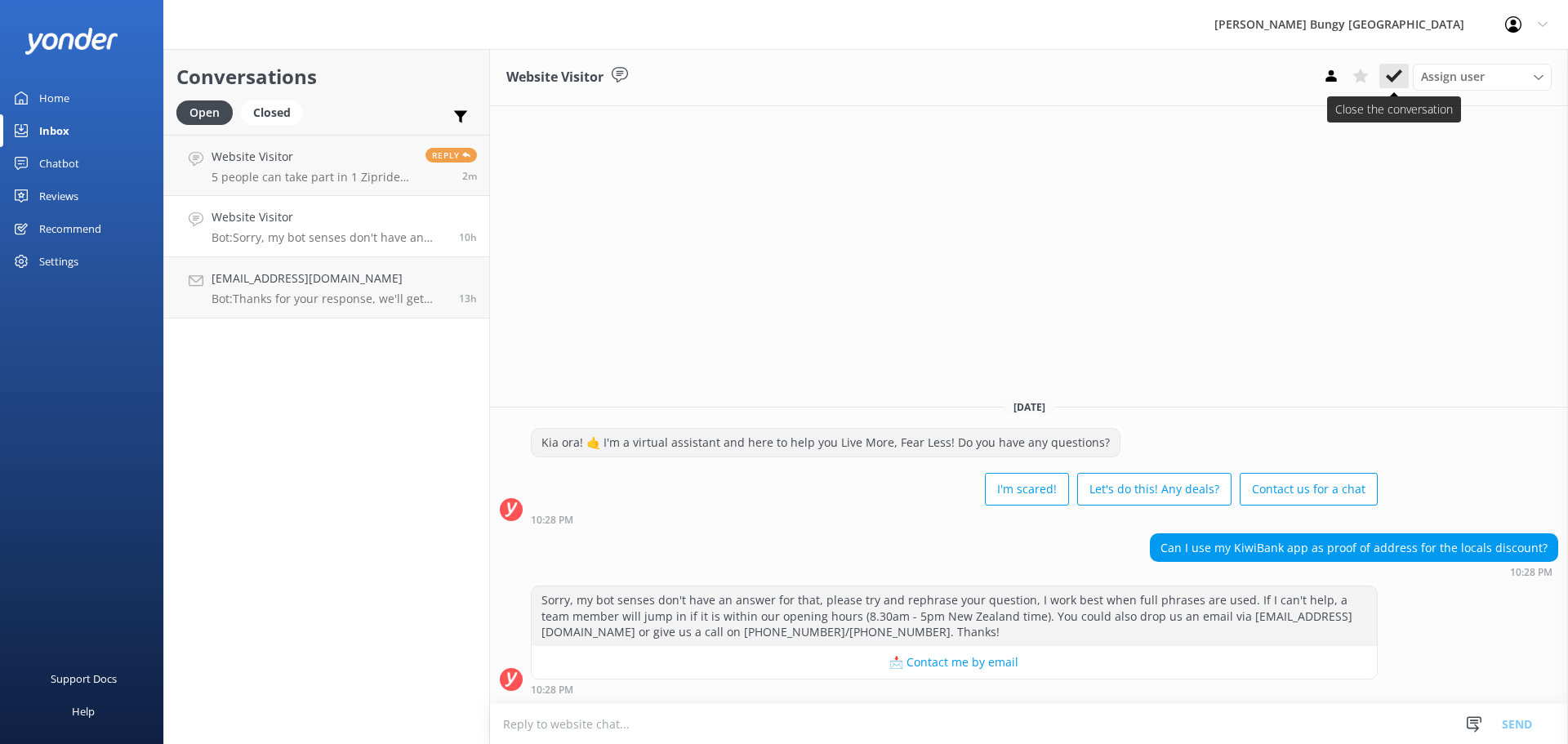
click at [1388, 72] on icon at bounding box center [1394, 76] width 17 height 17
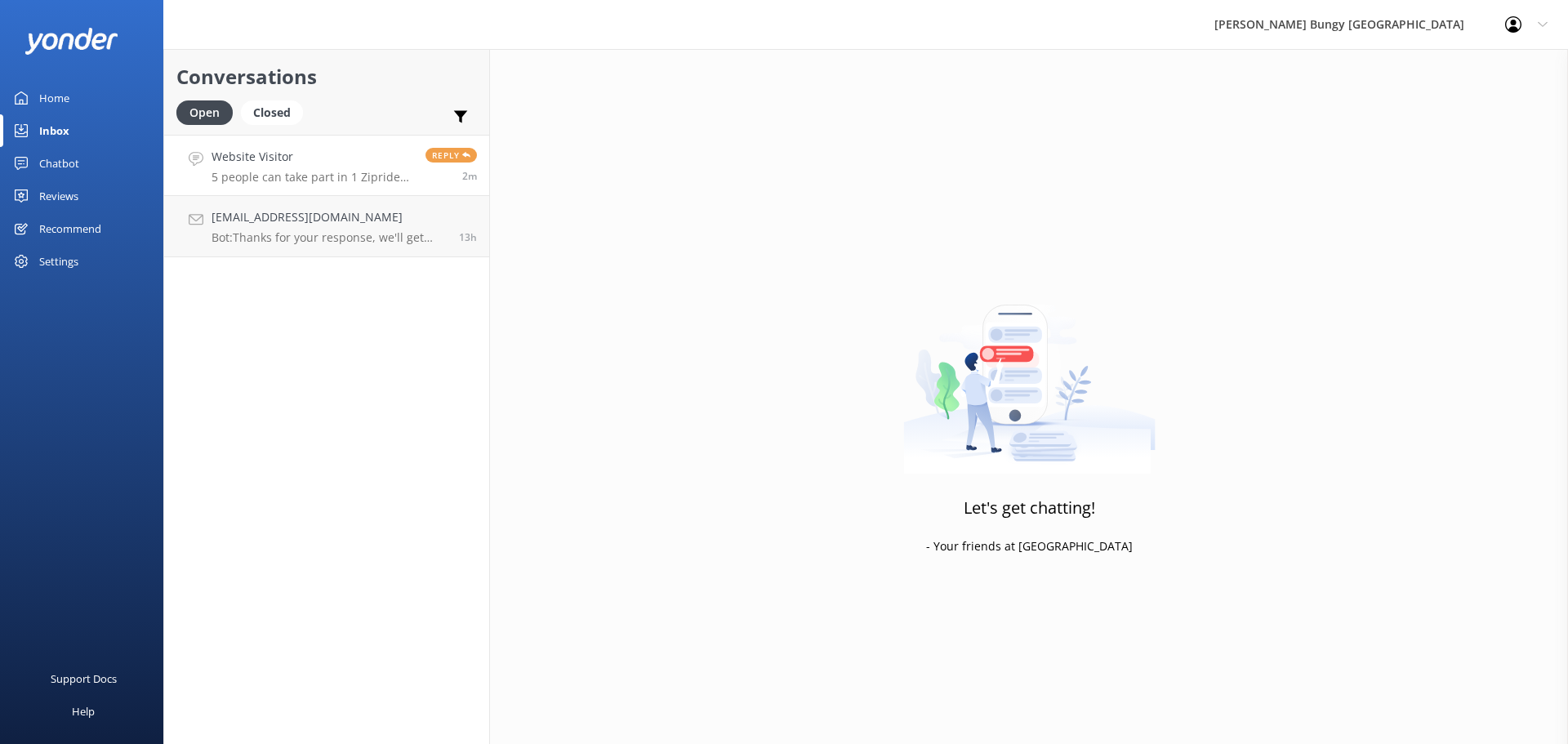
click at [408, 165] on h4 "Website Visitor" at bounding box center [313, 156] width 202 height 17
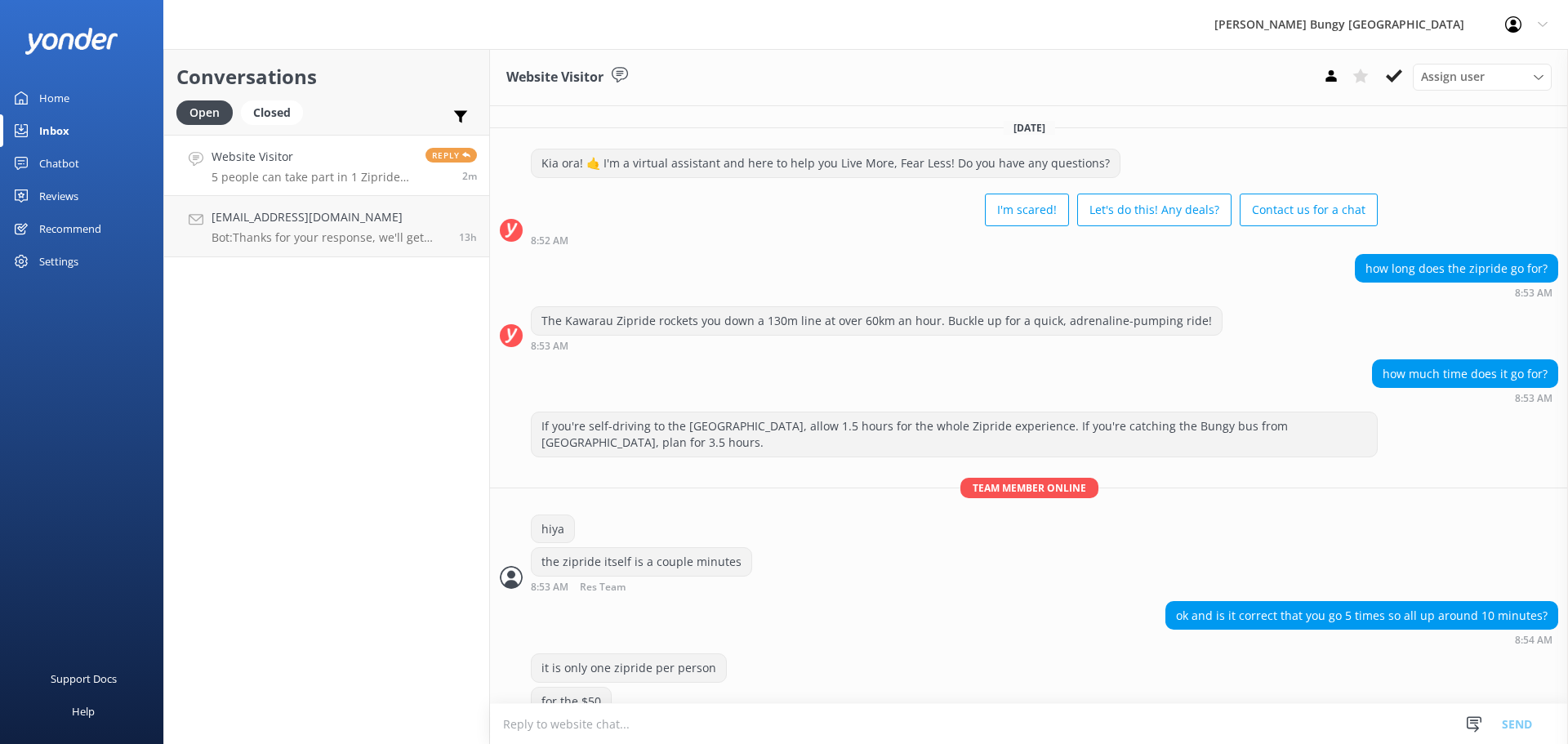
scroll to position [143, 0]
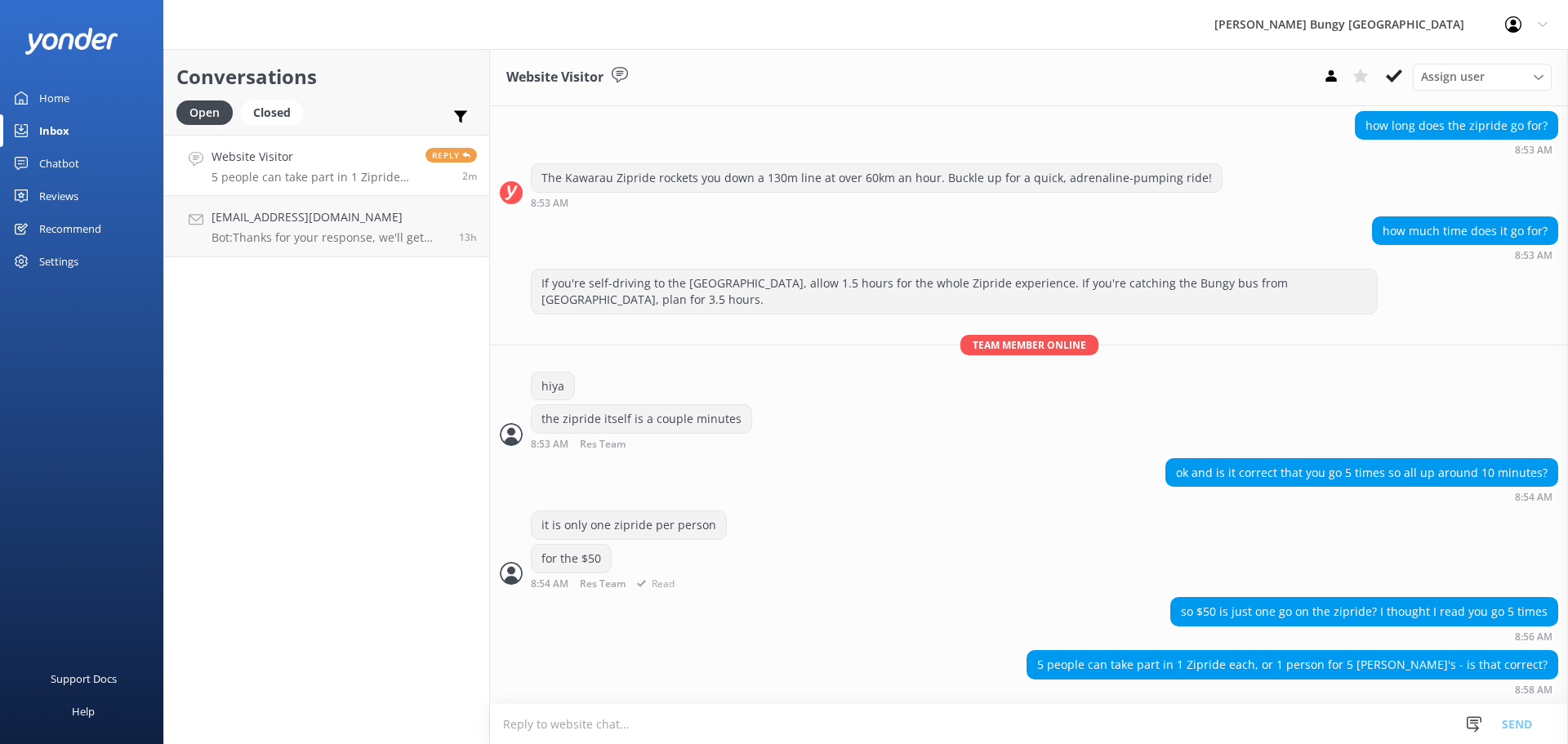
click at [827, 531] on div "it is only one zipride per person" at bounding box center [1030, 527] width 1078 height 33
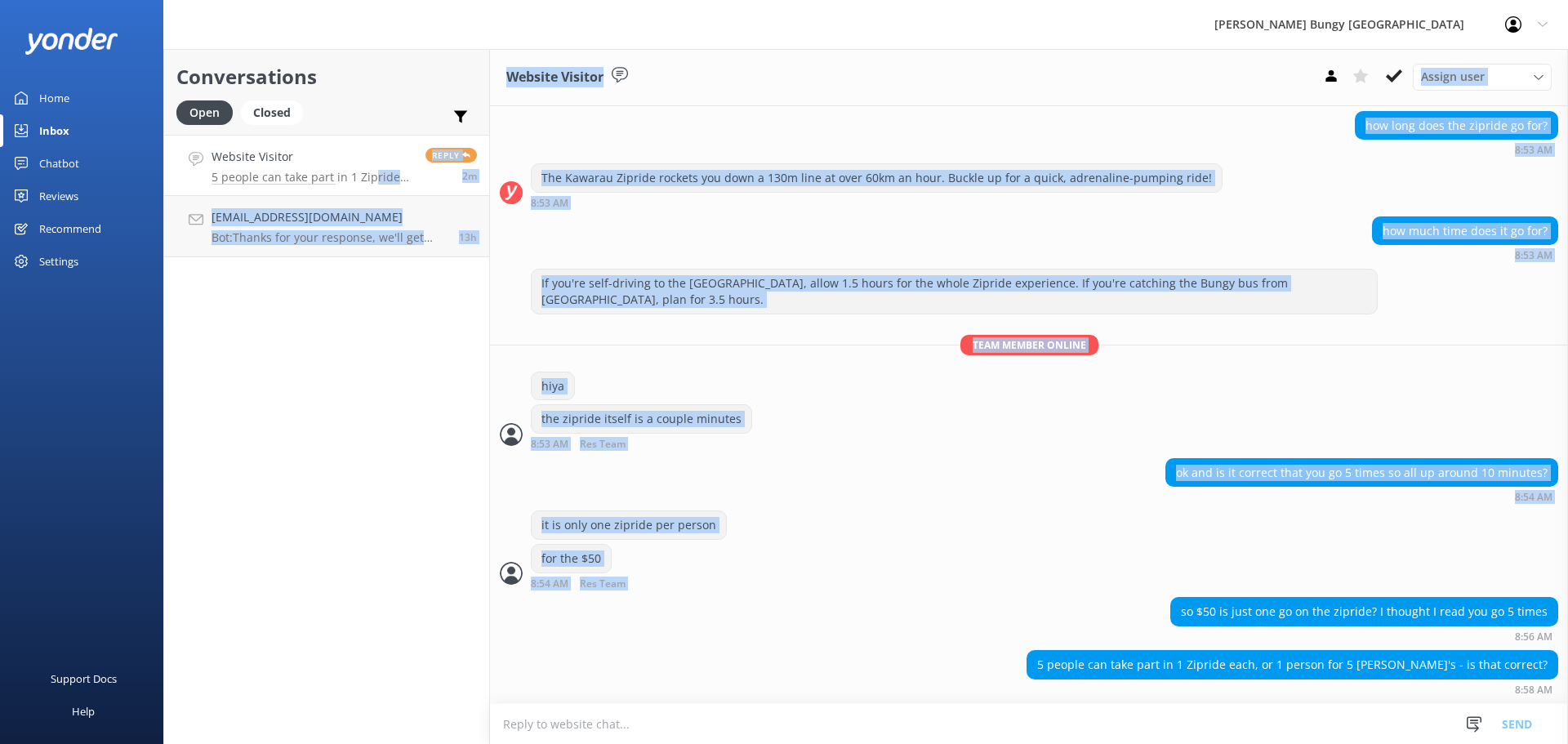
drag, startPoint x: 730, startPoint y: 599, endPoint x: 368, endPoint y: 186, distance: 549.2
click at [369, 186] on div "Conversations Open Closed Important Assigned to me Unassigned Website Visitor 5…" at bounding box center [866, 396] width 1405 height 695
click at [338, 297] on div "Conversations Open Closed Important Assigned to me Unassigned Website Visitor 5…" at bounding box center [326, 396] width 326 height 695
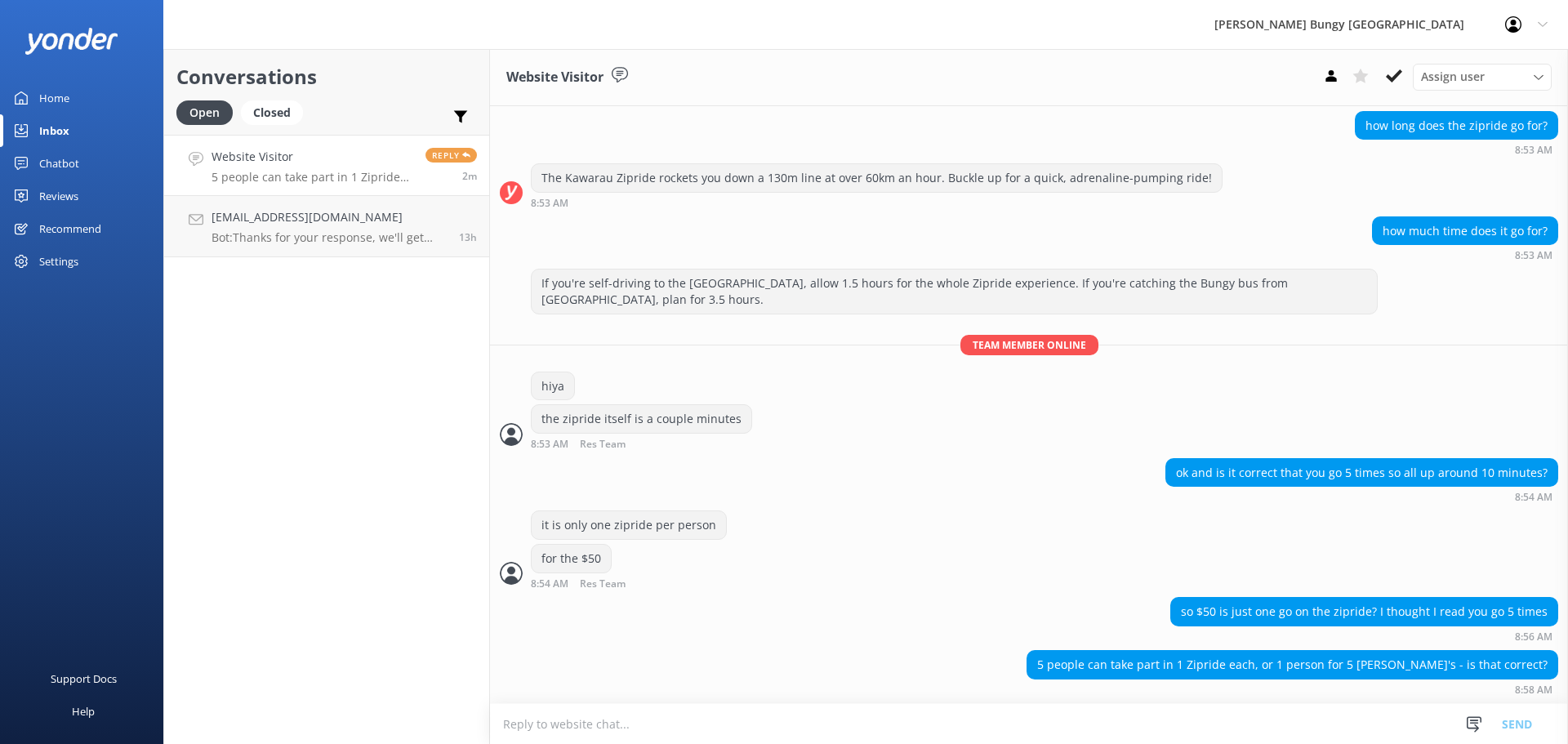
click at [238, 56] on div "Conversations Open Closed Important Assigned to me Unassigned" at bounding box center [326, 91] width 325 height 85
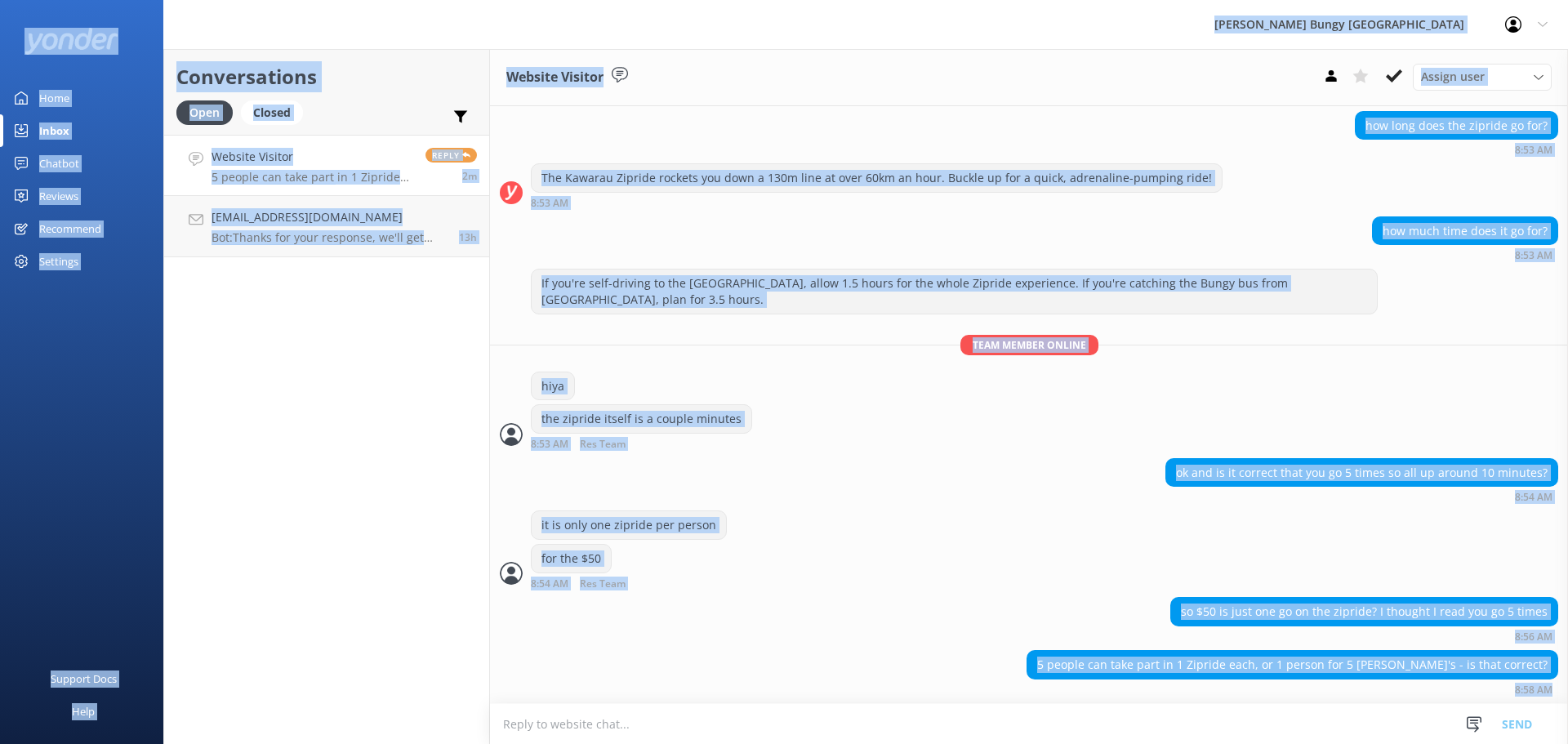
drag, startPoint x: 179, startPoint y: 44, endPoint x: 1042, endPoint y: 783, distance: 1136.2
click at [1042, 743] on html "AJ Hackett Bungy New Zealand Profile Settings Logout Home Inbox Chatbot Content…" at bounding box center [784, 372] width 1568 height 744
click at [888, 632] on div "so $50 is just one go on the zipride? I thought I read you go 5 times 8:56 AM" at bounding box center [1030, 620] width 1078 height 45
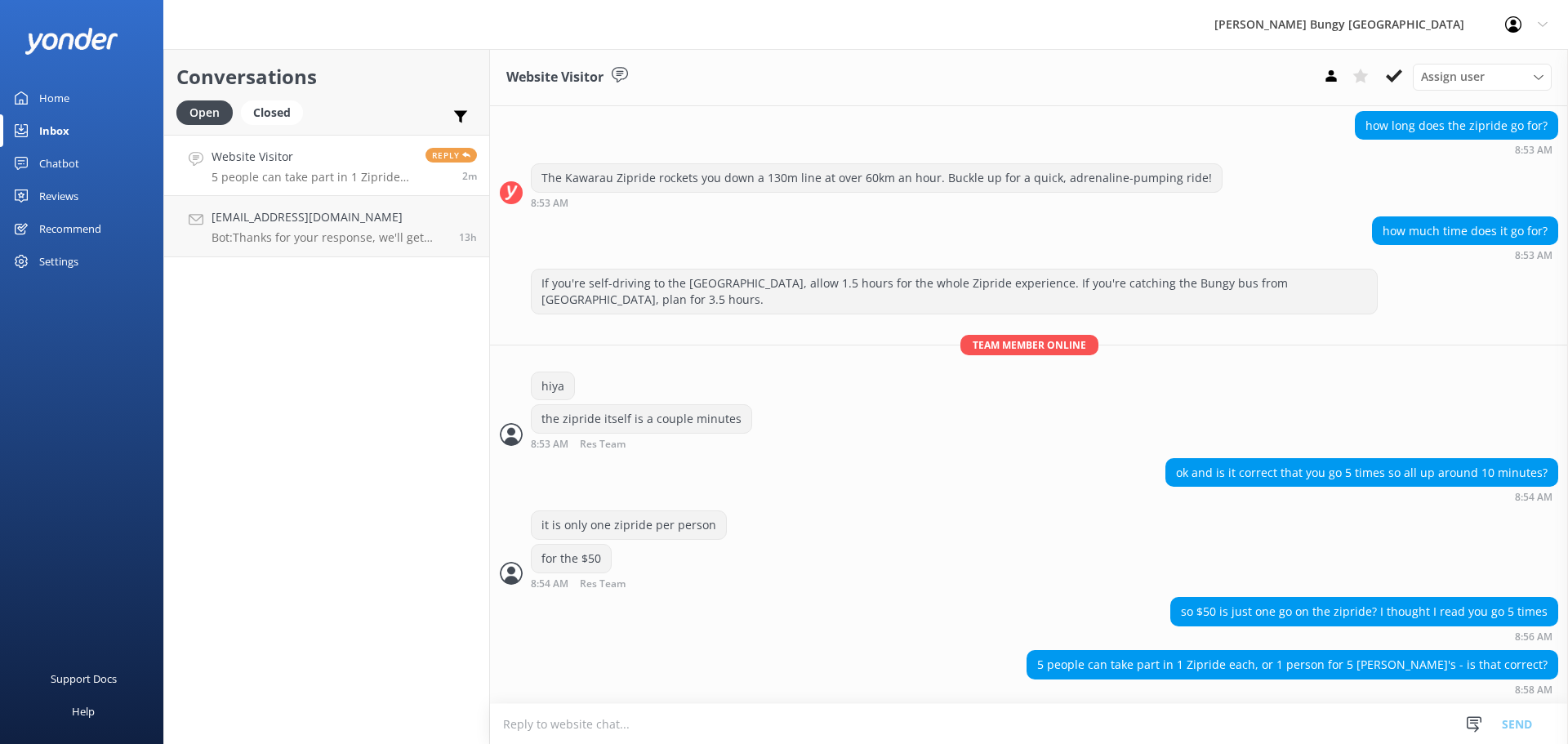
click at [1111, 502] on div "ok and is it correct that you go 5 times so all up around 10 minutes? 8:54 AM" at bounding box center [1030, 481] width 1078 height 45
click at [1014, 713] on textarea at bounding box center [1030, 724] width 1078 height 40
click at [236, 209] on h4 "[EMAIL_ADDRESS][DOMAIN_NAME]" at bounding box center [329, 217] width 235 height 17
